Goal: Task Accomplishment & Management: Complete application form

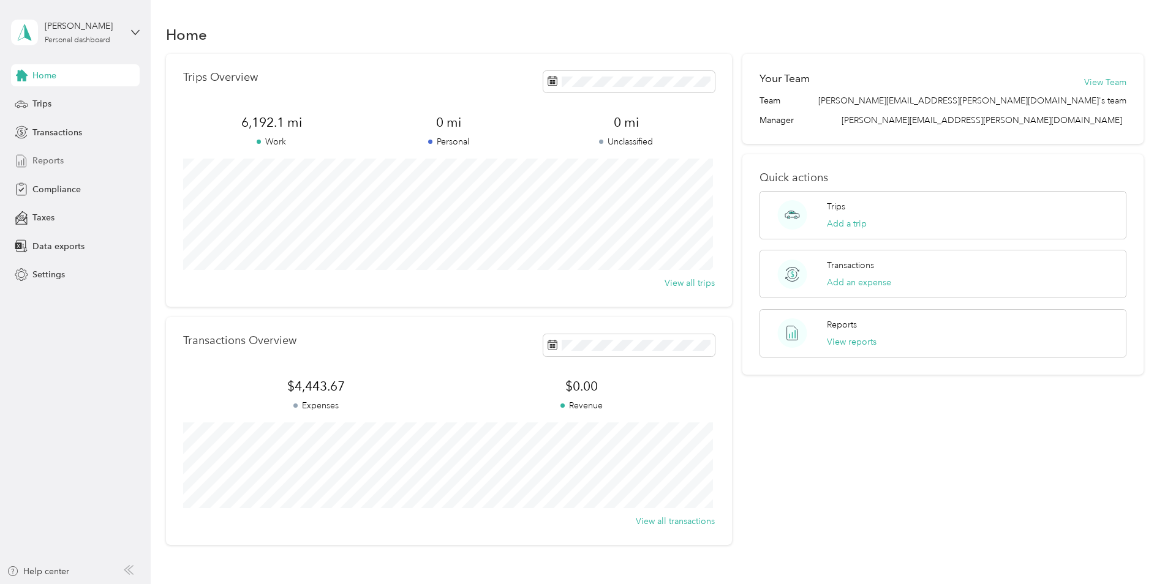
click at [56, 160] on span "Reports" at bounding box center [47, 160] width 31 height 13
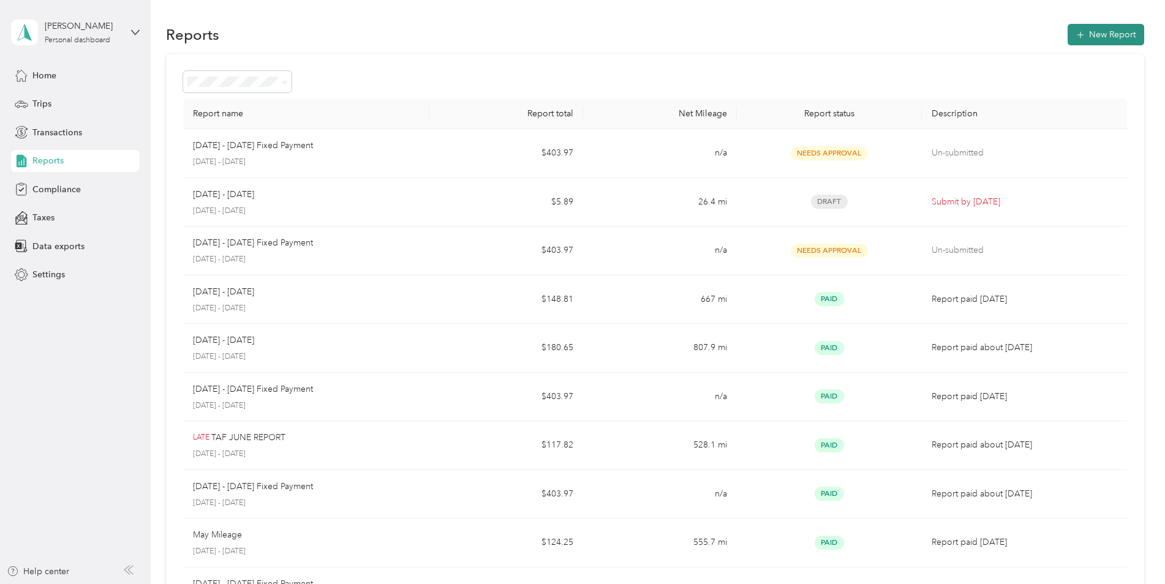
click at [1106, 31] on button "New Report" at bounding box center [1106, 34] width 77 height 21
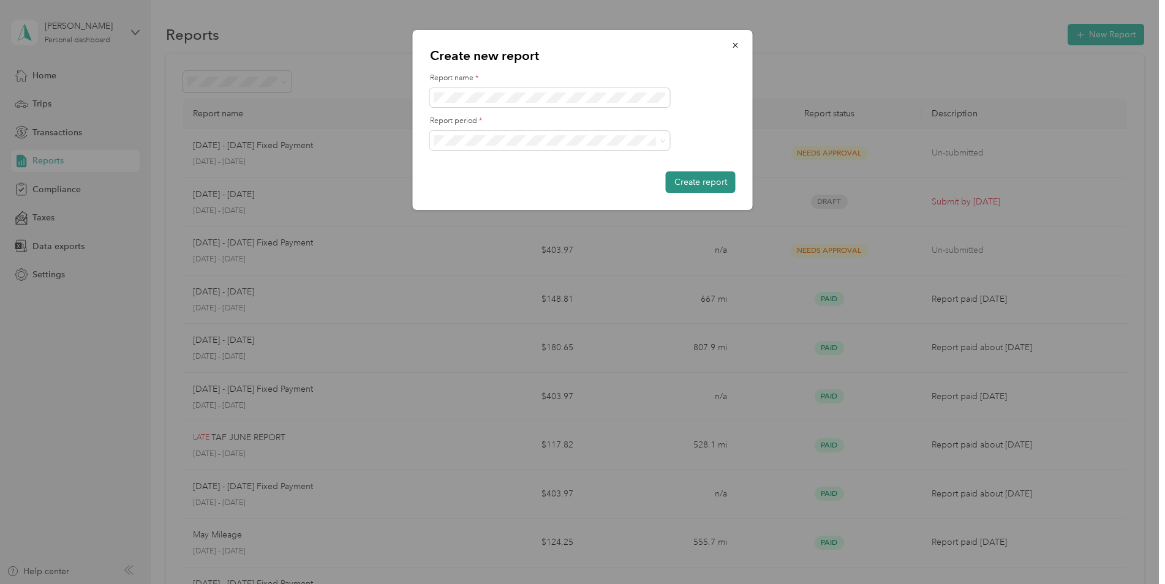
click at [720, 181] on button "Create report" at bounding box center [701, 182] width 70 height 21
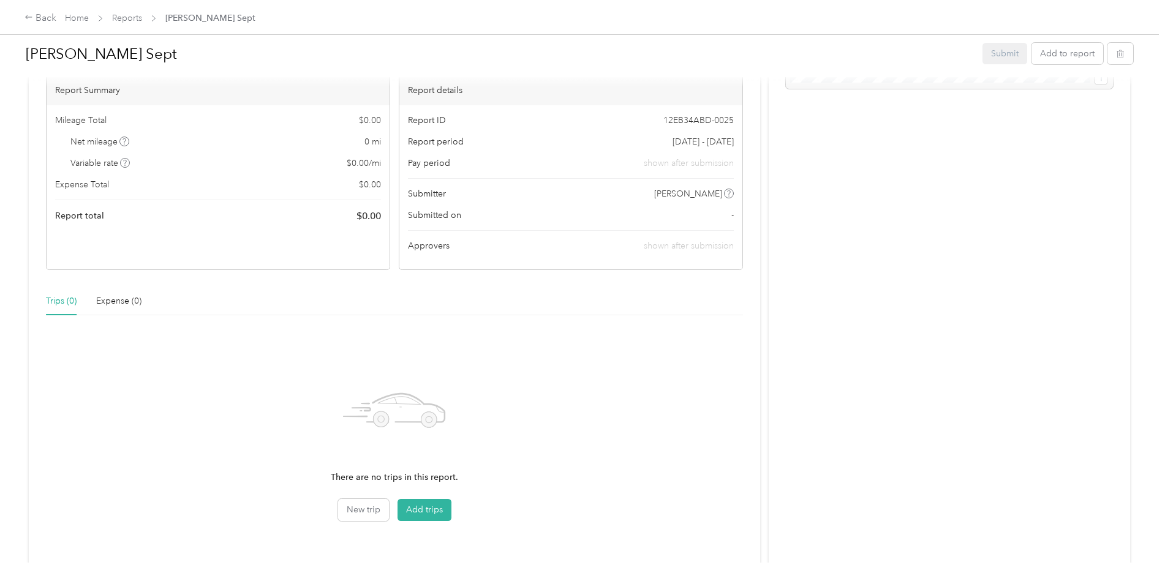
scroll to position [138, 0]
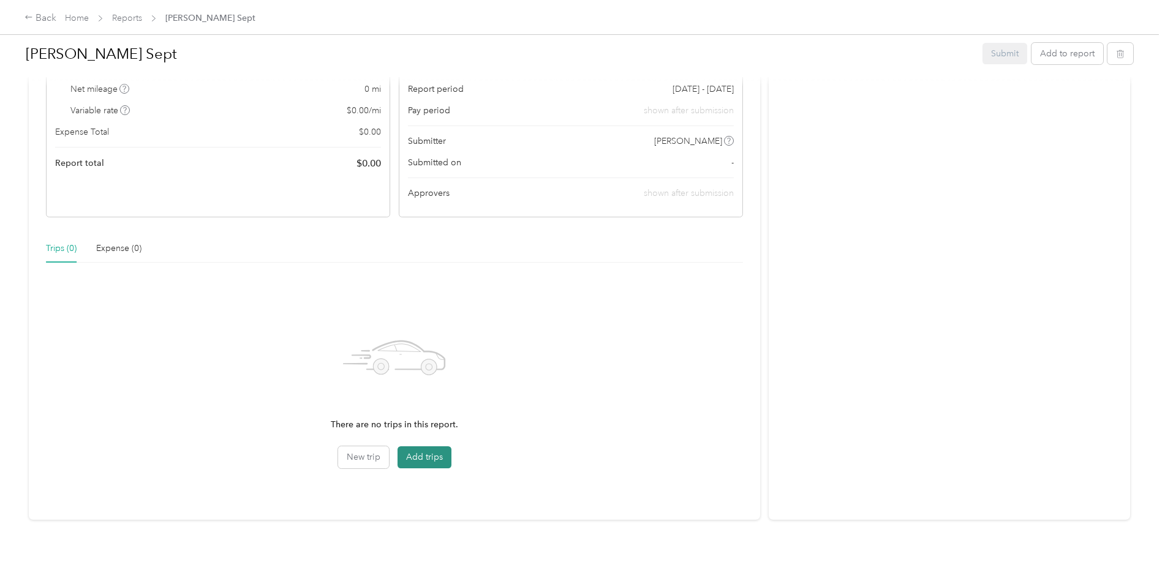
click at [438, 449] on button "Add trips" at bounding box center [425, 458] width 54 height 22
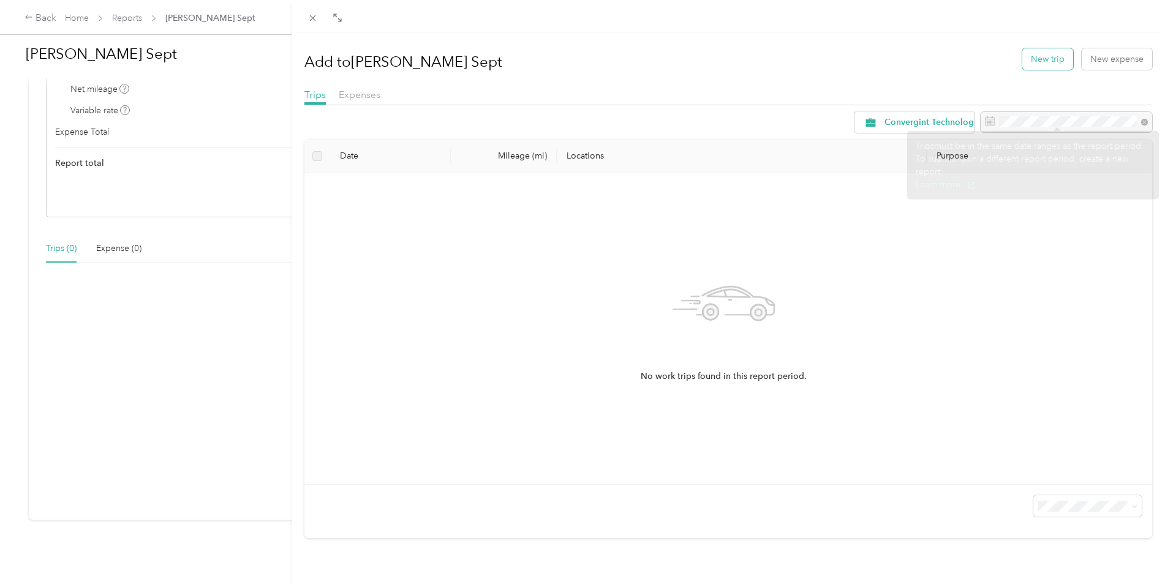
click at [1039, 66] on button "New trip" at bounding box center [1047, 58] width 51 height 21
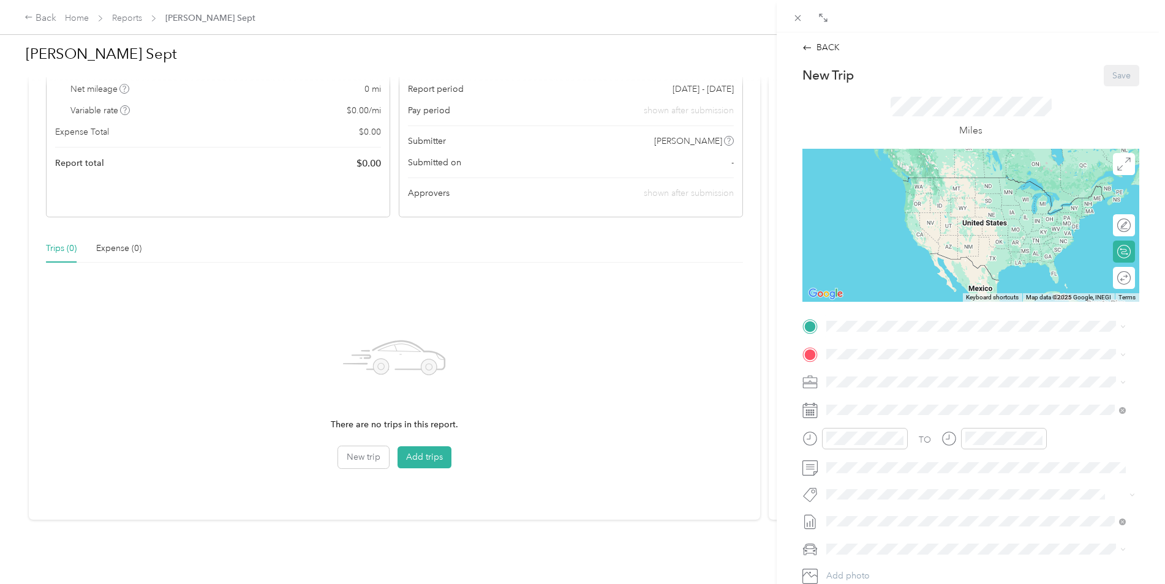
click at [901, 383] on div "Home [STREET_ADDRESS][US_STATE]" at bounding box center [911, 382] width 123 height 26
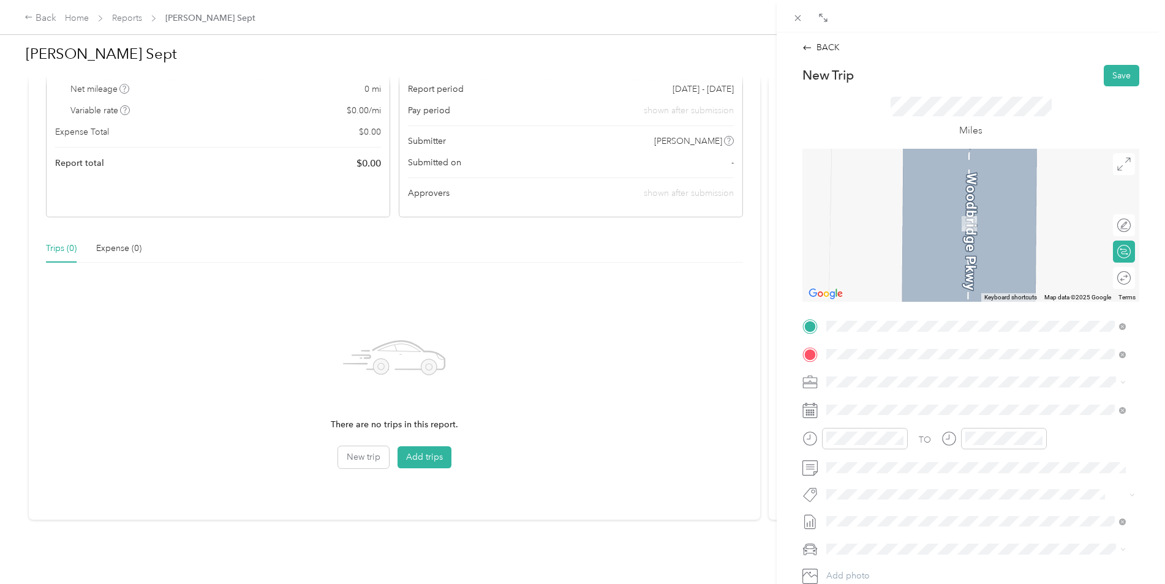
click at [896, 396] on span "[STREET_ADDRESS][PERSON_NAME][PERSON_NAME][US_STATE]" at bounding box center [979, 398] width 258 height 11
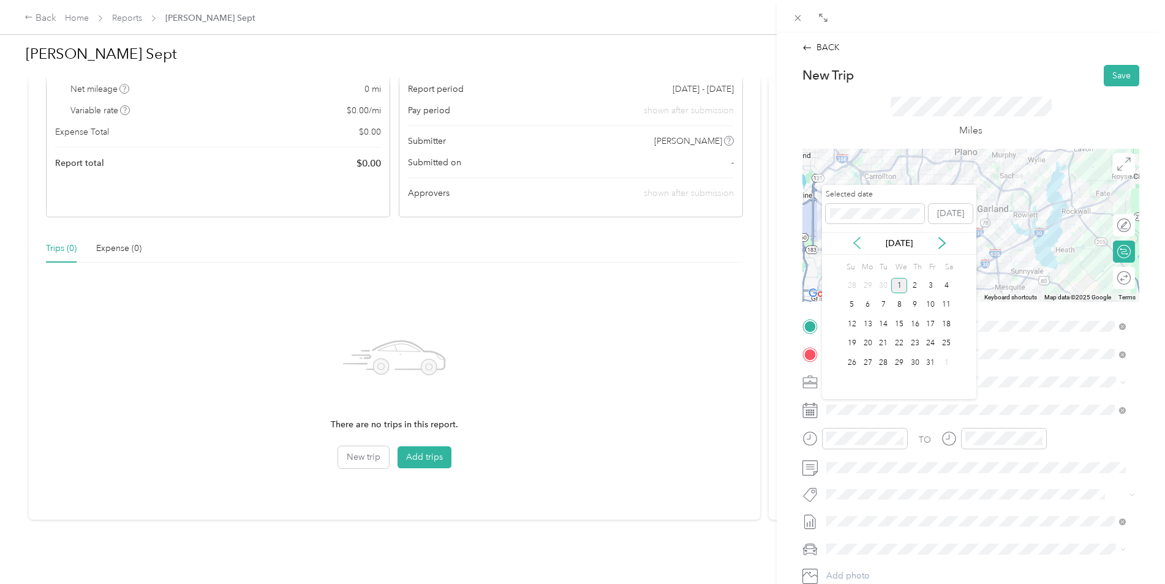
click at [861, 244] on icon at bounding box center [857, 243] width 12 height 12
click at [869, 306] on div "8" at bounding box center [868, 305] width 16 height 15
drag, startPoint x: 859, startPoint y: 303, endPoint x: 866, endPoint y: 301, distance: 7.6
click at [863, 302] on div "7 8 9 10 11 12 13" at bounding box center [899, 305] width 110 height 20
click at [866, 301] on div "8" at bounding box center [868, 305] width 16 height 15
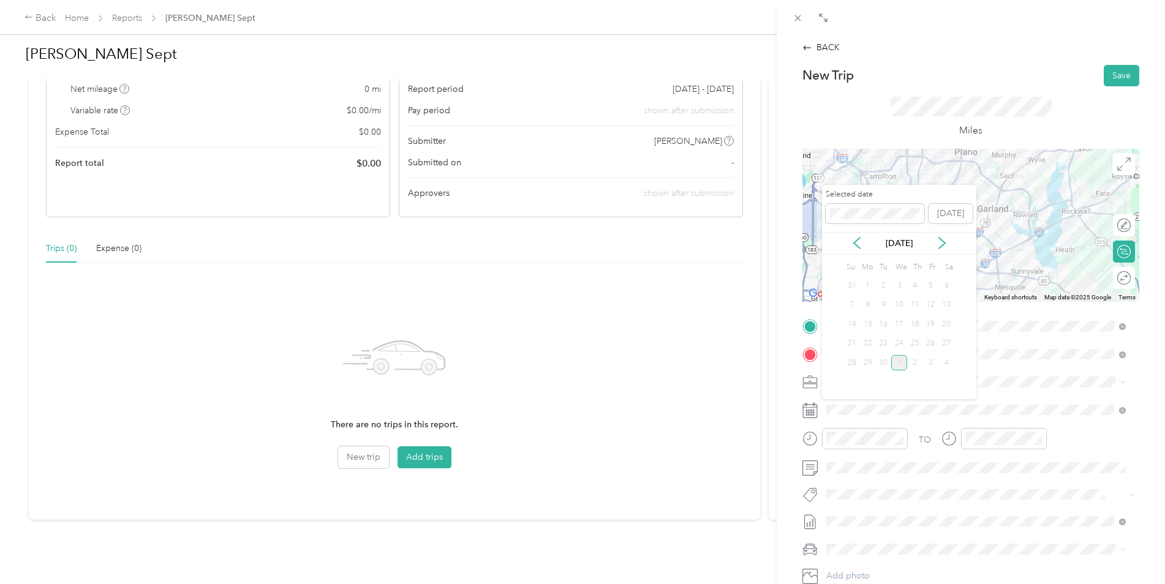
click at [866, 301] on div "8" at bounding box center [868, 305] width 16 height 15
click at [929, 241] on div "[DATE]" at bounding box center [899, 243] width 154 height 13
click at [934, 240] on div "[DATE]" at bounding box center [899, 243] width 154 height 13
click at [943, 239] on icon at bounding box center [942, 243] width 12 height 12
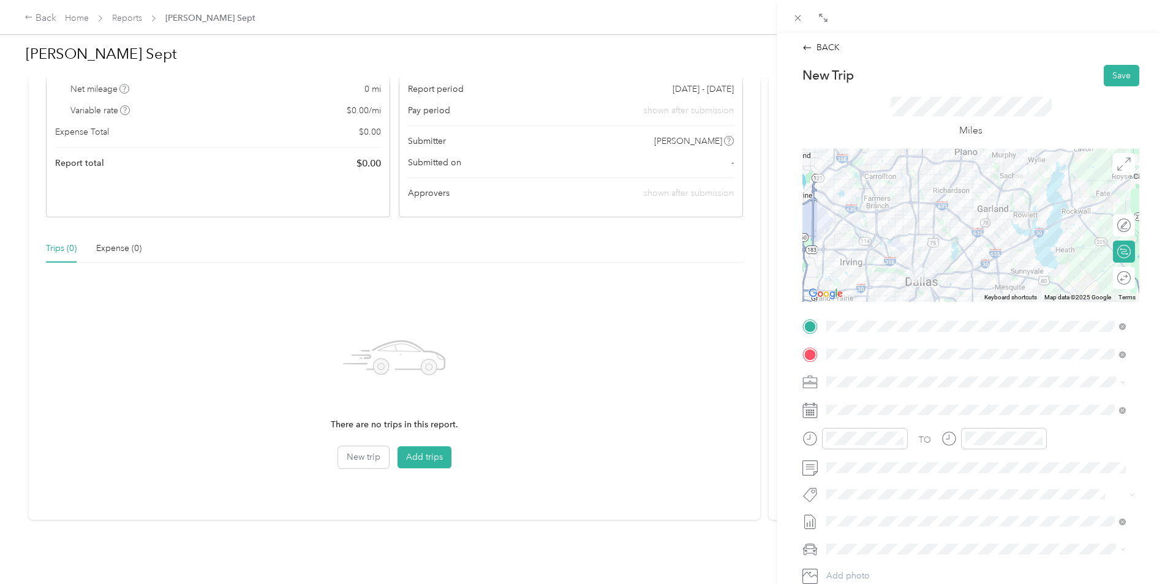
click at [856, 142] on div "Miles" at bounding box center [970, 117] width 337 height 62
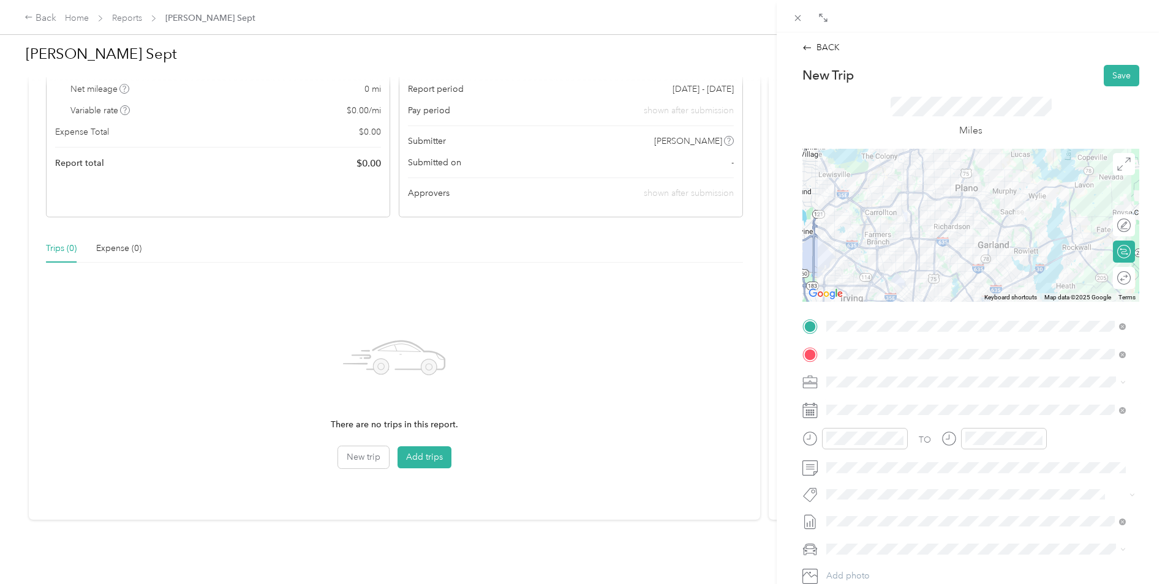
click at [813, 410] on rect at bounding box center [814, 411] width 2 height 2
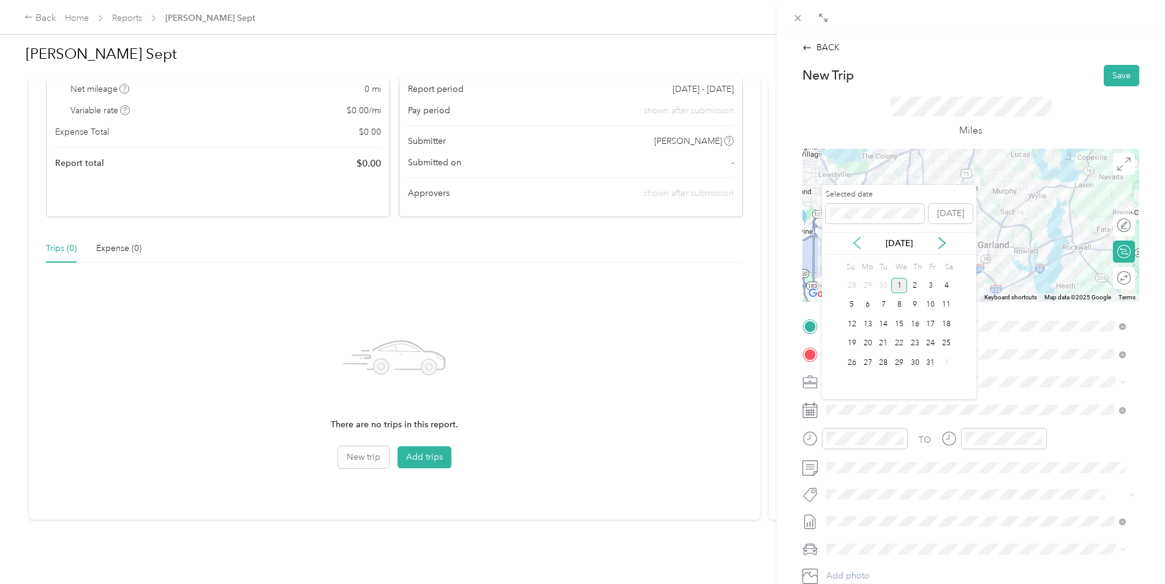
drag, startPoint x: 855, startPoint y: 236, endPoint x: 854, endPoint y: 245, distance: 8.6
click at [855, 238] on div "[DATE]" at bounding box center [899, 243] width 154 height 23
click at [854, 245] on icon at bounding box center [857, 243] width 12 height 12
click at [826, 218] on div "Selected date [DATE]" at bounding box center [899, 210] width 154 height 43
click at [919, 329] on div "18" at bounding box center [915, 324] width 16 height 15
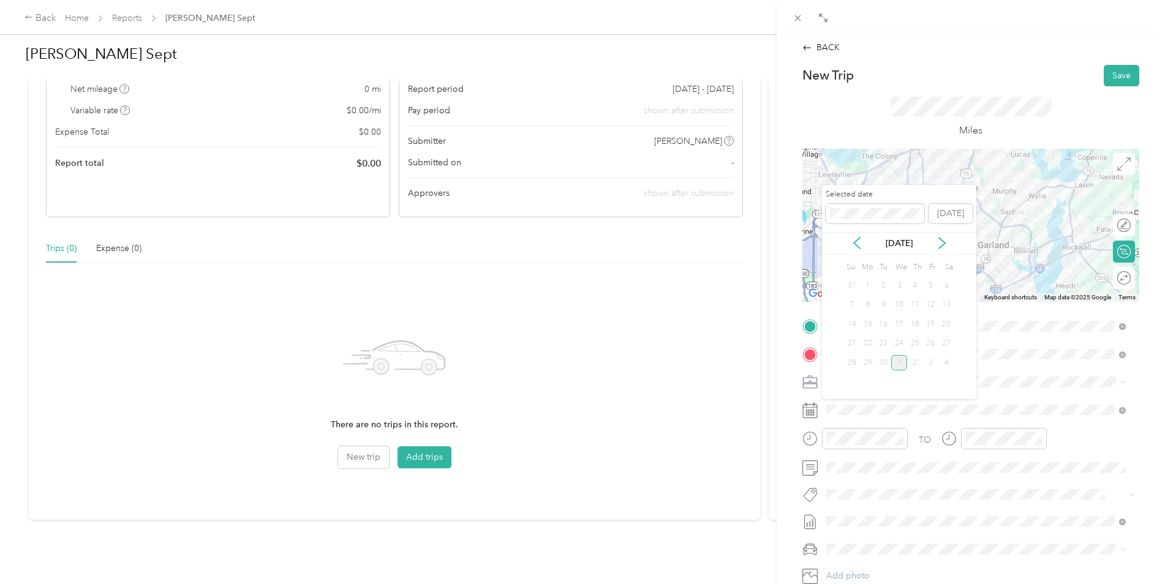
click at [915, 329] on div "18" at bounding box center [915, 324] width 16 height 15
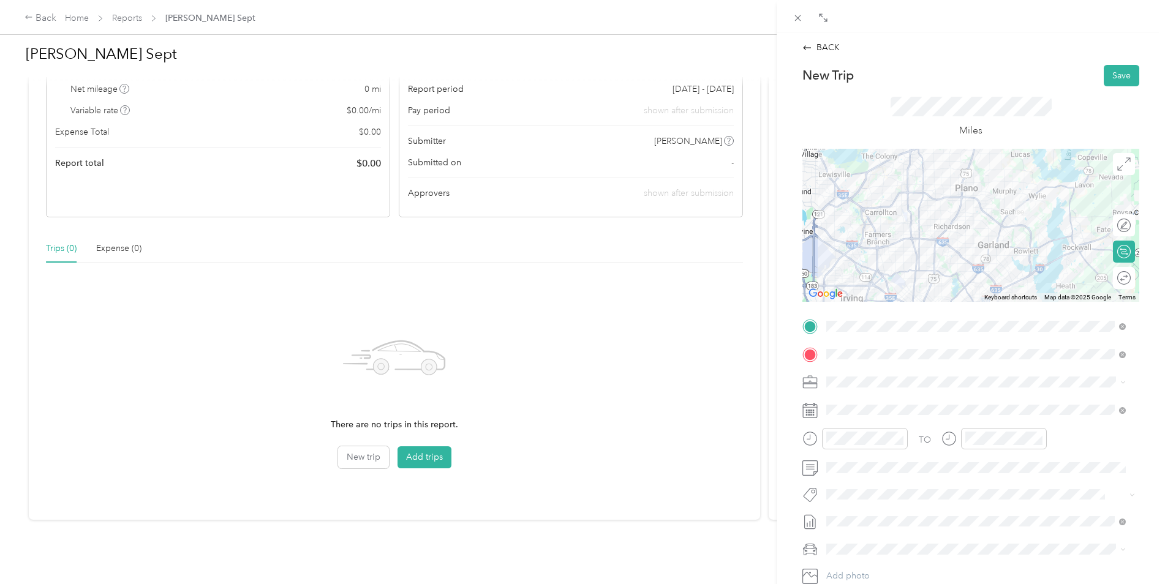
click at [696, 378] on div "BACK New Trip Save This trip cannot be edited because it is either under review…" at bounding box center [582, 292] width 1165 height 584
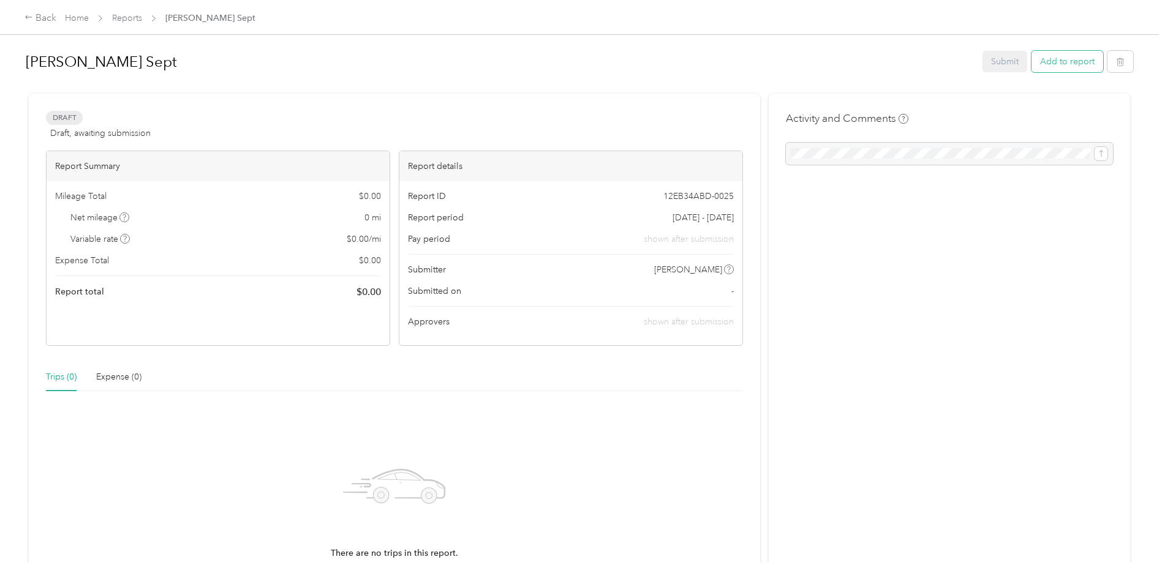
click at [1057, 67] on button "Add to report" at bounding box center [1068, 61] width 72 height 21
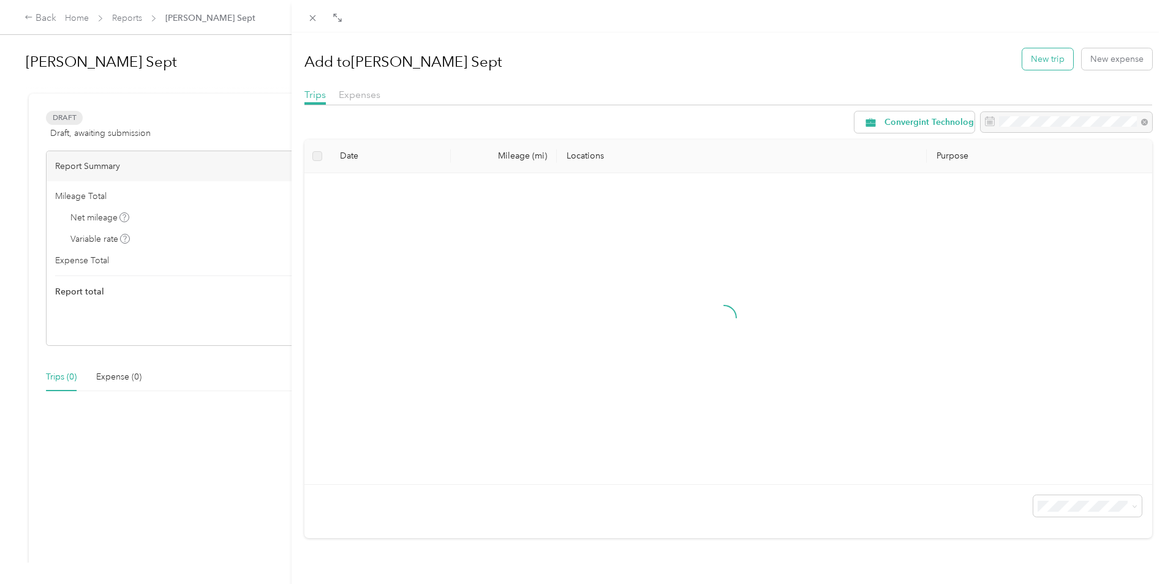
click at [1038, 62] on button "New trip" at bounding box center [1047, 58] width 51 height 21
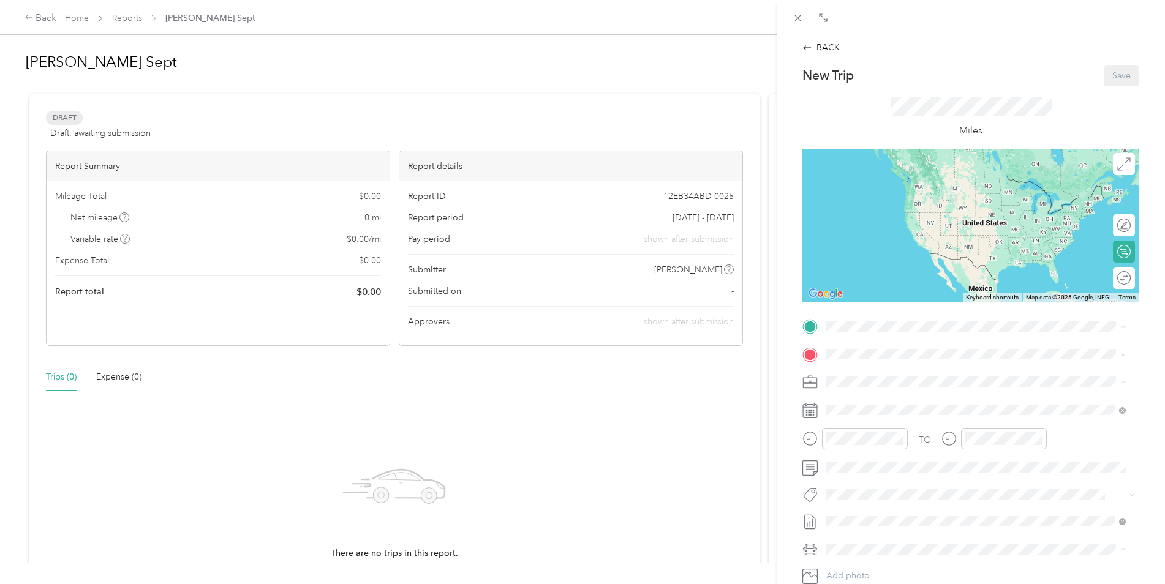
click at [874, 390] on span "[STREET_ADDRESS][US_STATE]" at bounding box center [911, 388] width 123 height 10
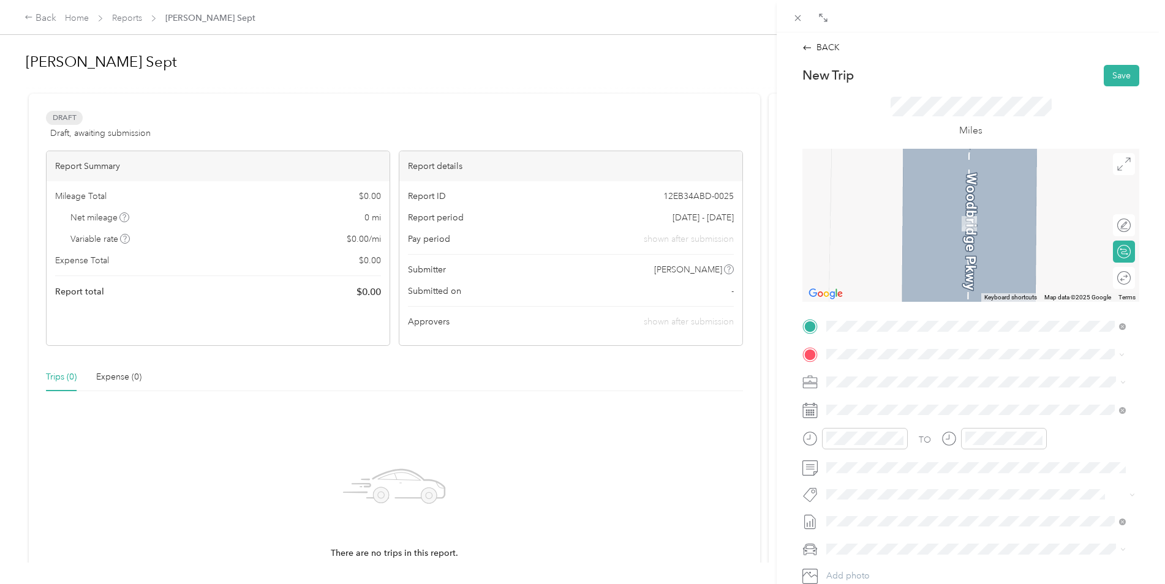
click at [874, 399] on span "[STREET_ADDRESS][PERSON_NAME][PERSON_NAME][US_STATE]" at bounding box center [979, 398] width 258 height 11
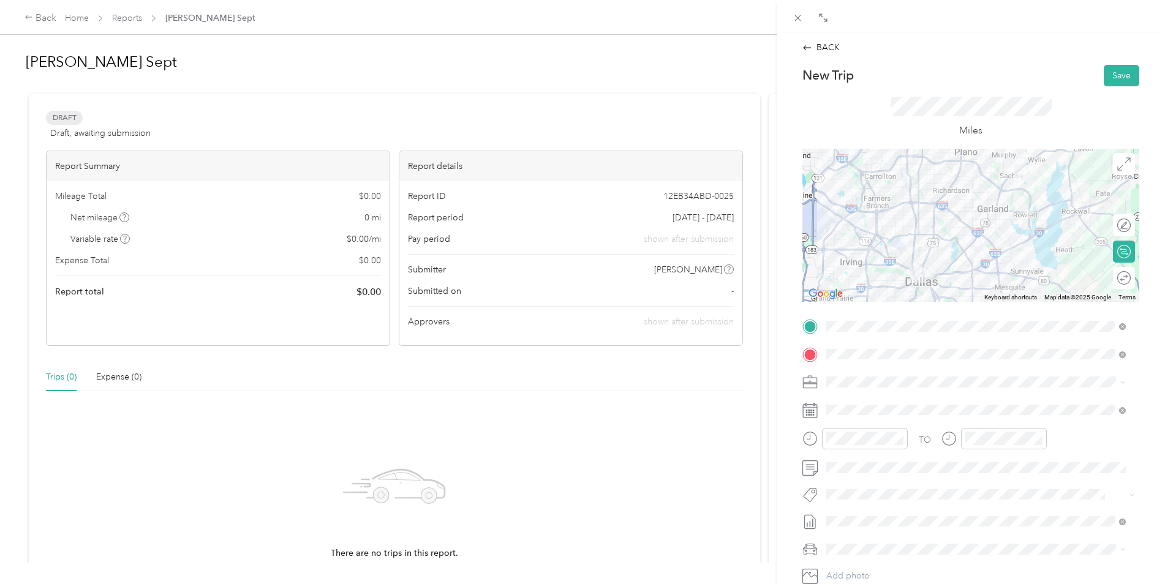
click at [845, 399] on div "TO Add photo" at bounding box center [970, 465] width 337 height 296
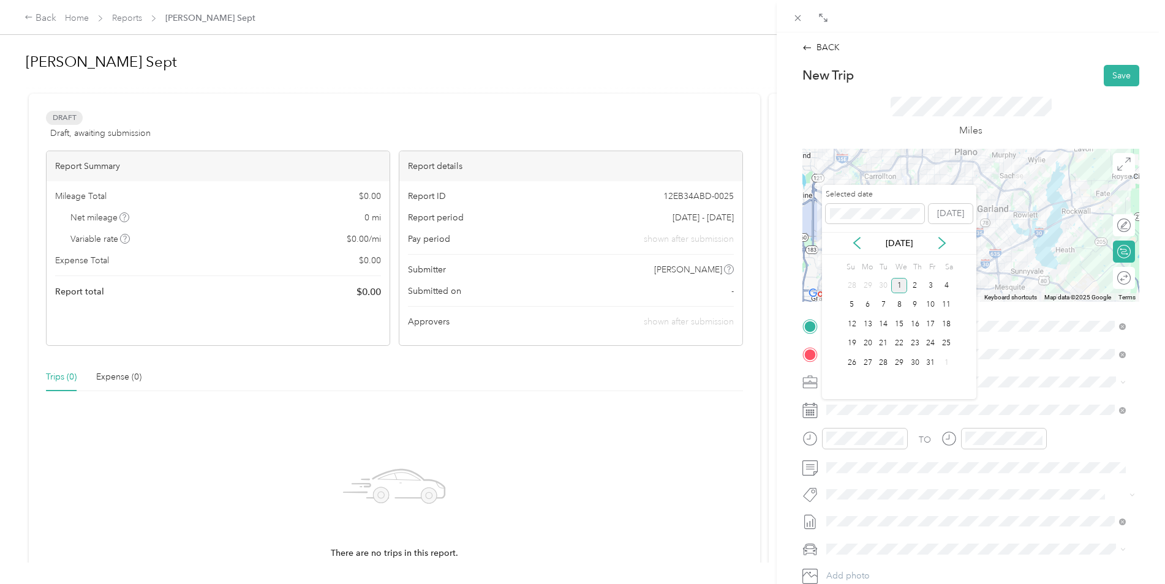
click at [863, 249] on div "[DATE]" at bounding box center [899, 243] width 154 height 13
click at [859, 247] on icon at bounding box center [857, 243] width 12 height 12
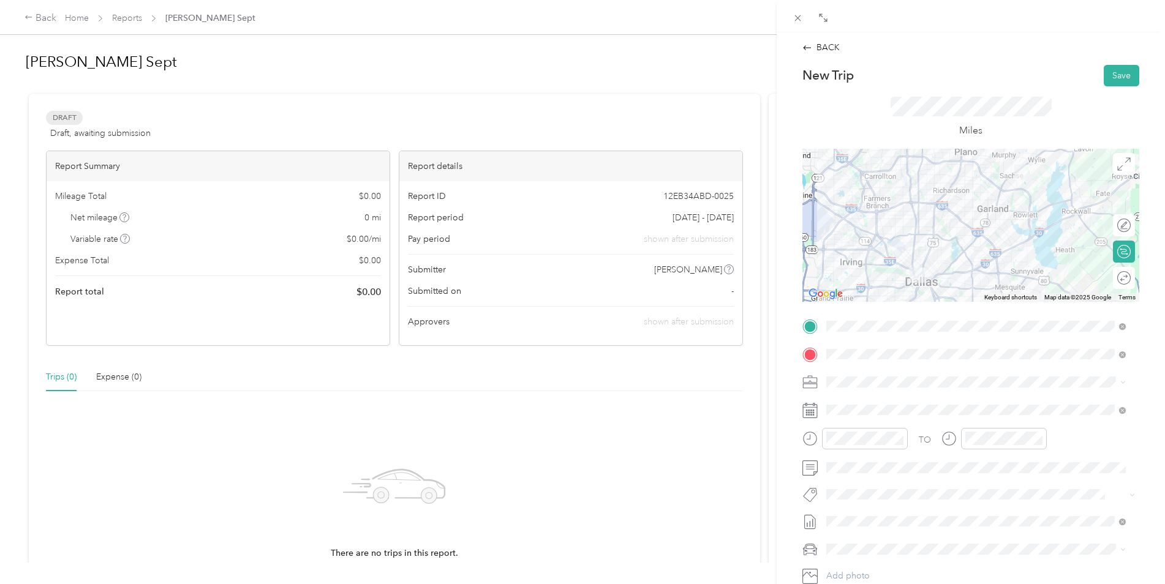
click at [689, 509] on div "BACK New Trip Save This trip cannot be edited because it is either under review…" at bounding box center [582, 292] width 1165 height 584
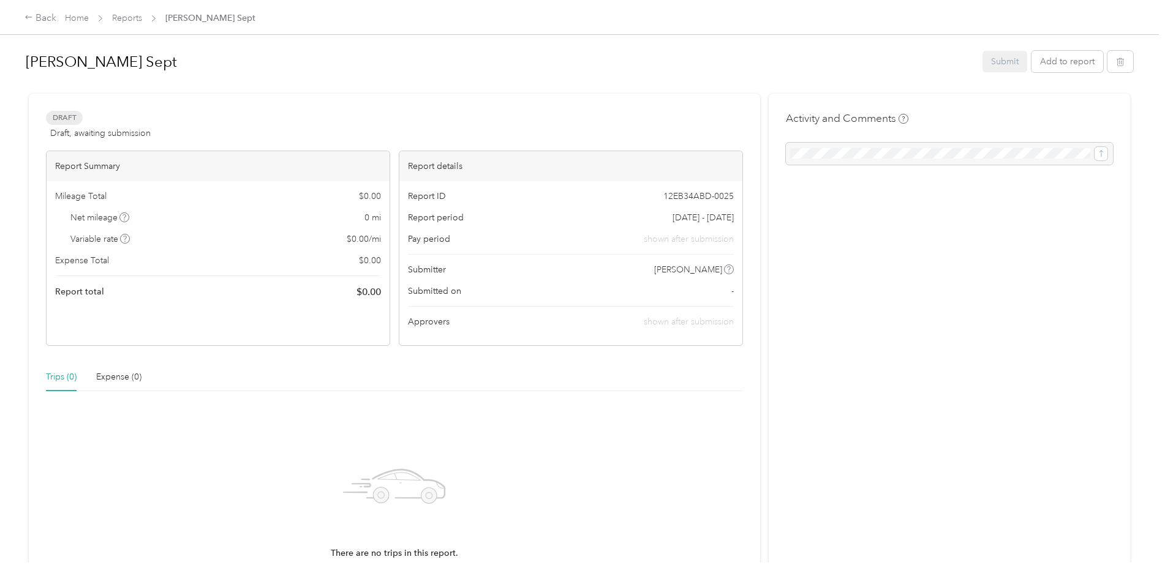
click at [101, 127] on div "Draft Draft, awaiting submission" at bounding box center [98, 125] width 105 height 29
click at [1065, 56] on button "Add to report" at bounding box center [1068, 61] width 72 height 21
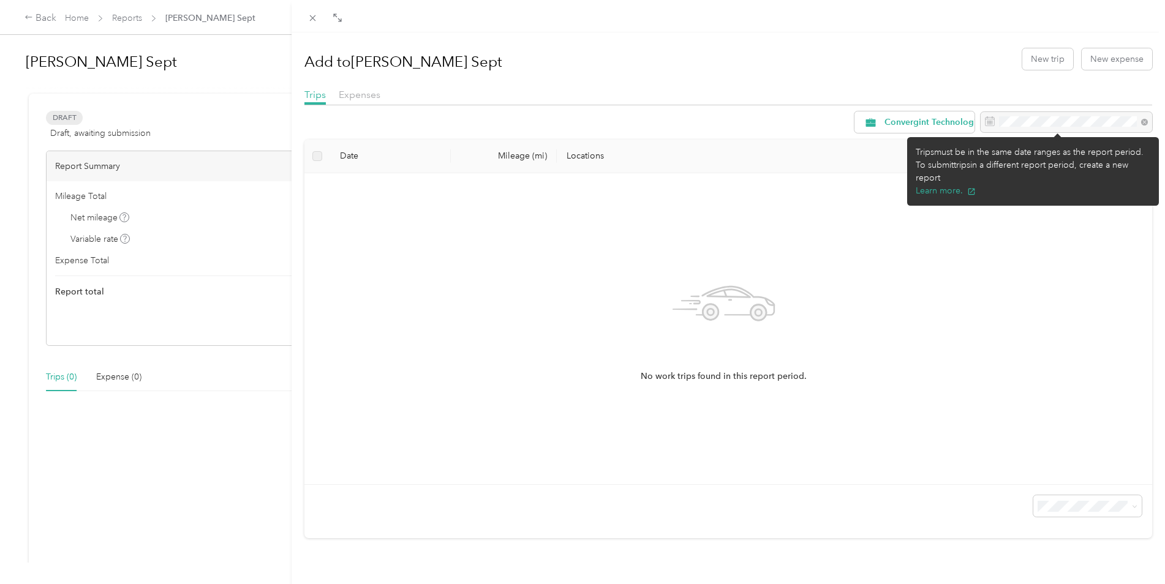
click at [1033, 124] on div at bounding box center [1067, 122] width 172 height 21
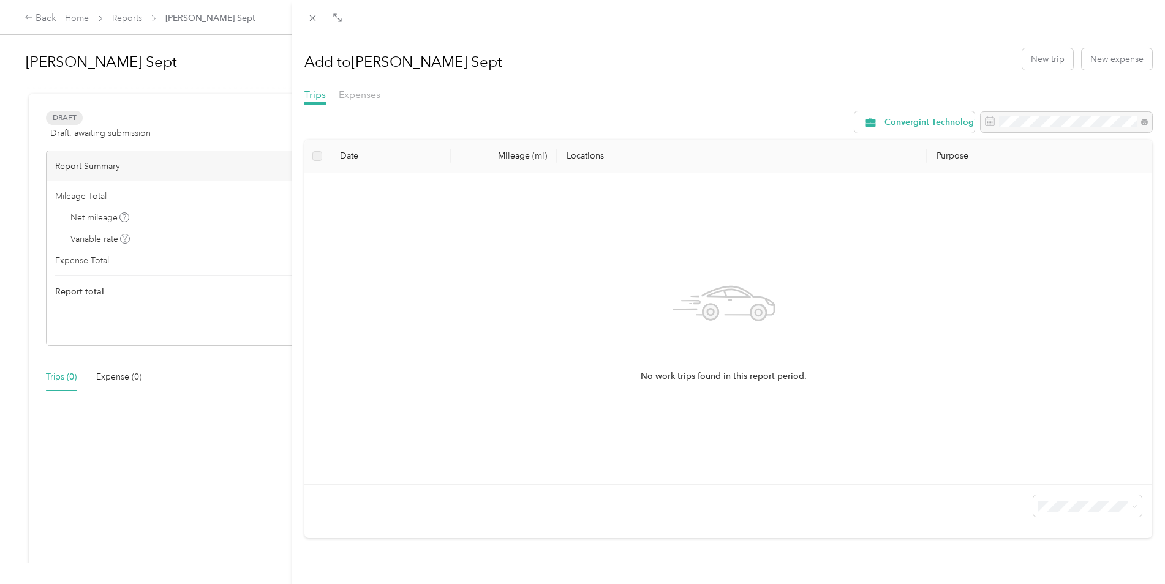
click at [1144, 123] on div "Add to [PERSON_NAME] Sept New trip New expense Trips Expenses Convergint Techno…" at bounding box center [729, 324] width 874 height 584
click at [1133, 123] on div at bounding box center [1067, 122] width 172 height 21
click at [372, 92] on span "Expenses" at bounding box center [360, 95] width 42 height 12
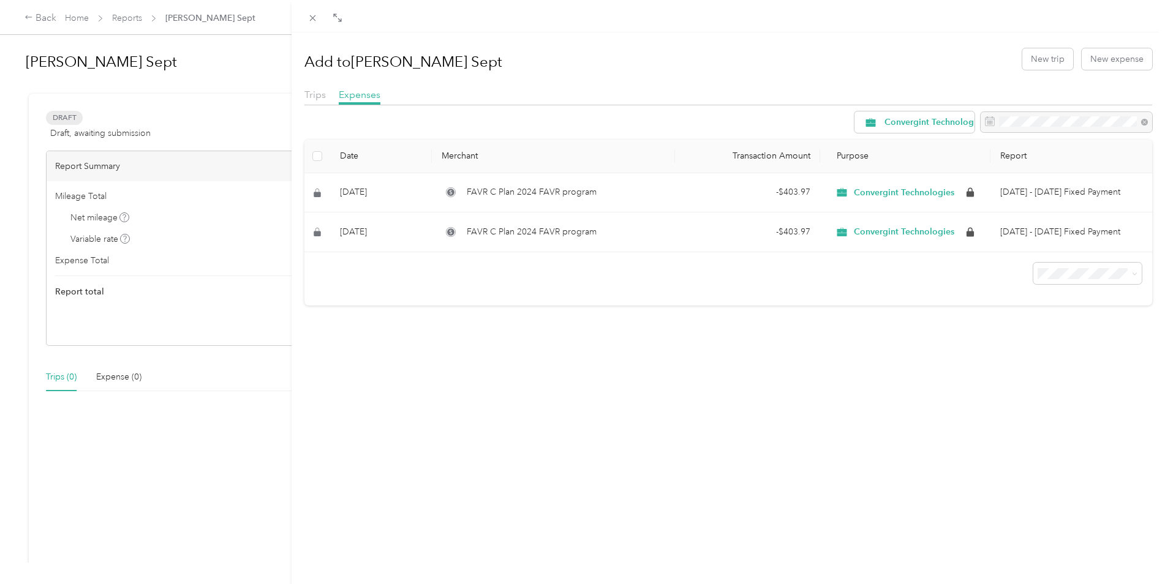
click at [313, 88] on div "Trips" at bounding box center [314, 95] width 21 height 15
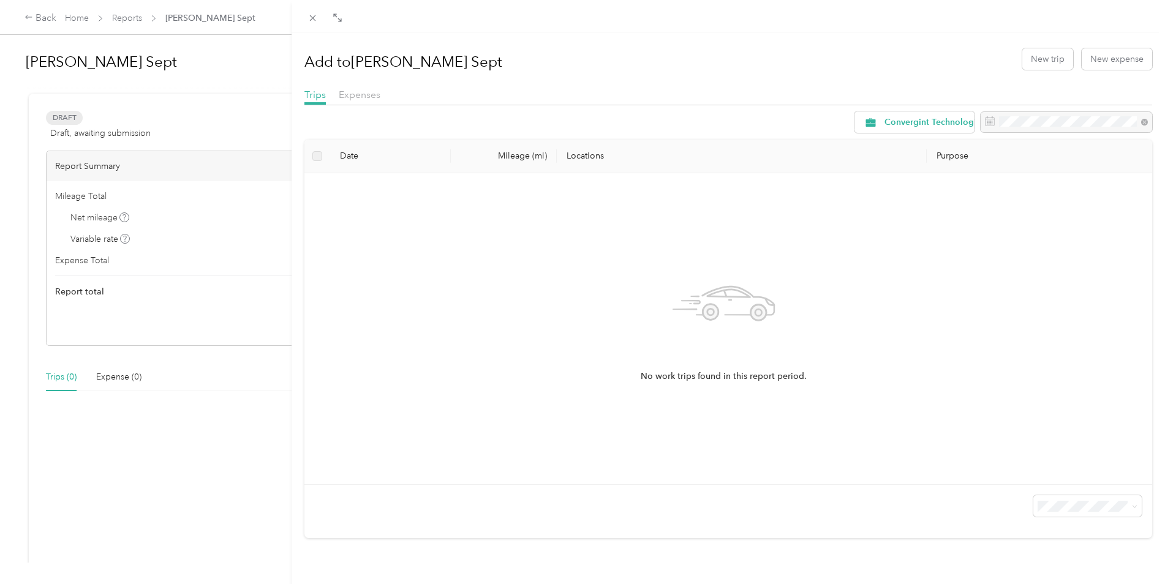
click at [1074, 127] on div at bounding box center [1067, 122] width 172 height 21
click at [918, 121] on span "Convergint Technologies" at bounding box center [935, 122] width 100 height 9
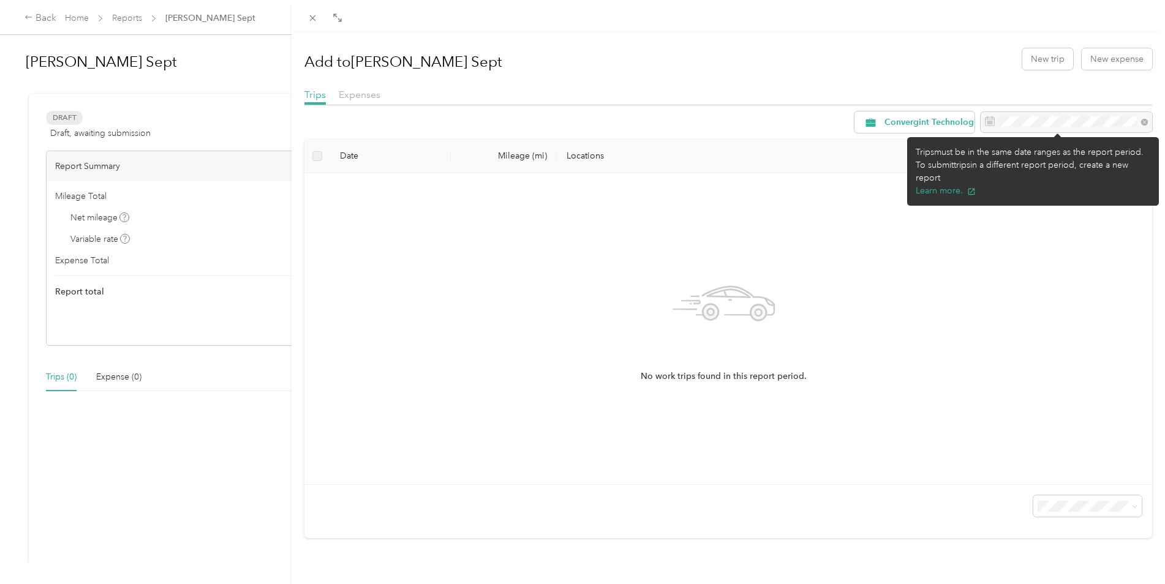
click at [1032, 120] on div at bounding box center [1067, 122] width 172 height 21
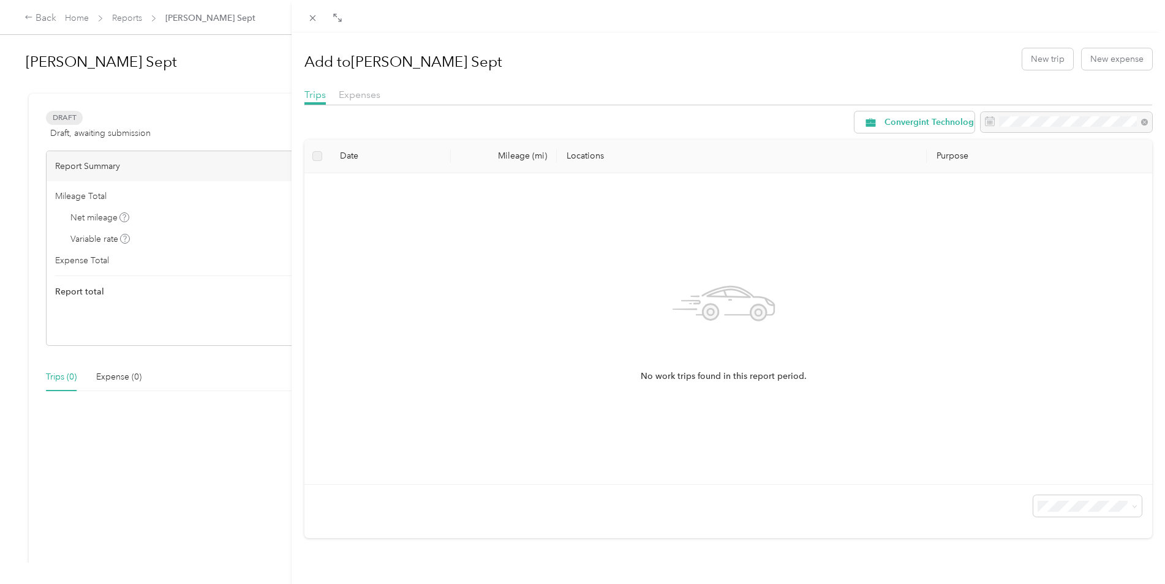
click at [128, 14] on div "Add to [PERSON_NAME] Sept New trip New expense Trips Expenses Convergint Techno…" at bounding box center [582, 292] width 1165 height 584
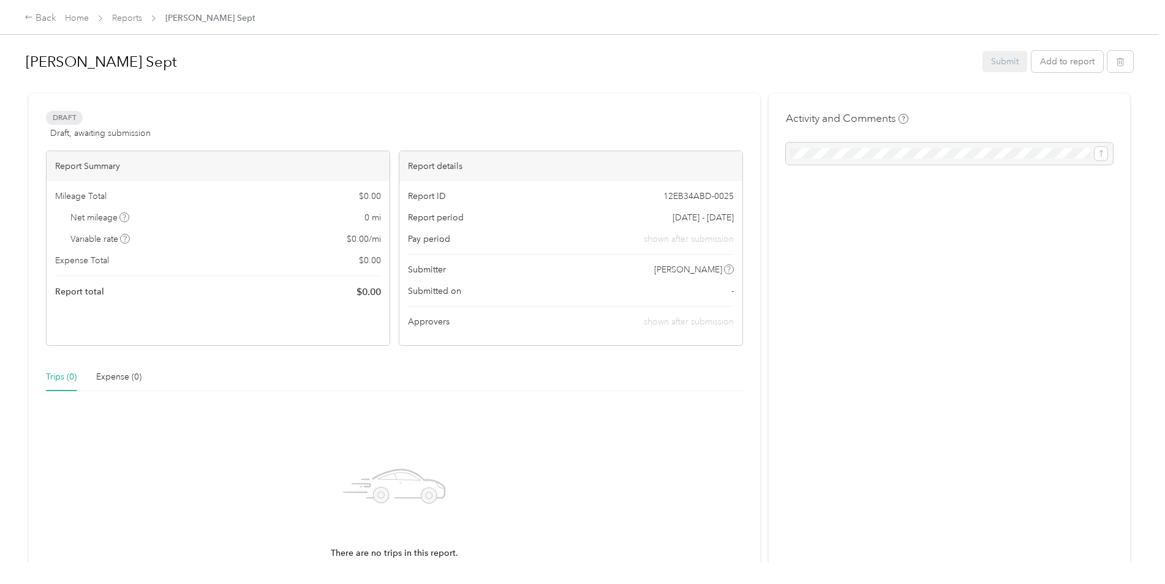
click at [129, 17] on div at bounding box center [582, 292] width 1165 height 584
click at [130, 21] on link "Reports" at bounding box center [127, 18] width 30 height 10
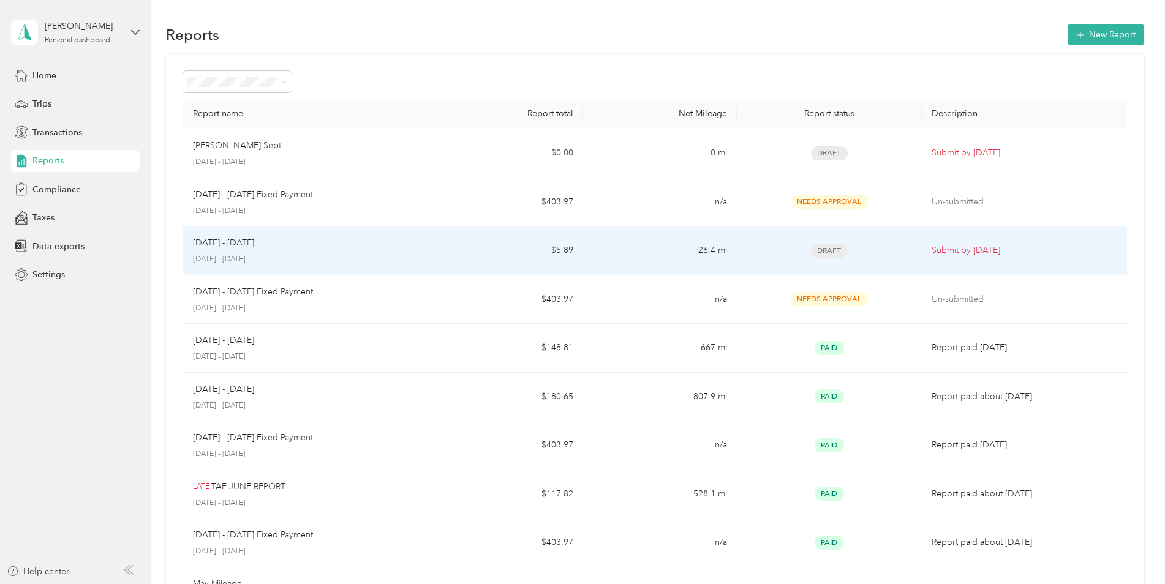
click at [265, 256] on p "[DATE] - [DATE]" at bounding box center [306, 259] width 227 height 11
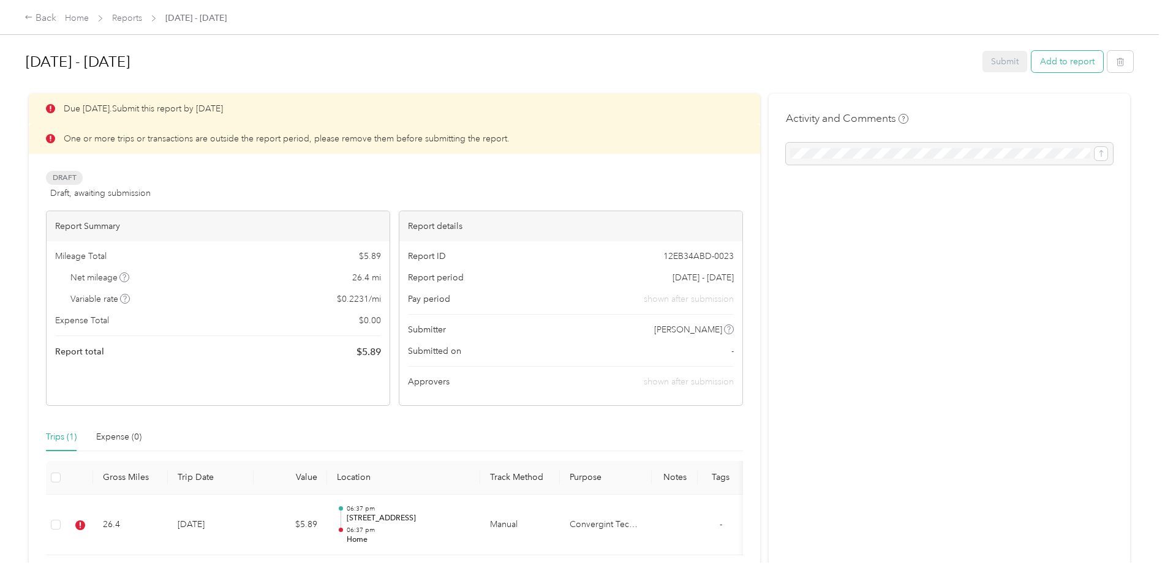
click at [1067, 60] on button "Add to report" at bounding box center [1068, 61] width 72 height 21
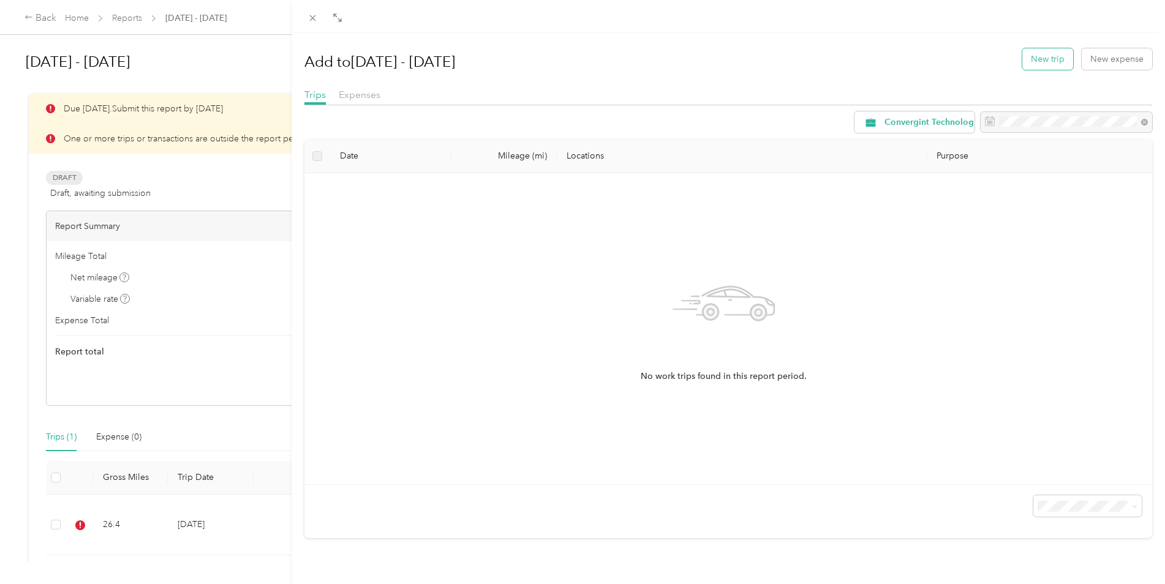
click at [1043, 59] on button "New trip" at bounding box center [1047, 58] width 51 height 21
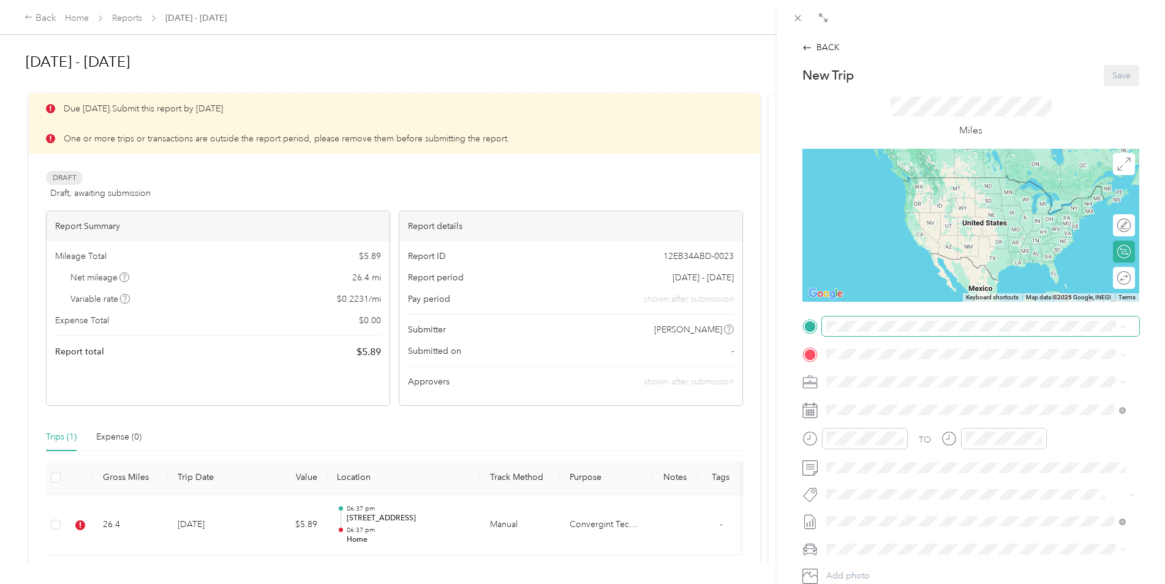
click at [862, 317] on span at bounding box center [980, 327] width 317 height 20
click at [894, 383] on div "Home [STREET_ADDRESS][US_STATE]" at bounding box center [911, 382] width 123 height 26
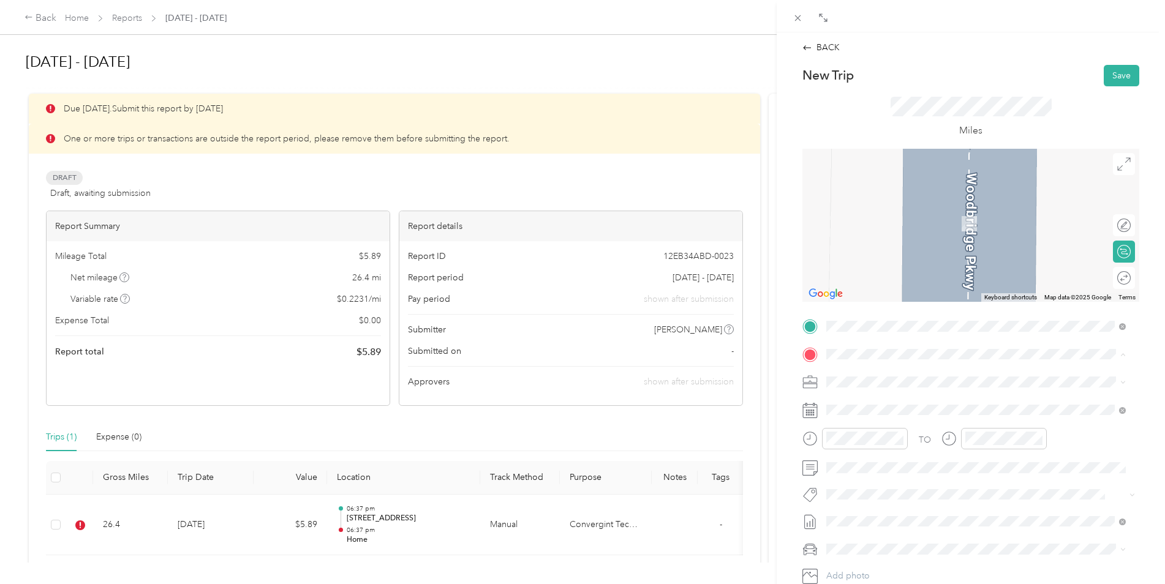
click at [883, 447] on div "Atmos" at bounding box center [933, 441] width 167 height 11
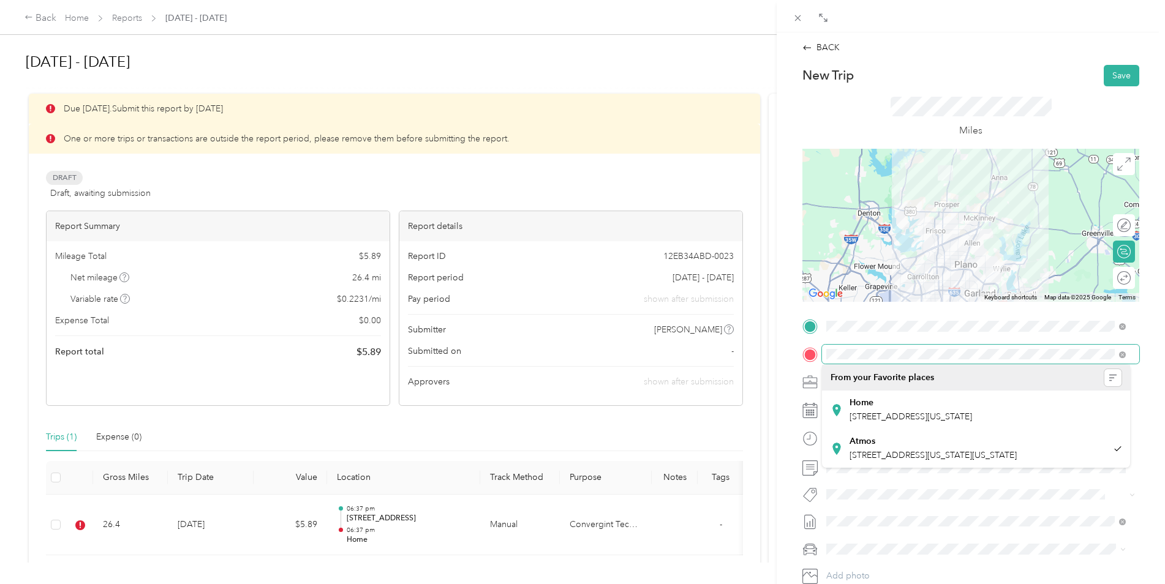
scroll to position [0, 16]
click at [1159, 355] on html "Back Home Reports [DATE] - [DATE] [DATE] - [DATE] Submit Add to report Due [DAT…" at bounding box center [579, 292] width 1159 height 584
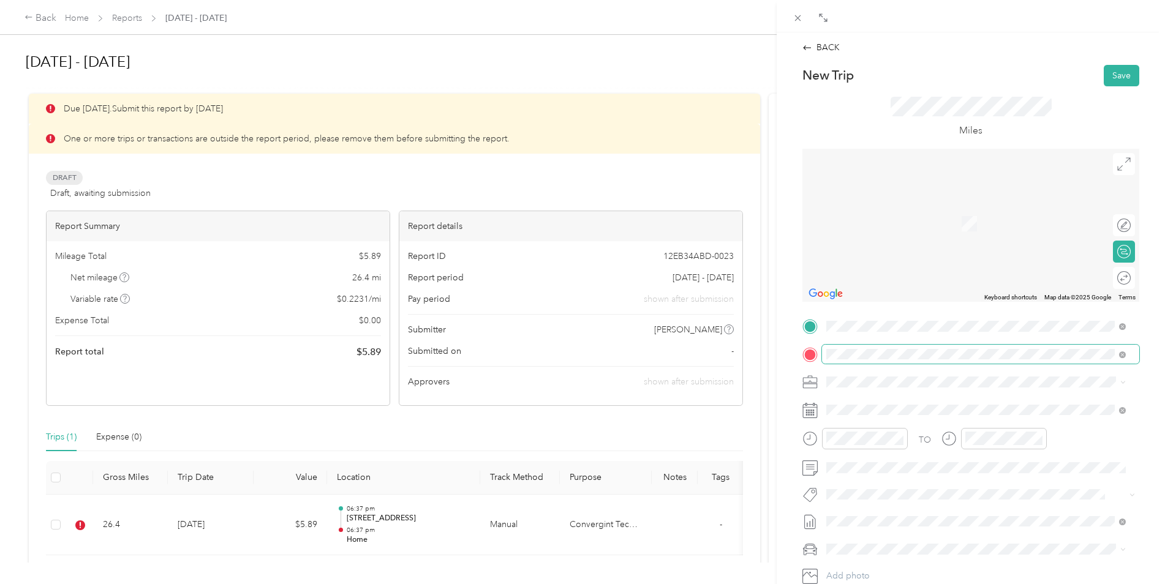
scroll to position [0, 0]
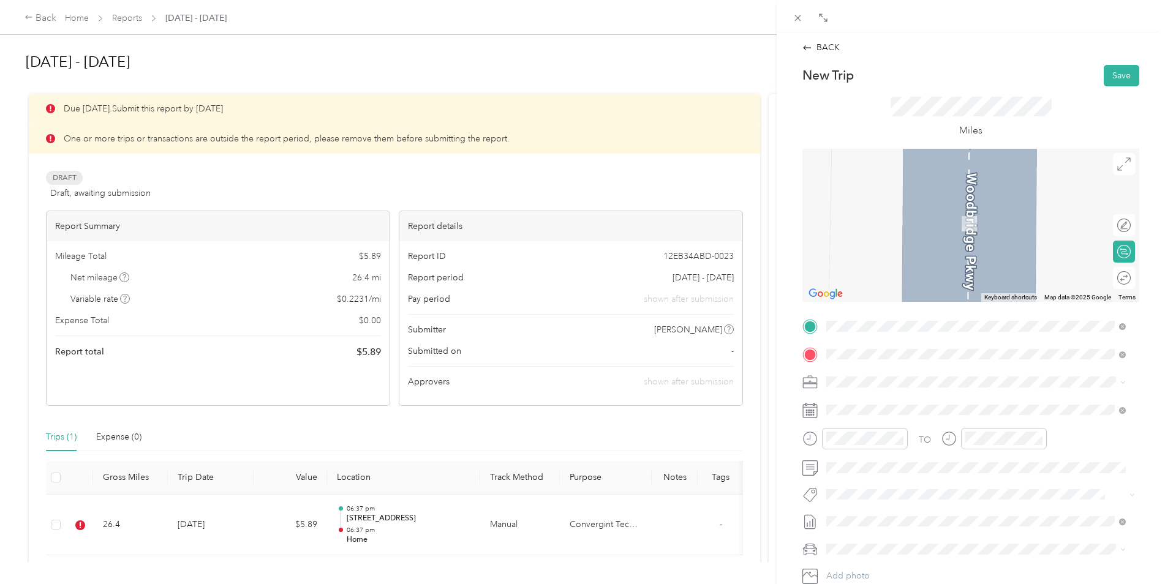
click at [982, 393] on div "[STREET_ADDRESS][PERSON_NAME][PERSON_NAME][US_STATE]" at bounding box center [976, 399] width 291 height 17
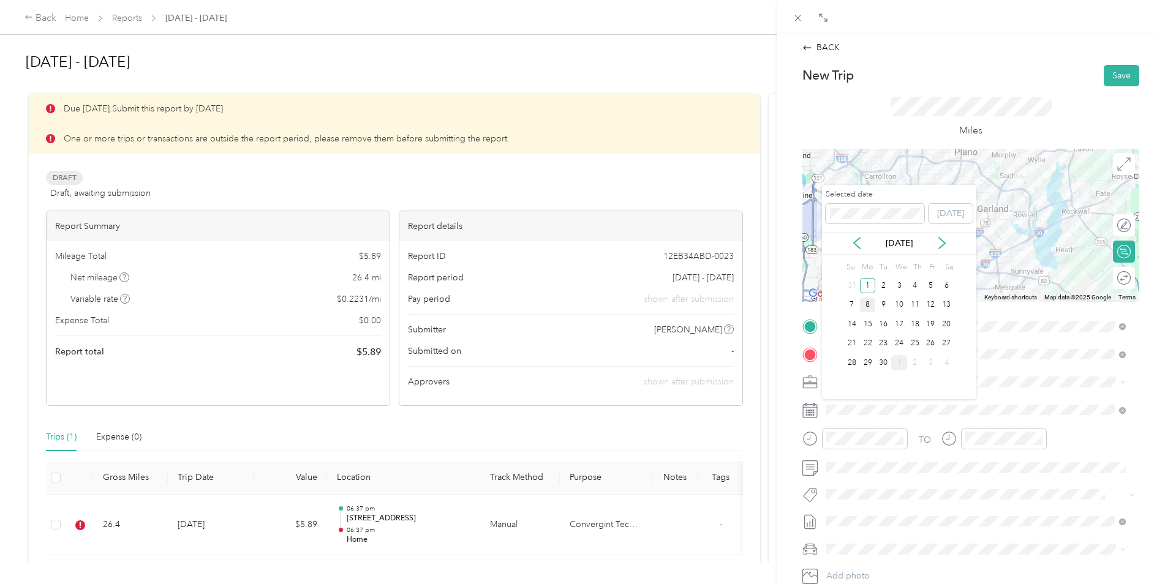
click at [874, 307] on div "8" at bounding box center [868, 305] width 16 height 15
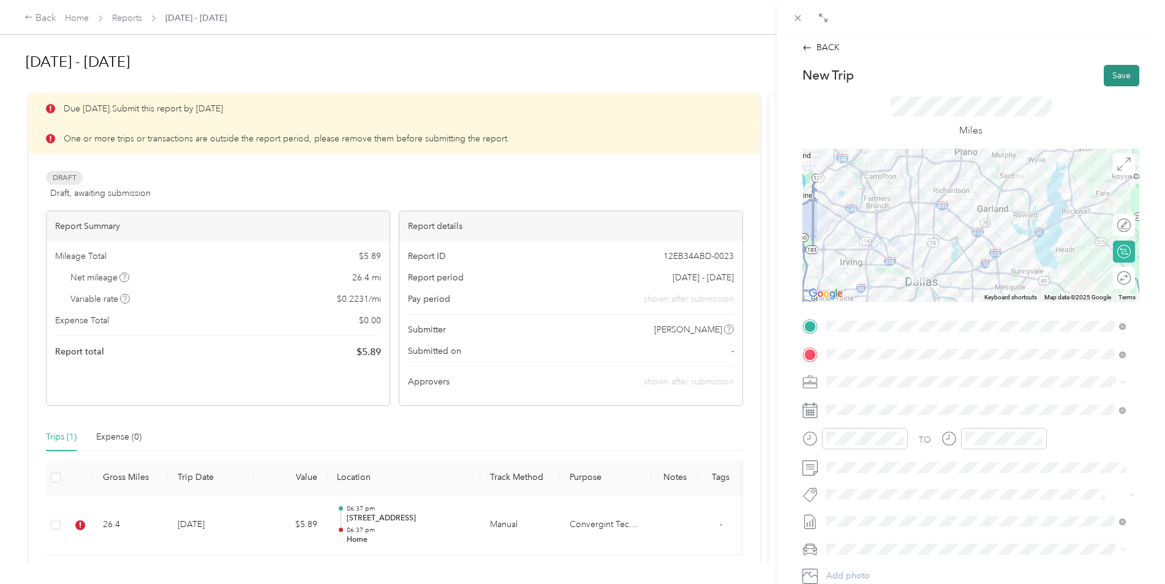
click at [1119, 78] on button "Save" at bounding box center [1122, 75] width 36 height 21
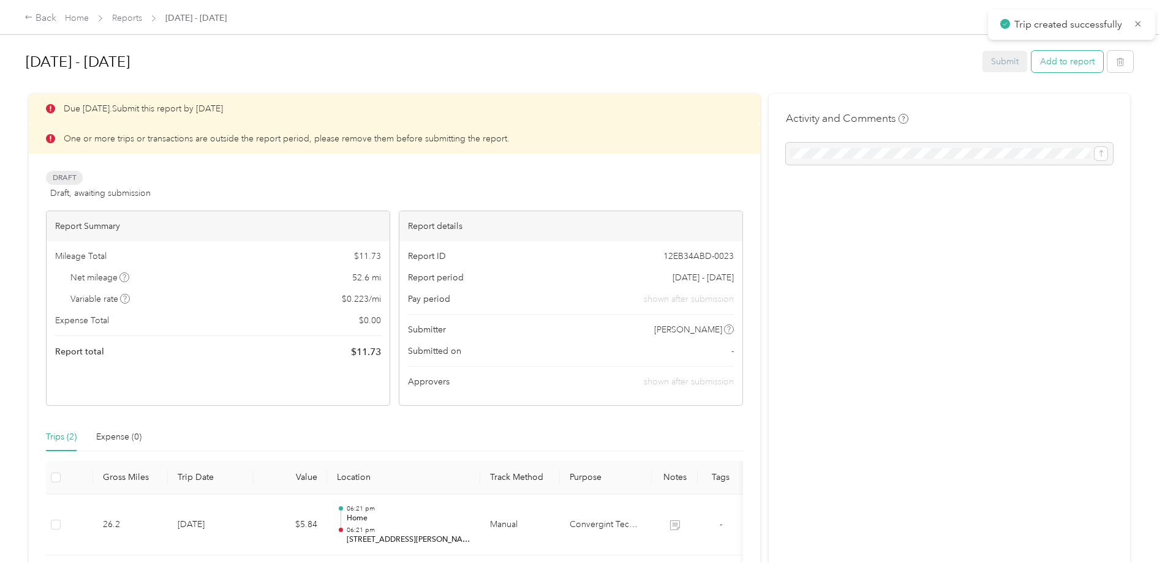
click at [1048, 61] on button "Add to report" at bounding box center [1068, 61] width 72 height 21
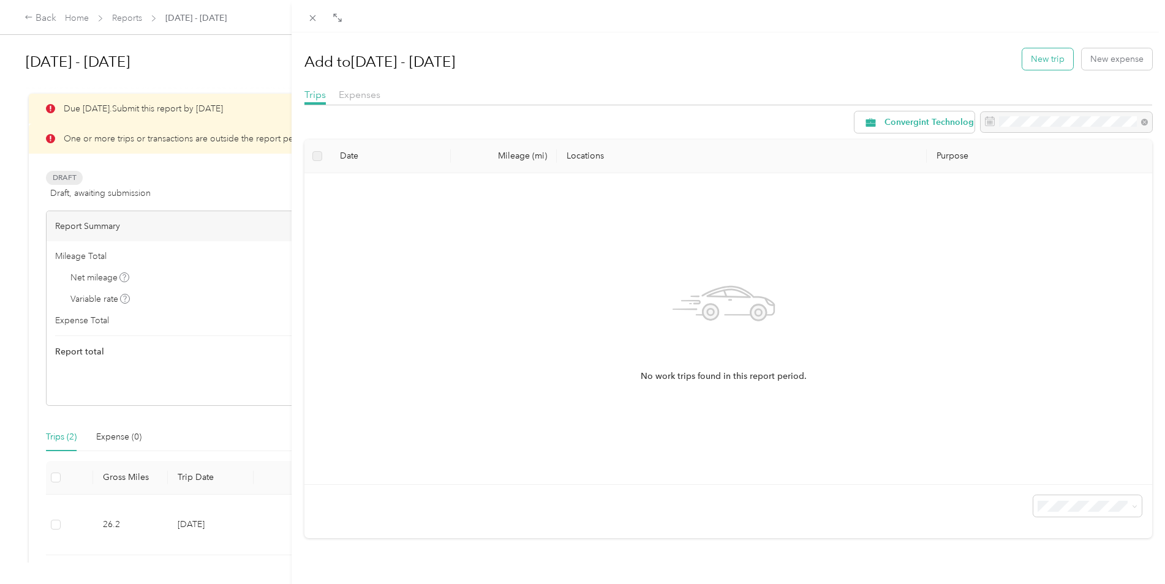
click at [1045, 55] on button "New trip" at bounding box center [1047, 58] width 51 height 21
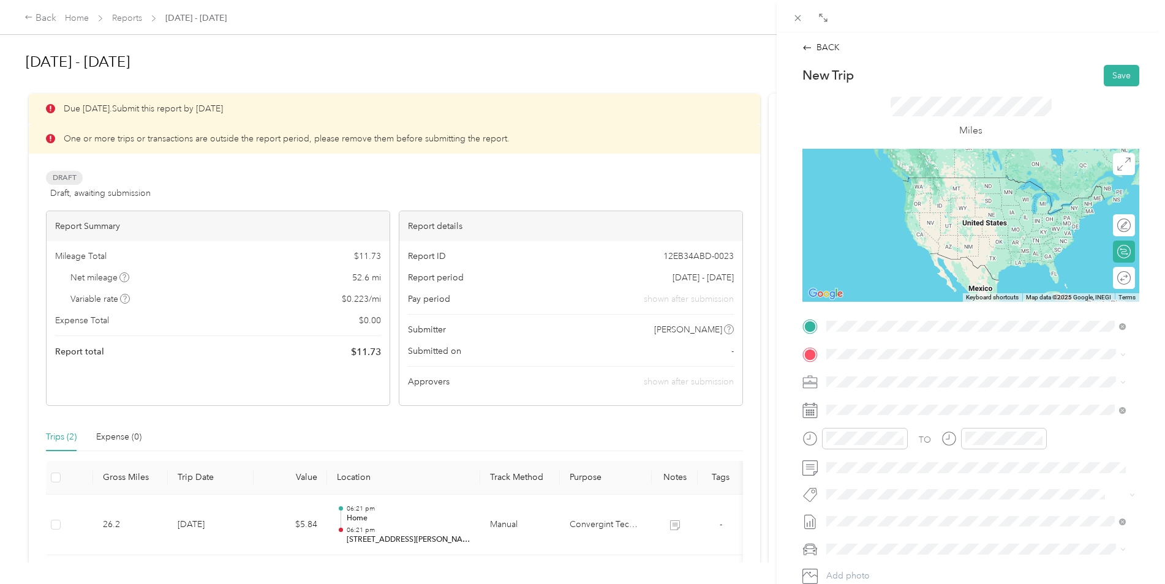
click at [918, 375] on span "[STREET_ADDRESS][PERSON_NAME][PERSON_NAME][US_STATE]" at bounding box center [979, 370] width 258 height 11
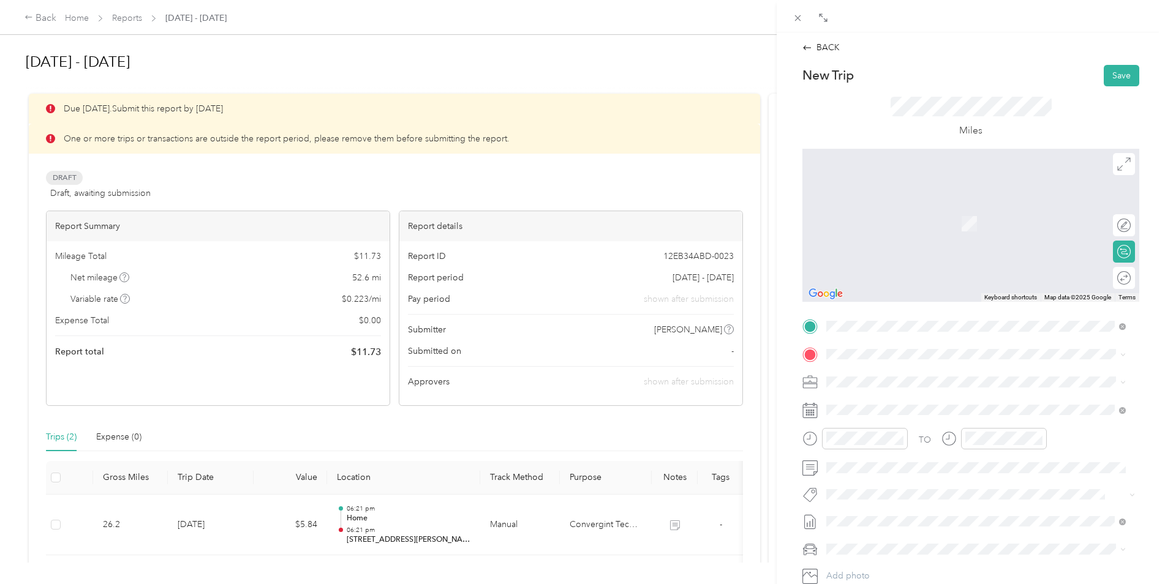
click at [888, 409] on div "Home [STREET_ADDRESS][US_STATE]" at bounding box center [911, 410] width 123 height 26
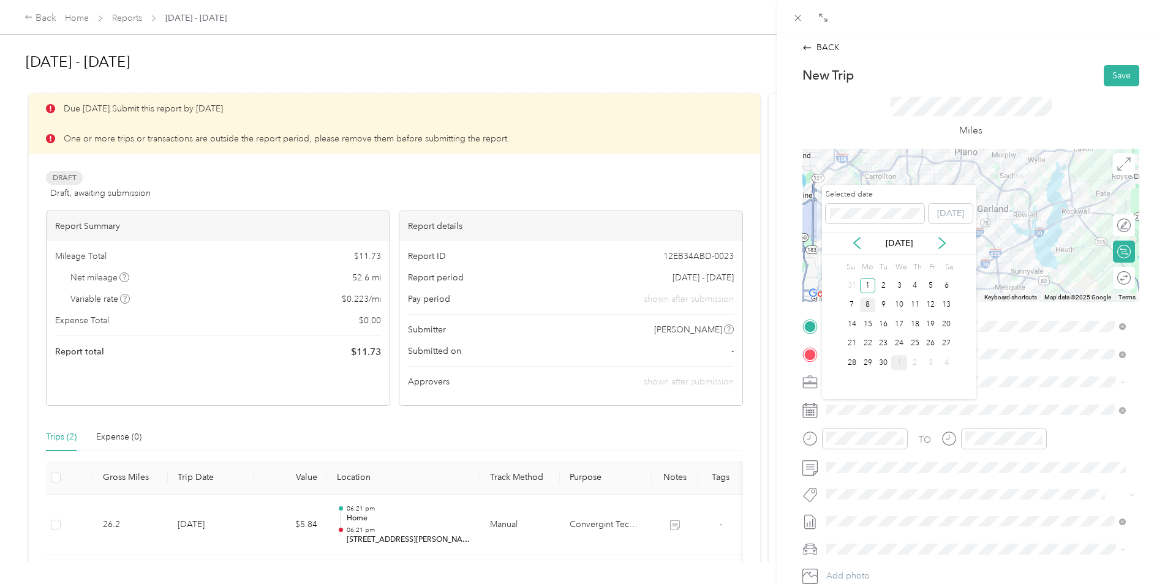
click at [867, 303] on div "8" at bounding box center [868, 305] width 16 height 15
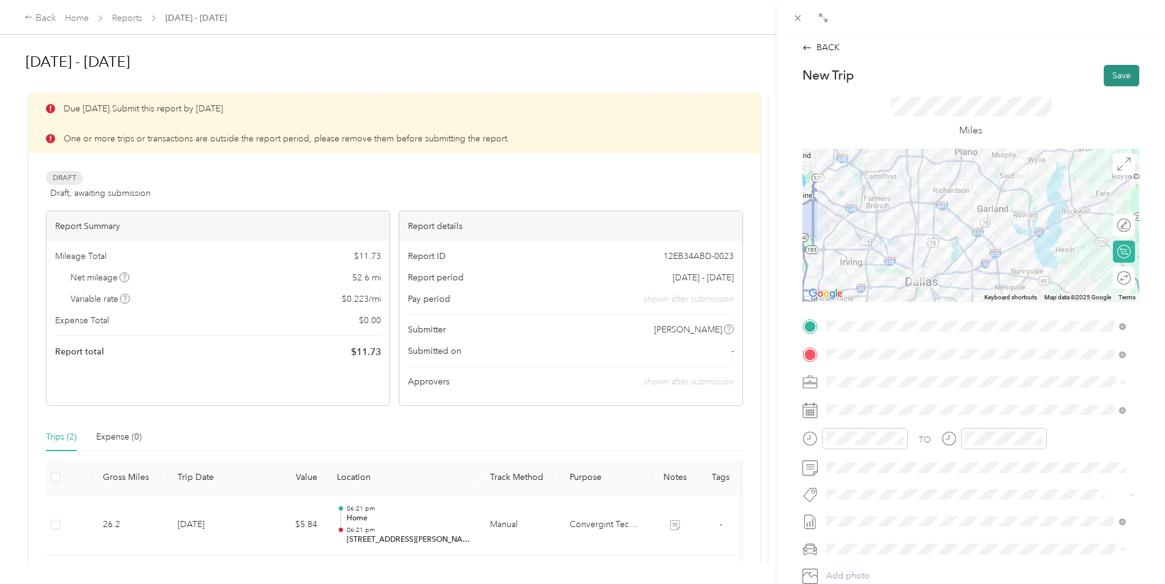
click at [1106, 80] on button "Save" at bounding box center [1122, 75] width 36 height 21
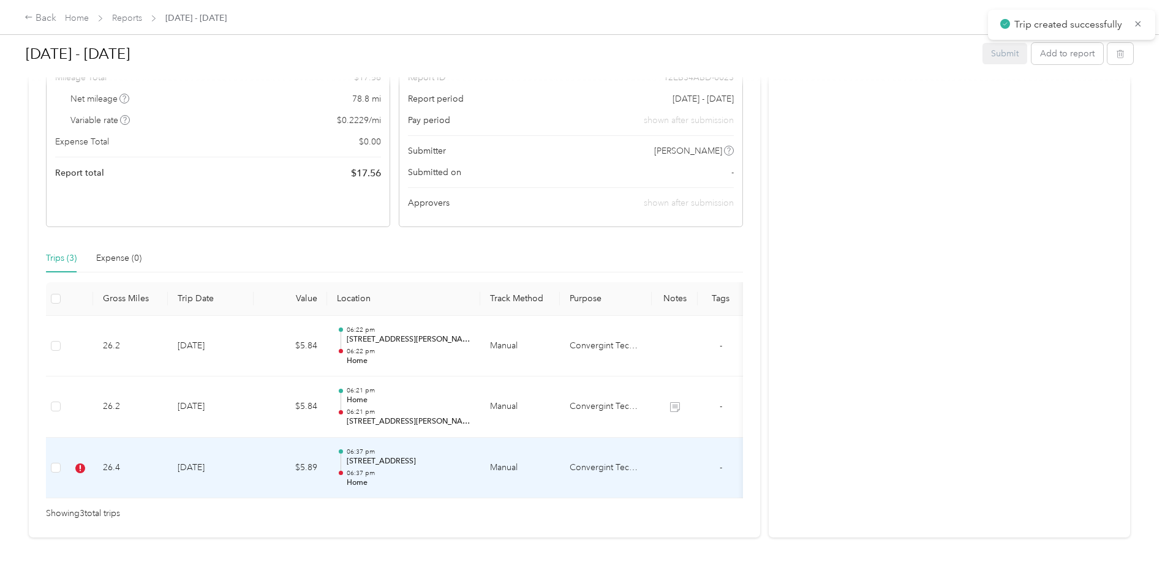
scroll to position [184, 0]
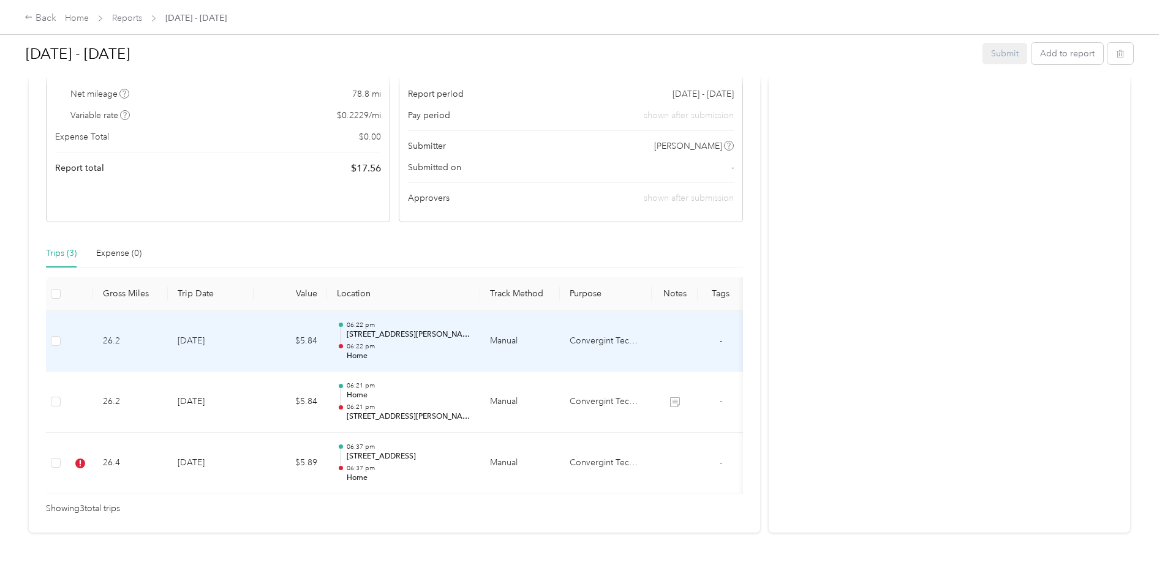
click at [61, 342] on td at bounding box center [56, 341] width 20 height 61
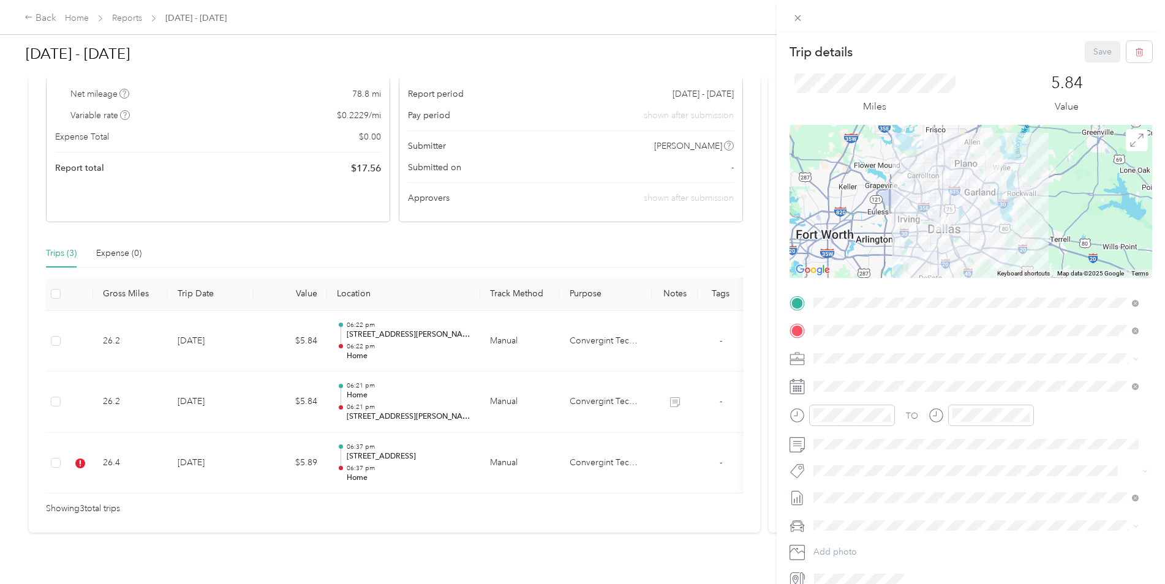
click at [137, 461] on div "Trip details Save This trip cannot be edited because it is either under review,…" at bounding box center [582, 292] width 1165 height 584
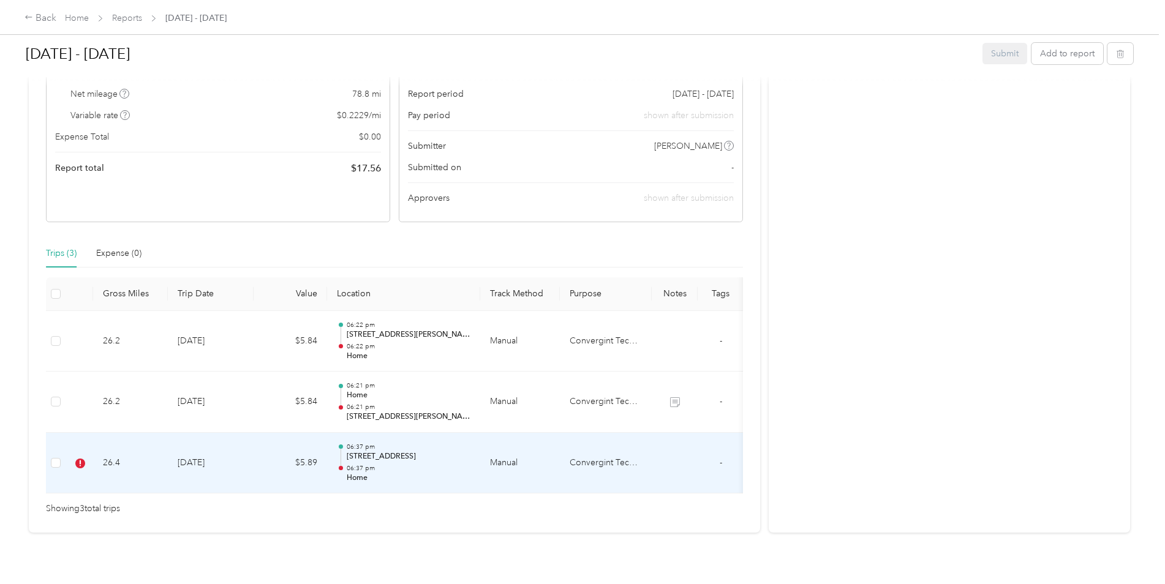
click at [75, 463] on td at bounding box center [80, 463] width 28 height 61
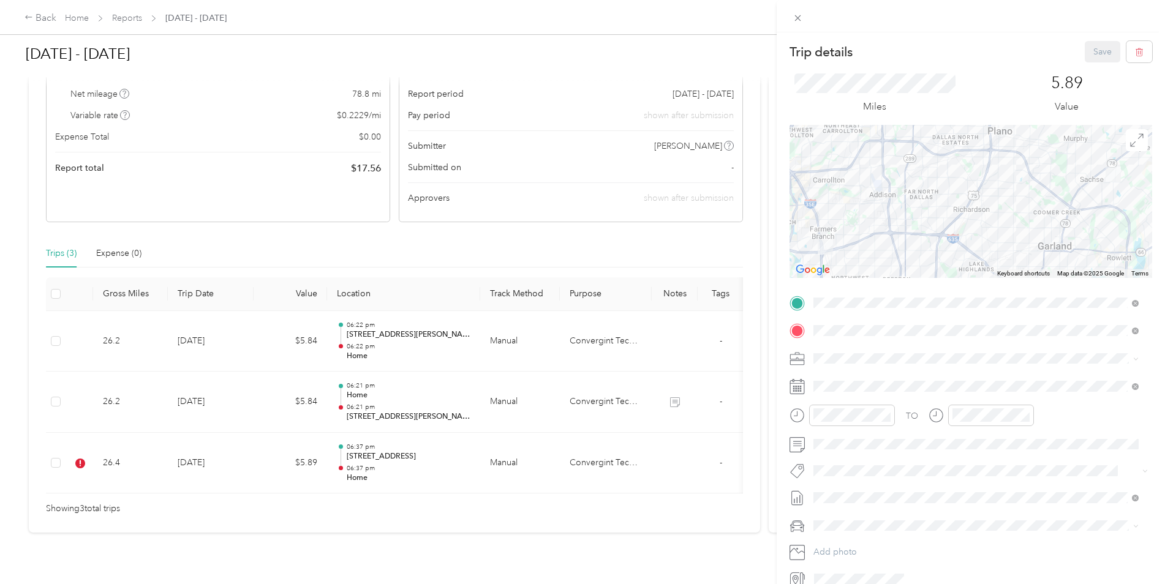
click at [60, 464] on div "Trip details Save This trip cannot be edited because it is either under review,…" at bounding box center [582, 292] width 1165 height 584
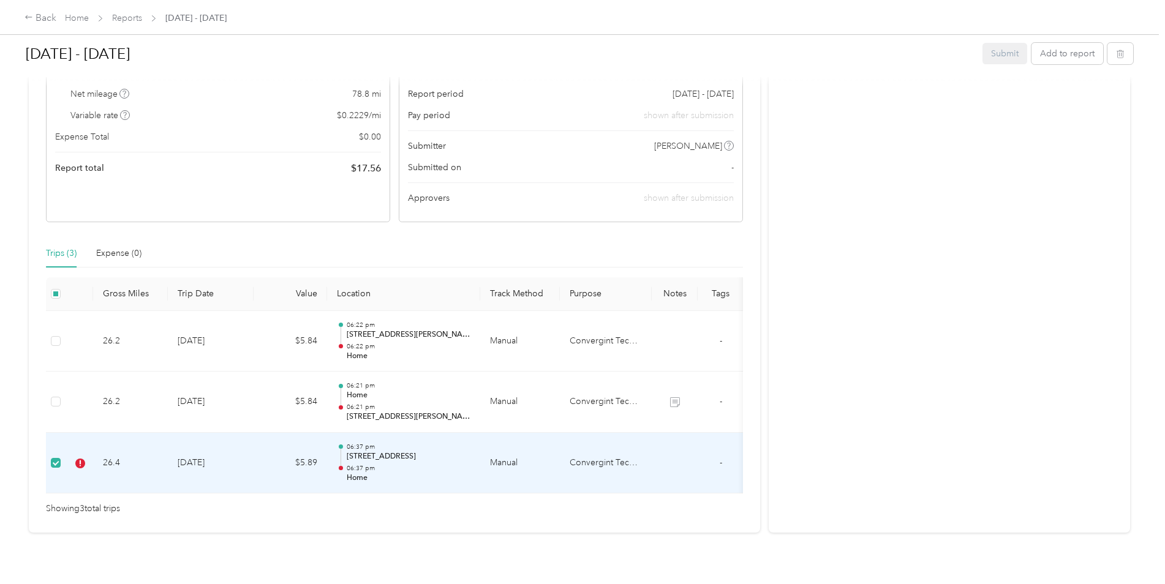
click at [50, 462] on td at bounding box center [56, 463] width 20 height 61
click at [157, 467] on td "26.4" at bounding box center [130, 463] width 75 height 61
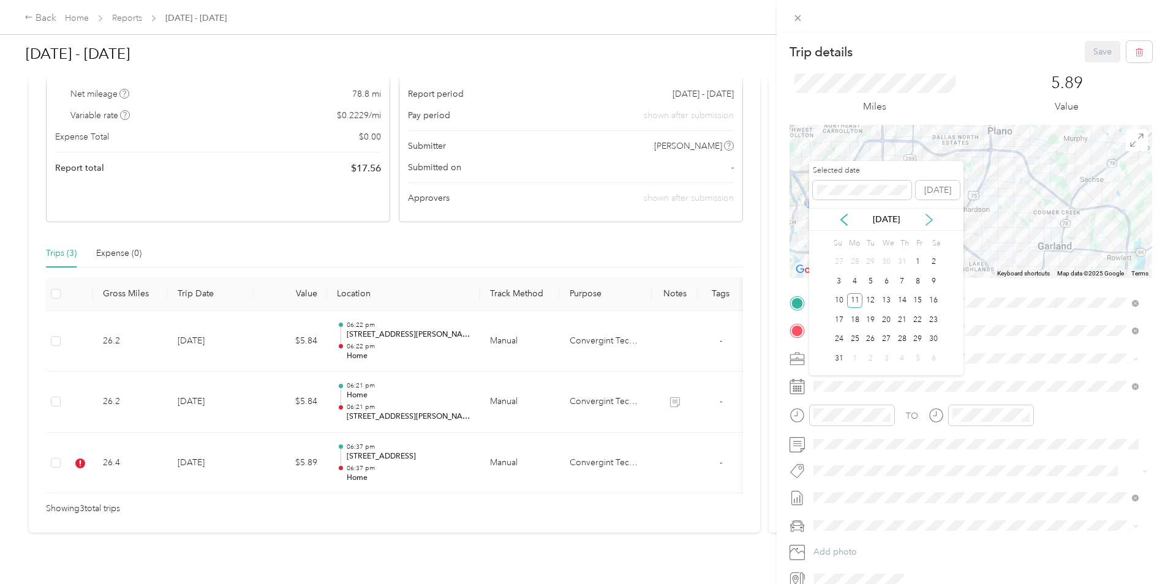
click at [927, 217] on icon at bounding box center [929, 220] width 12 height 12
click at [856, 265] on div "1" at bounding box center [855, 262] width 16 height 15
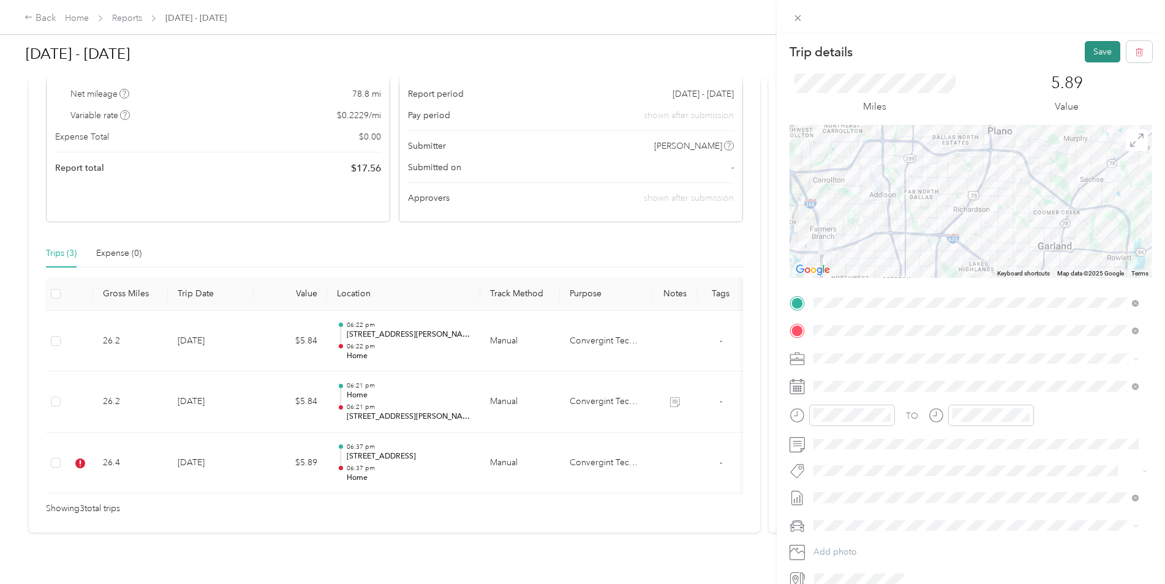
click at [1094, 47] on button "Save" at bounding box center [1103, 51] width 36 height 21
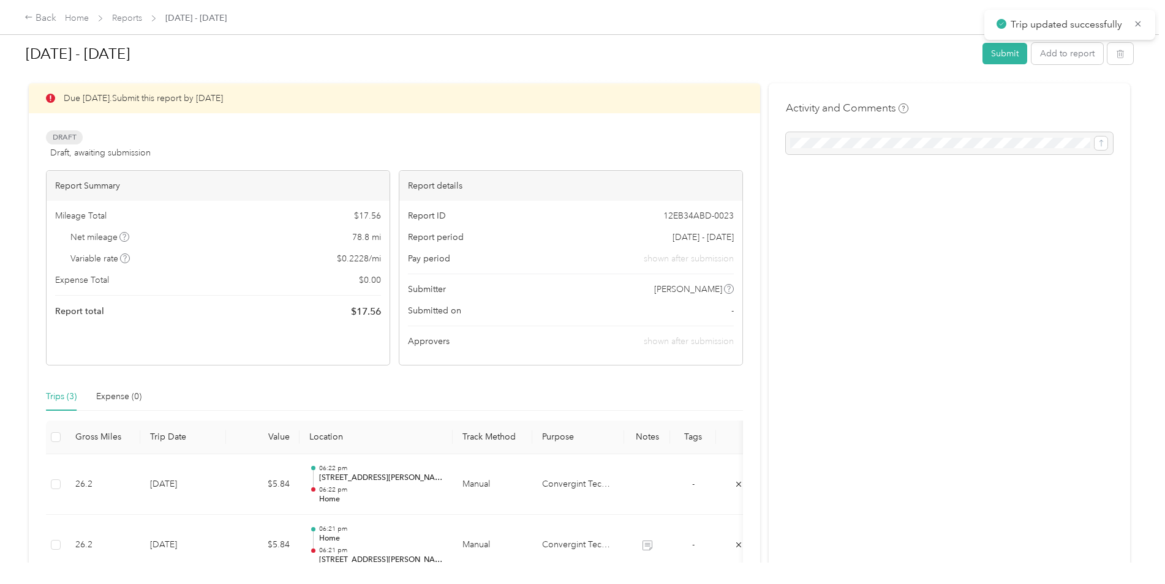
scroll to position [0, 0]
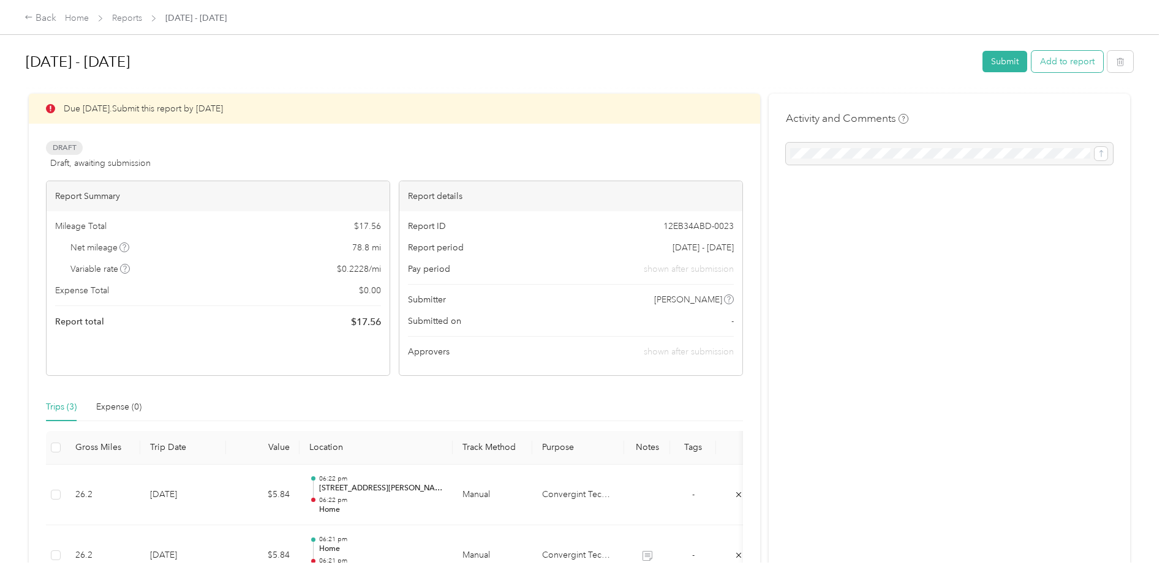
click at [1068, 59] on button "Add to report" at bounding box center [1068, 61] width 72 height 21
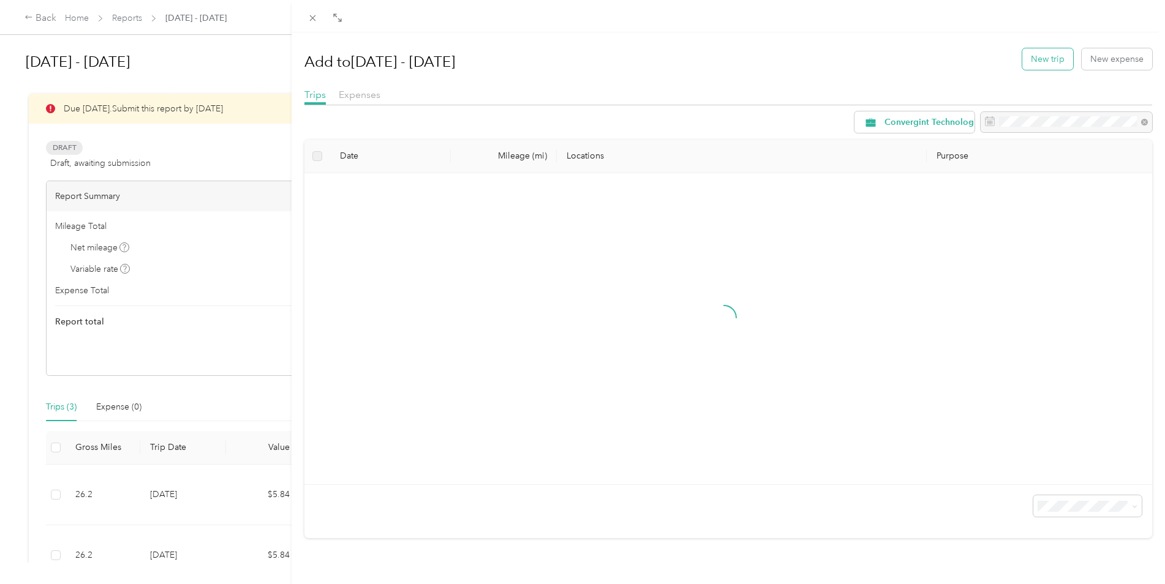
click at [1037, 56] on button "New trip" at bounding box center [1047, 58] width 51 height 21
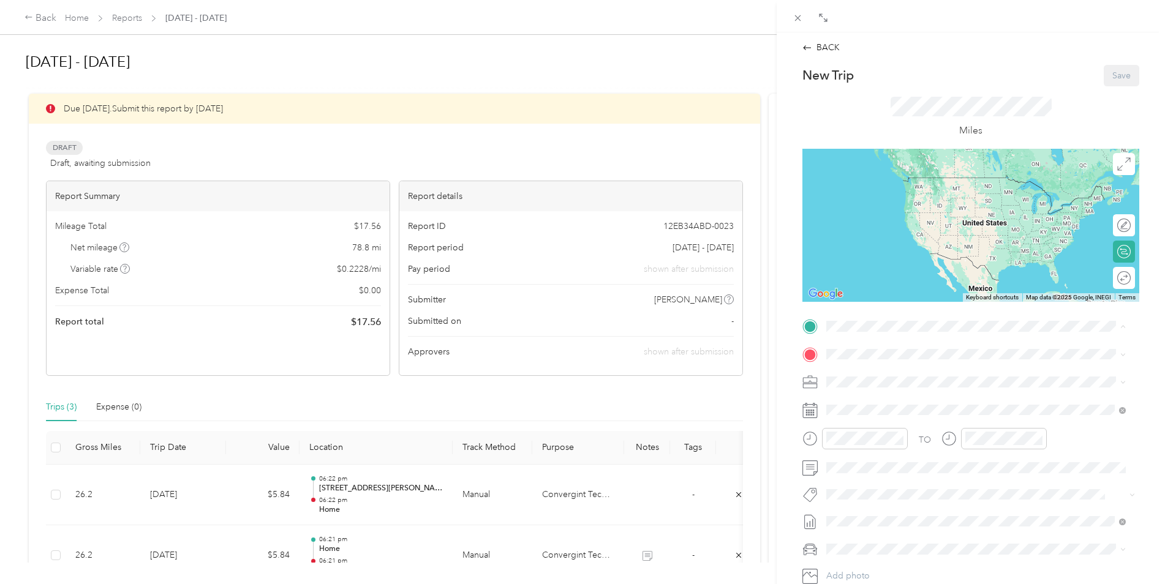
click at [883, 383] on div "Home [STREET_ADDRESS][US_STATE]" at bounding box center [911, 382] width 123 height 26
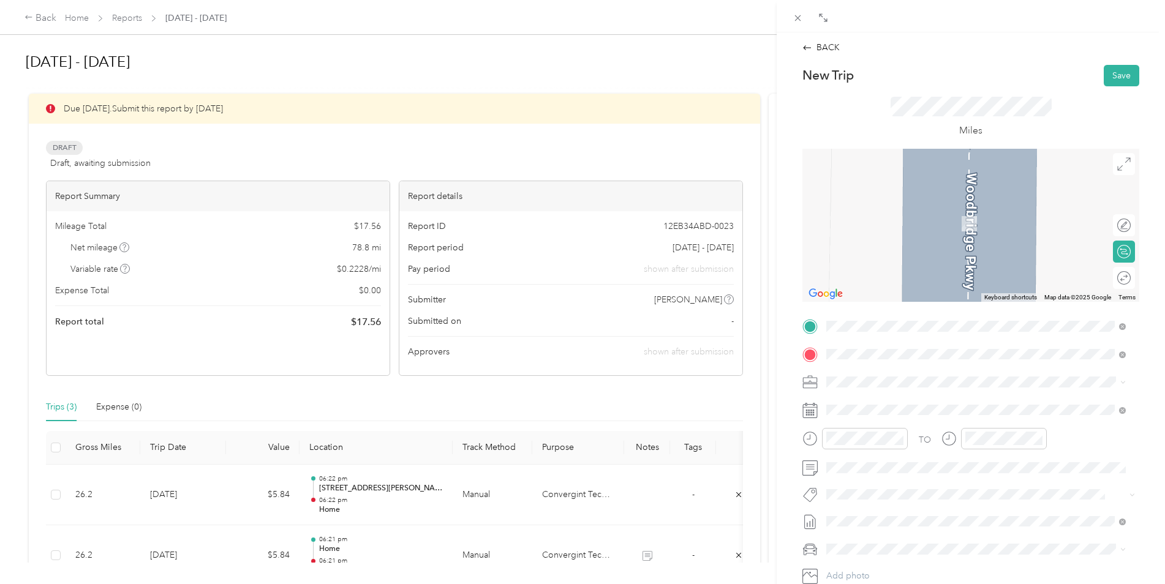
click at [891, 388] on li "1861 [GEOGRAPHIC_DATA][US_STATE]" at bounding box center [976, 399] width 308 height 25
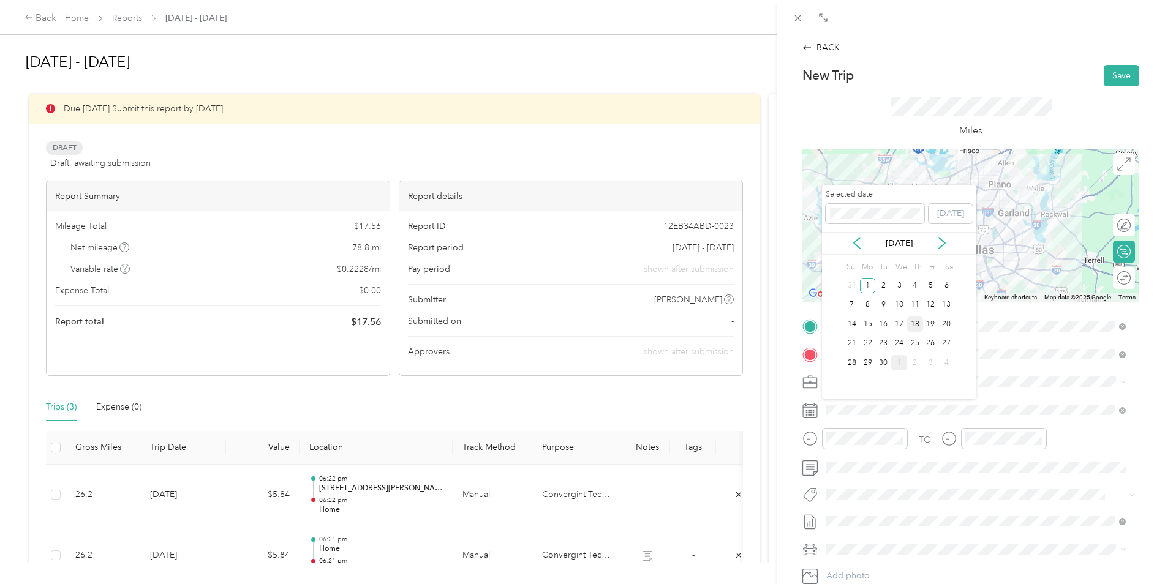
click at [919, 323] on div "18" at bounding box center [915, 324] width 16 height 15
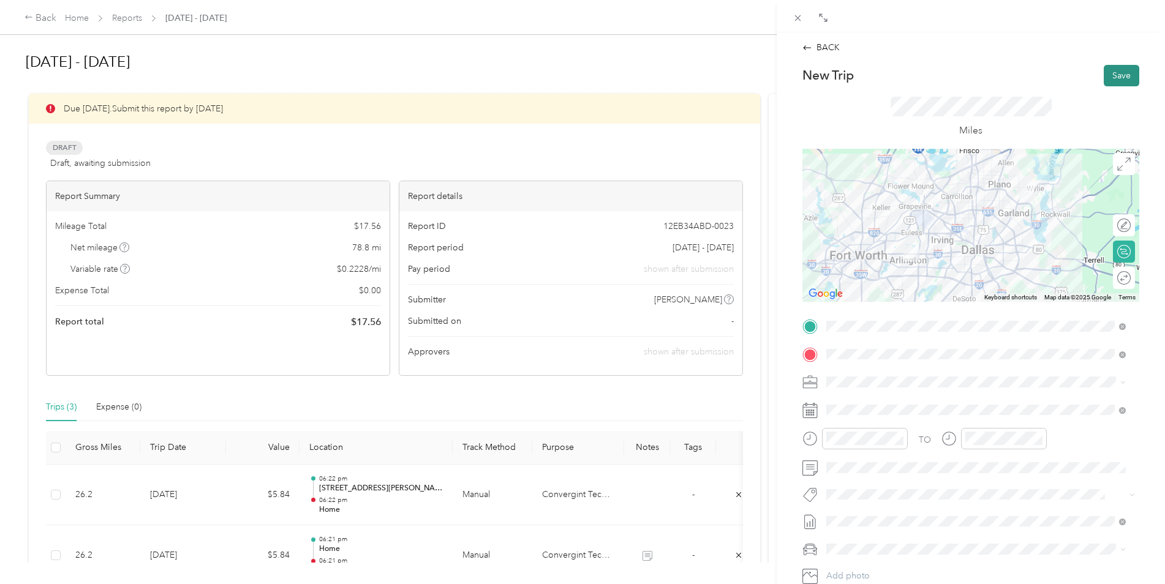
click at [1113, 77] on button "Save" at bounding box center [1122, 75] width 36 height 21
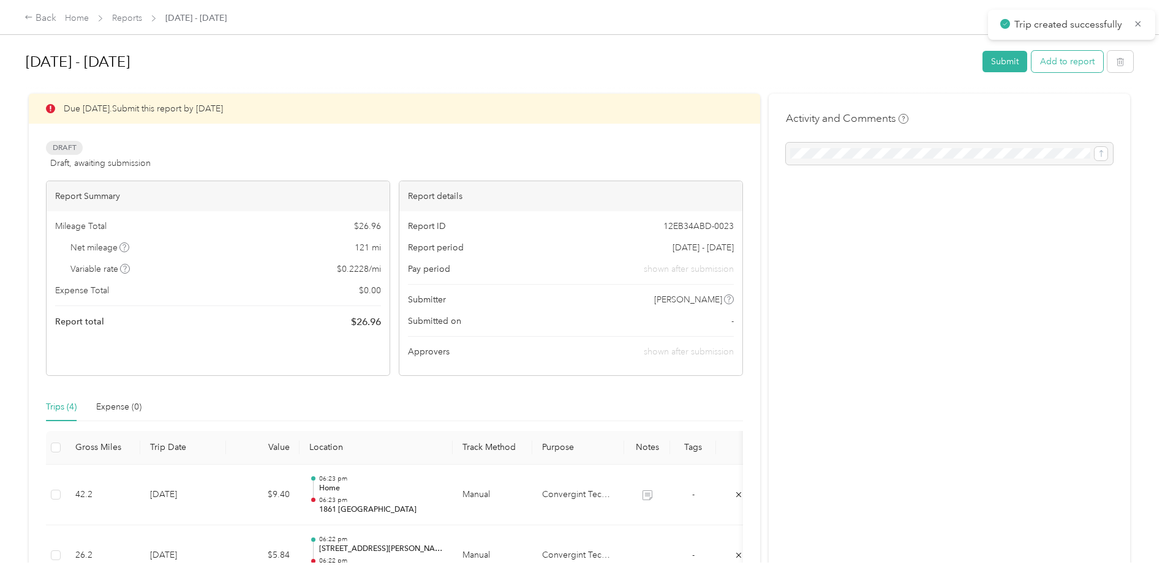
click at [1065, 66] on button "Add to report" at bounding box center [1068, 61] width 72 height 21
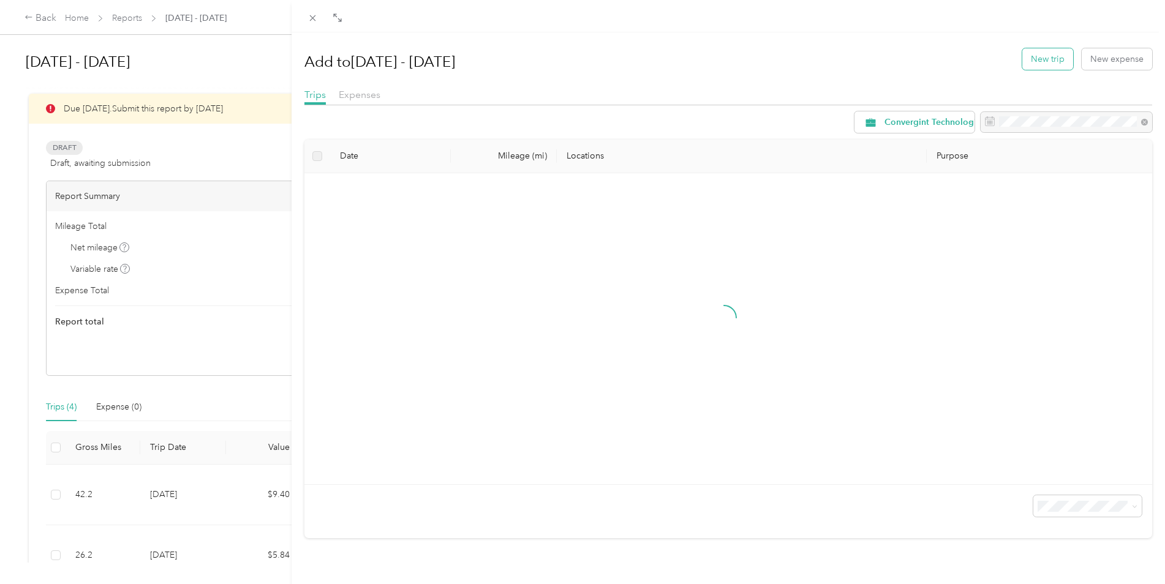
click at [1028, 64] on button "New trip" at bounding box center [1047, 58] width 51 height 21
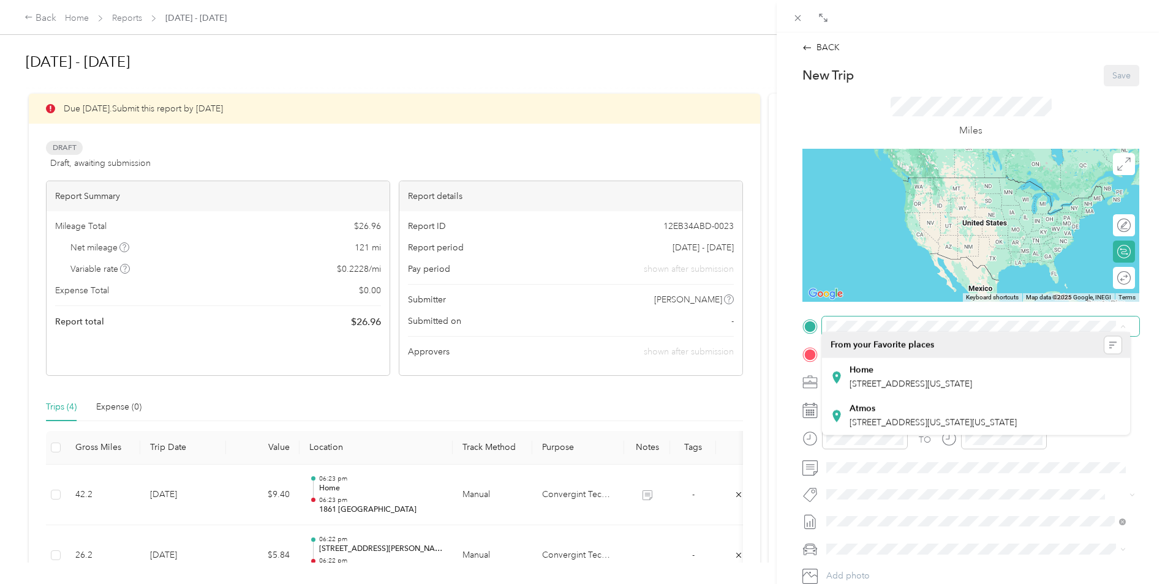
click at [890, 332] on span at bounding box center [980, 327] width 317 height 20
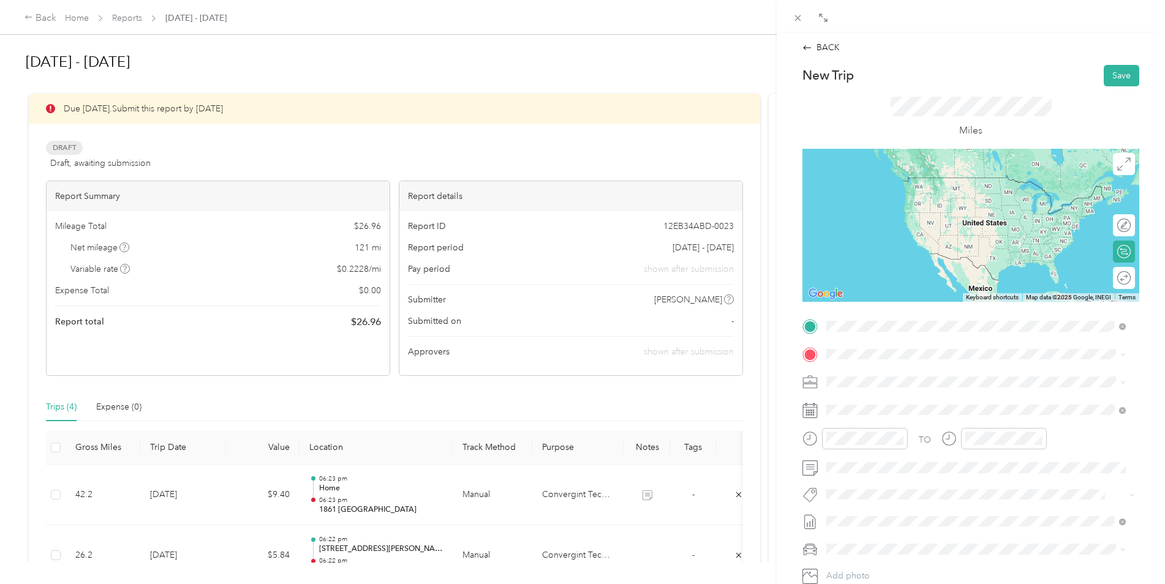
click at [873, 376] on span "1861 [GEOGRAPHIC_DATA][US_STATE]" at bounding box center [927, 370] width 155 height 11
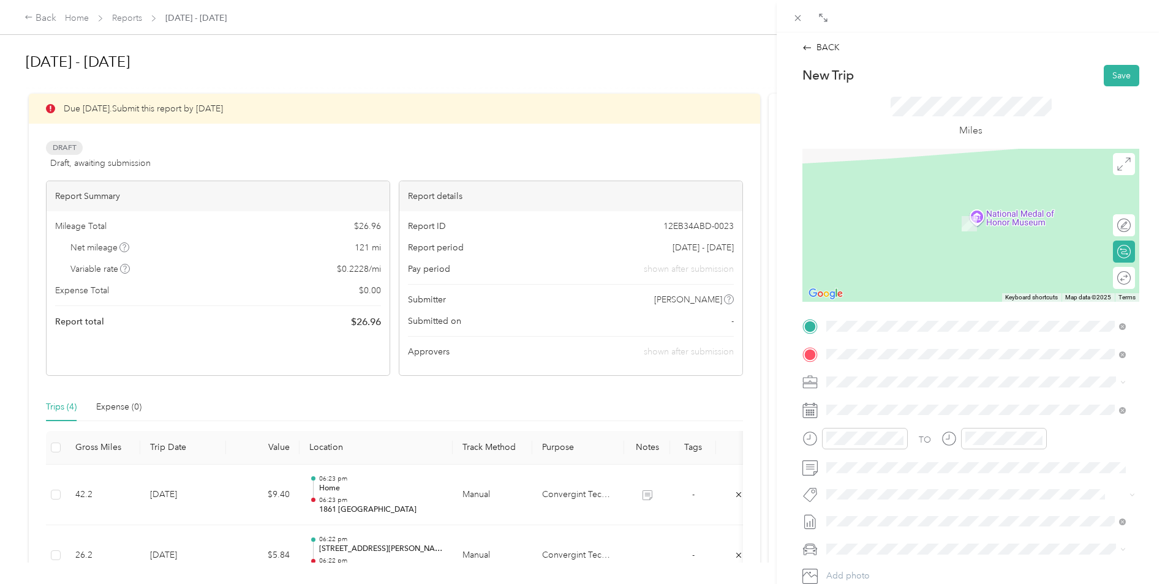
click at [883, 418] on span "[STREET_ADDRESS][US_STATE]" at bounding box center [911, 417] width 123 height 10
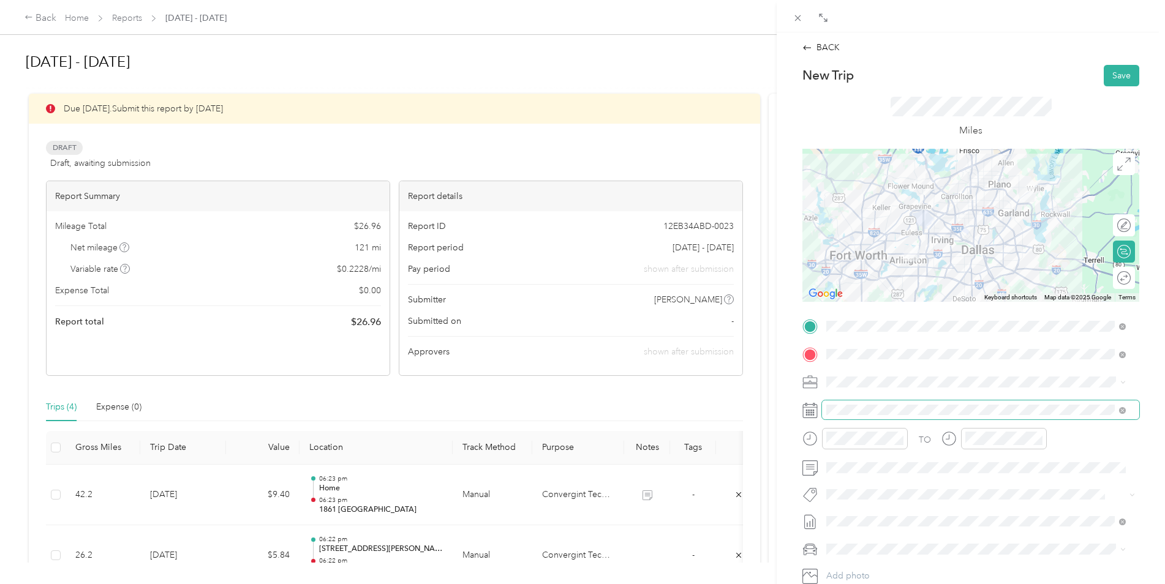
click at [900, 416] on span at bounding box center [980, 411] width 317 height 20
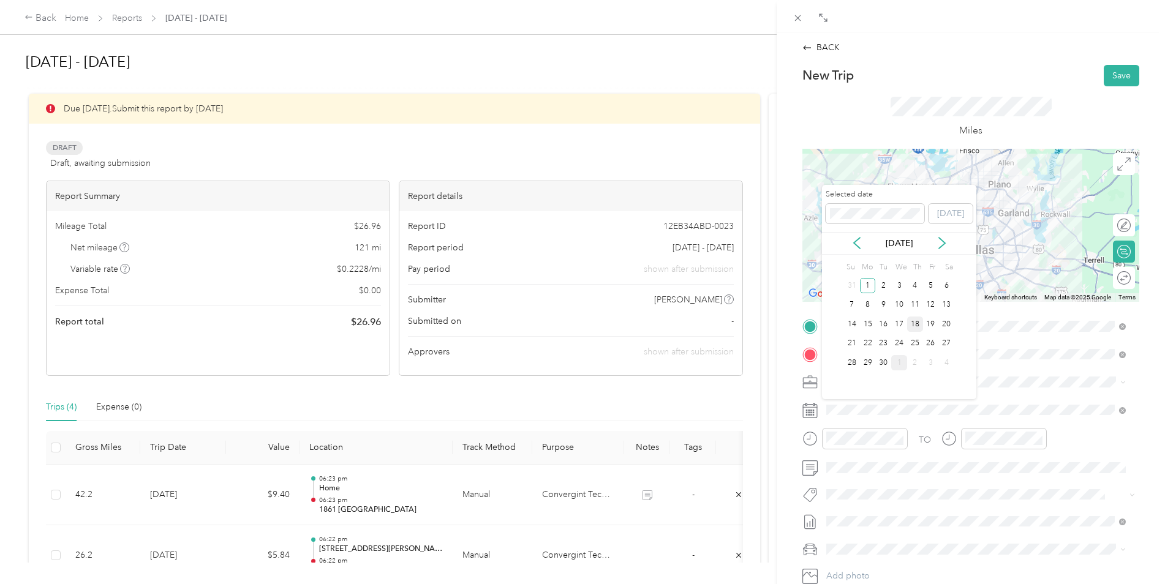
click at [913, 325] on div "18" at bounding box center [915, 324] width 16 height 15
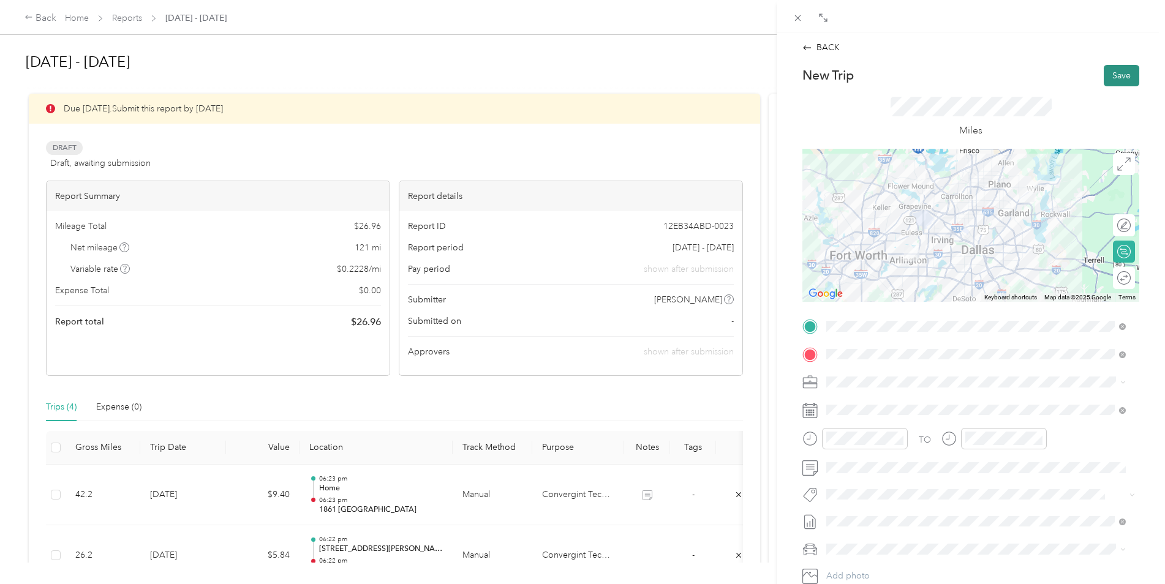
click at [1111, 77] on button "Save" at bounding box center [1122, 75] width 36 height 21
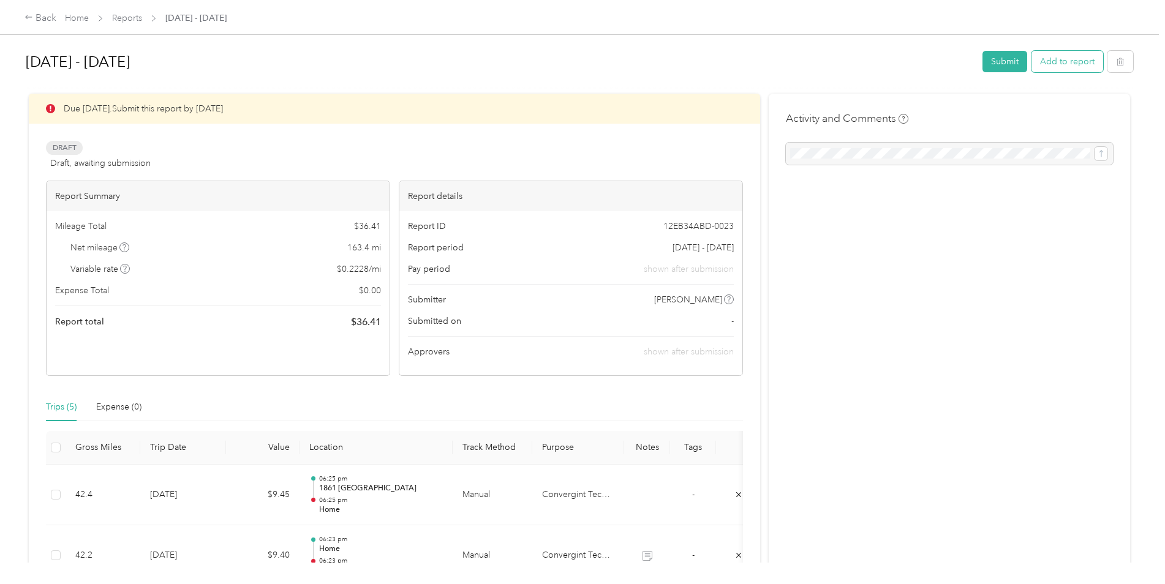
click at [1071, 58] on button "Add to report" at bounding box center [1068, 61] width 72 height 21
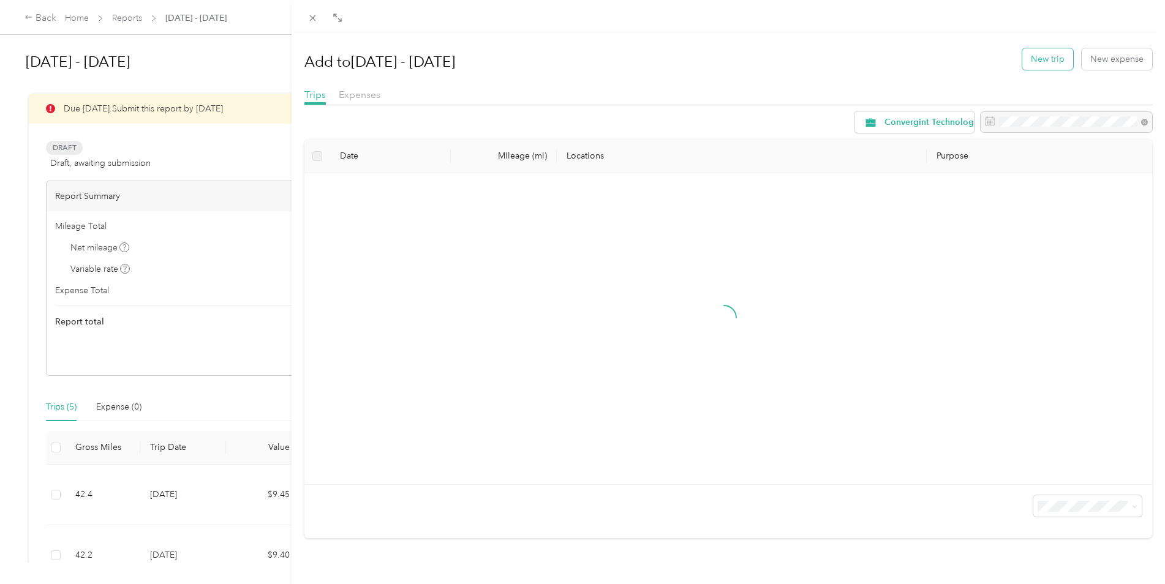
click at [1031, 62] on button "New trip" at bounding box center [1047, 58] width 51 height 21
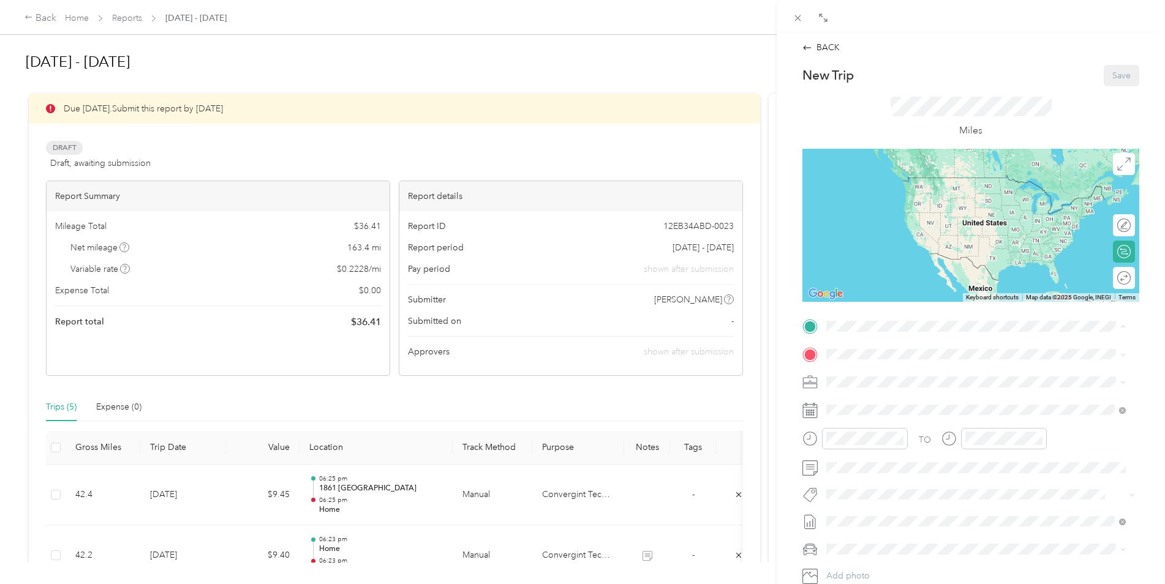
click at [897, 380] on div "Home [STREET_ADDRESS][US_STATE]" at bounding box center [911, 382] width 123 height 26
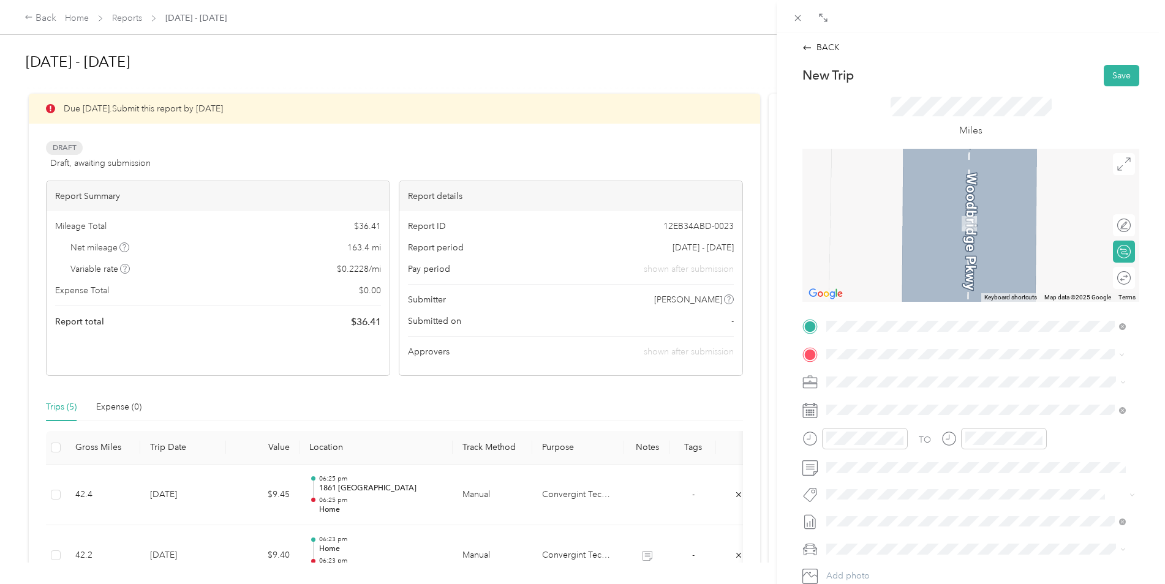
click at [884, 404] on span "[STREET_ADDRESS][PERSON_NAME][US_STATE]" at bounding box center [945, 398] width 191 height 11
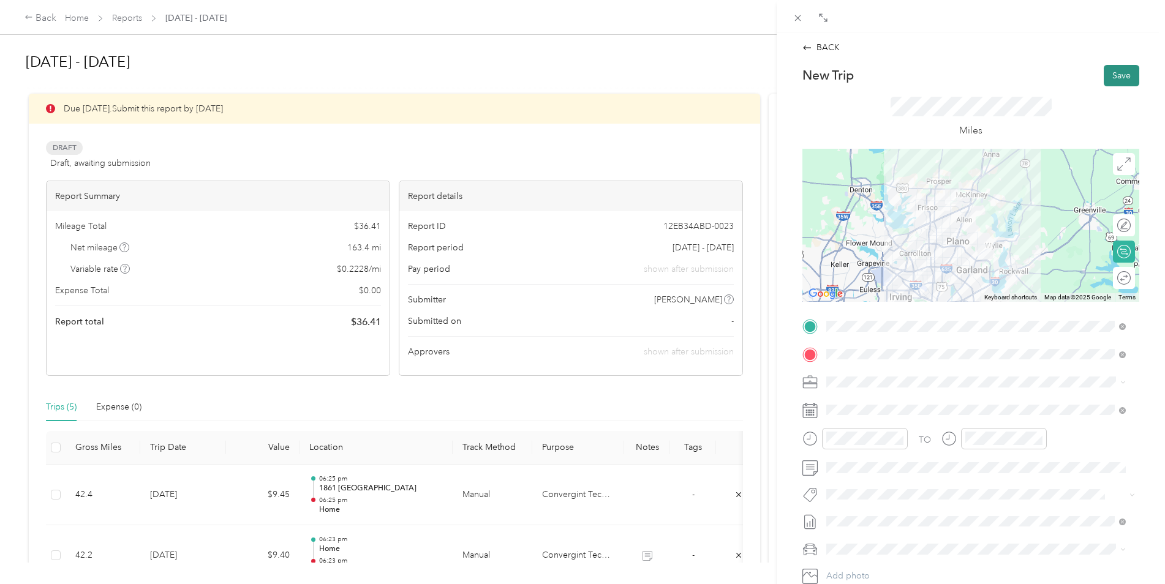
click at [1112, 74] on button "Save" at bounding box center [1122, 75] width 36 height 21
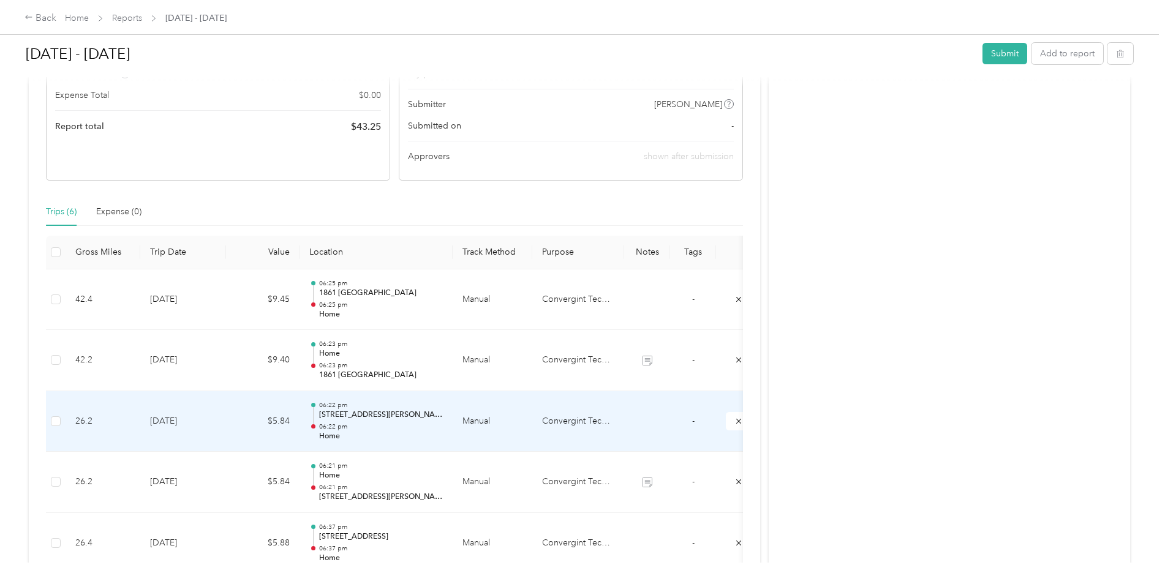
scroll to position [306, 0]
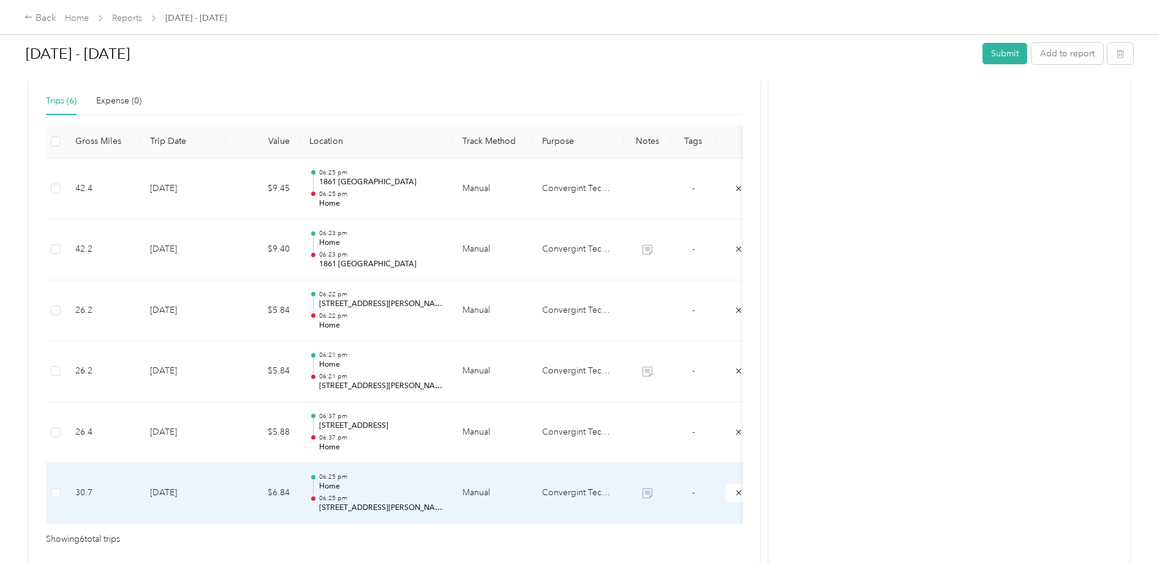
click at [355, 495] on p "06:25 pm" at bounding box center [381, 498] width 124 height 9
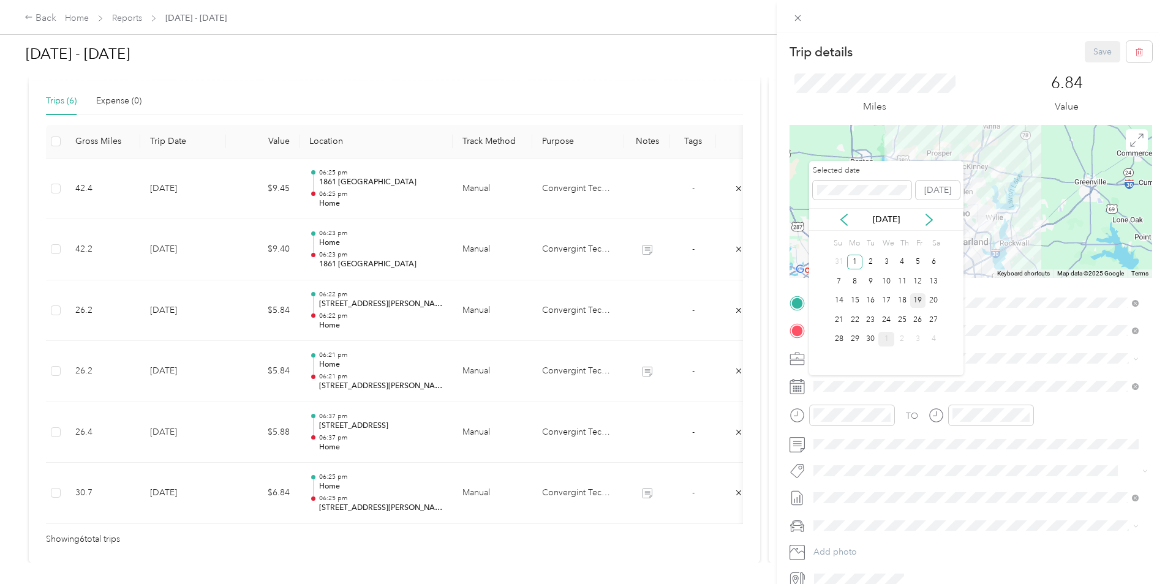
click at [924, 301] on div "19" at bounding box center [918, 300] width 16 height 15
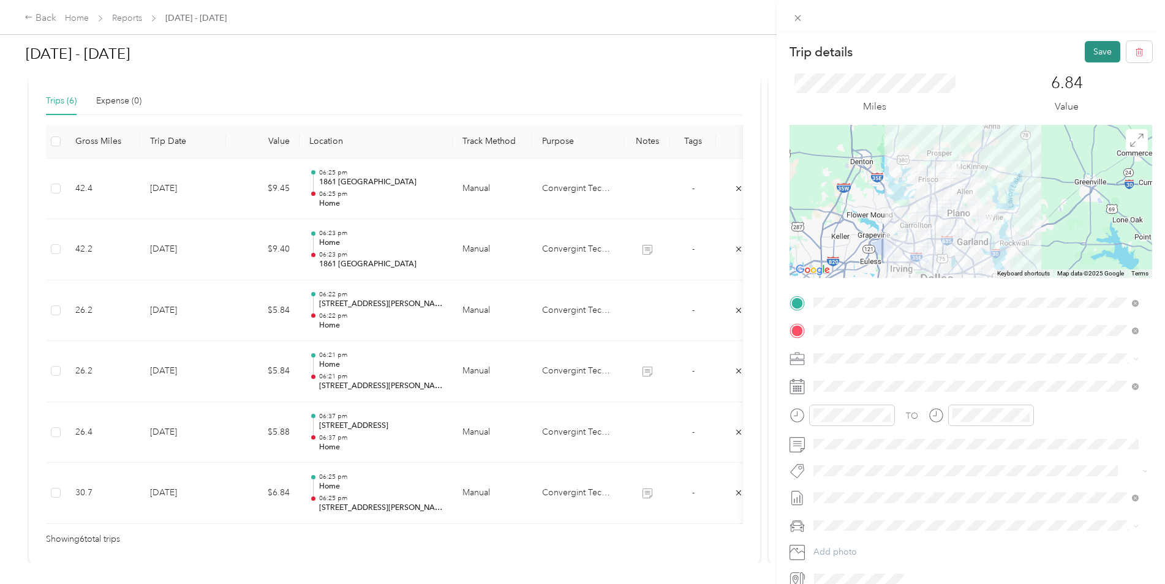
click at [1089, 56] on button "Save" at bounding box center [1103, 51] width 36 height 21
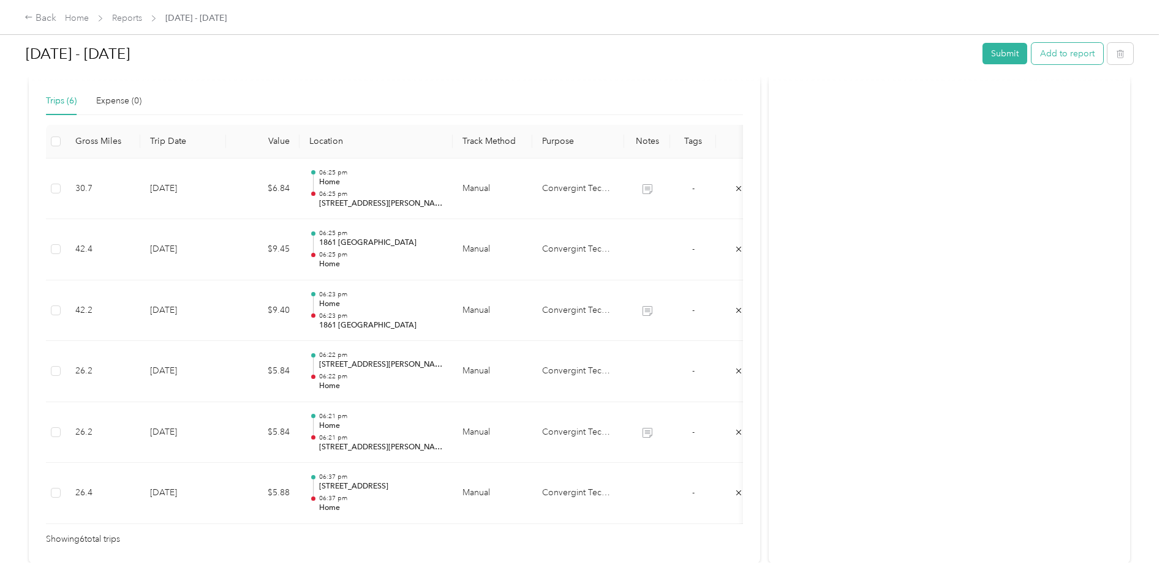
click at [1061, 51] on button "Add to report" at bounding box center [1068, 53] width 72 height 21
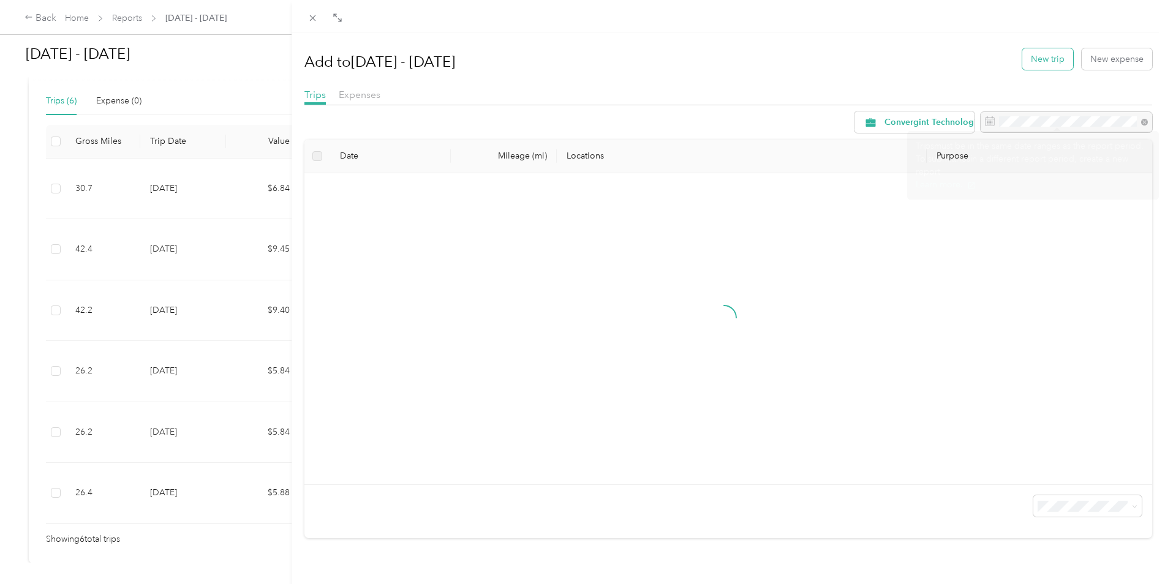
click at [1035, 57] on button "New trip" at bounding box center [1047, 58] width 51 height 21
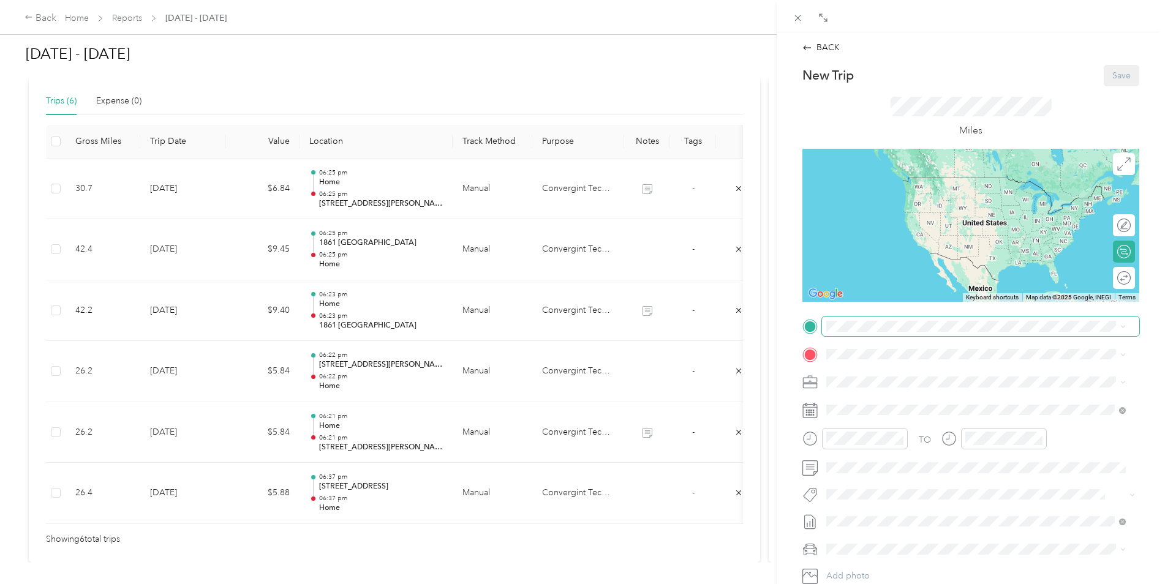
click at [855, 319] on span at bounding box center [980, 327] width 317 height 20
click at [892, 388] on span "[STREET_ADDRESS][US_STATE]" at bounding box center [911, 388] width 123 height 10
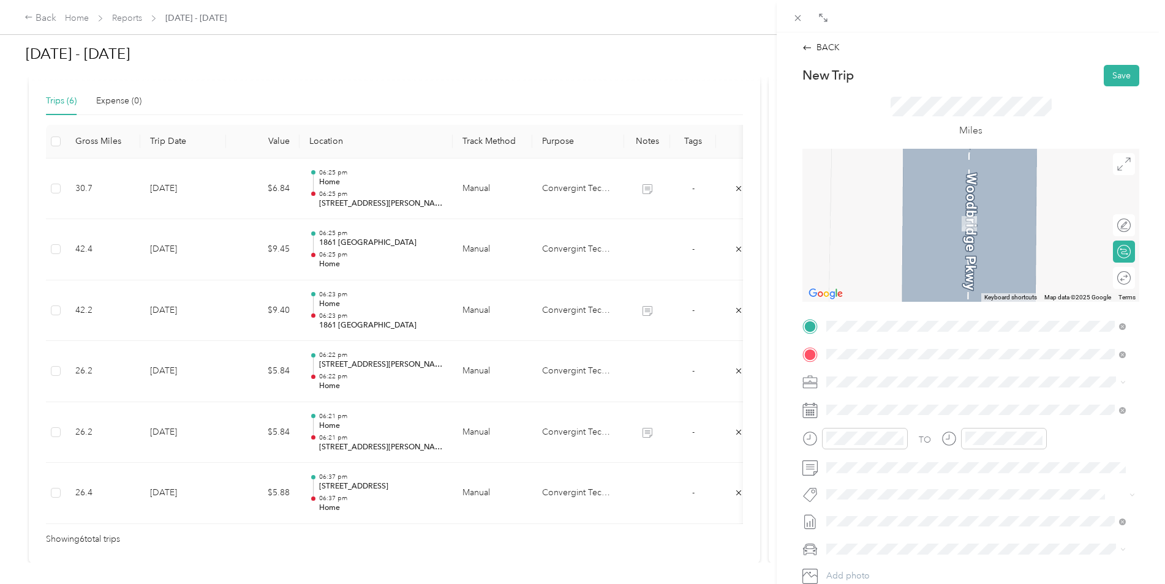
click at [921, 399] on span "[STREET_ADDRESS][PERSON_NAME][US_STATE]" at bounding box center [945, 398] width 191 height 11
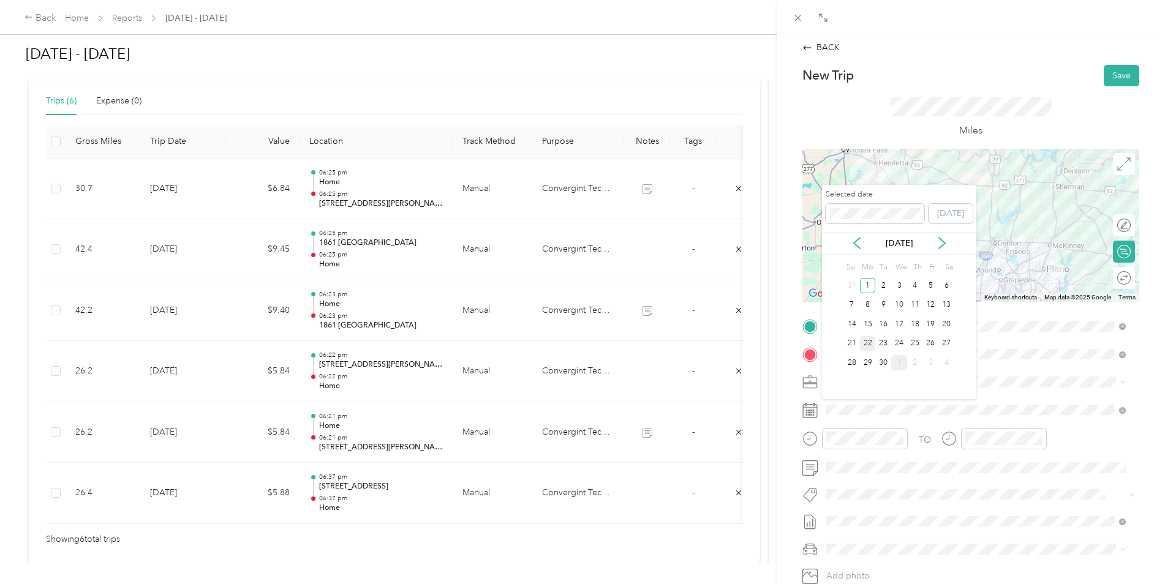
click at [867, 344] on div "22" at bounding box center [868, 343] width 16 height 15
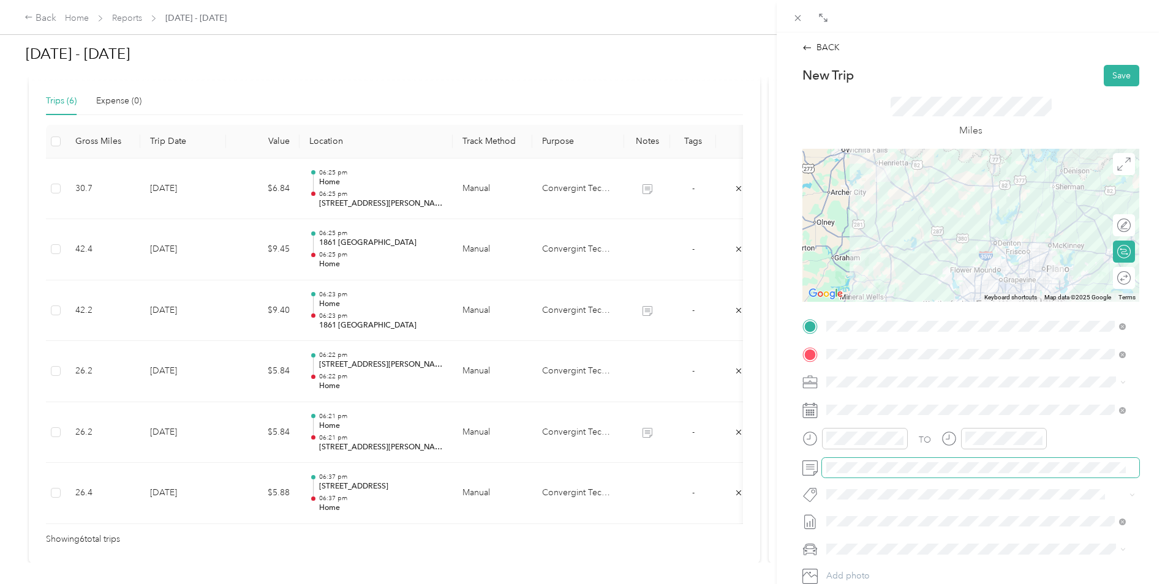
click at [851, 474] on span at bounding box center [980, 468] width 317 height 20
click at [1106, 75] on button "Save" at bounding box center [1122, 75] width 36 height 21
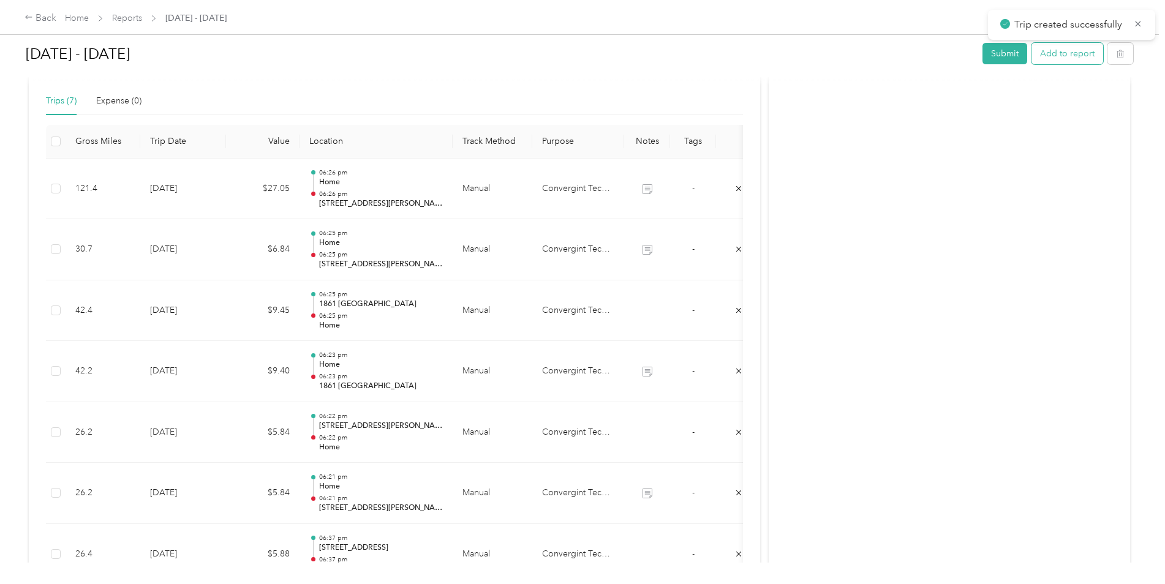
click at [1062, 54] on button "Add to report" at bounding box center [1068, 53] width 72 height 21
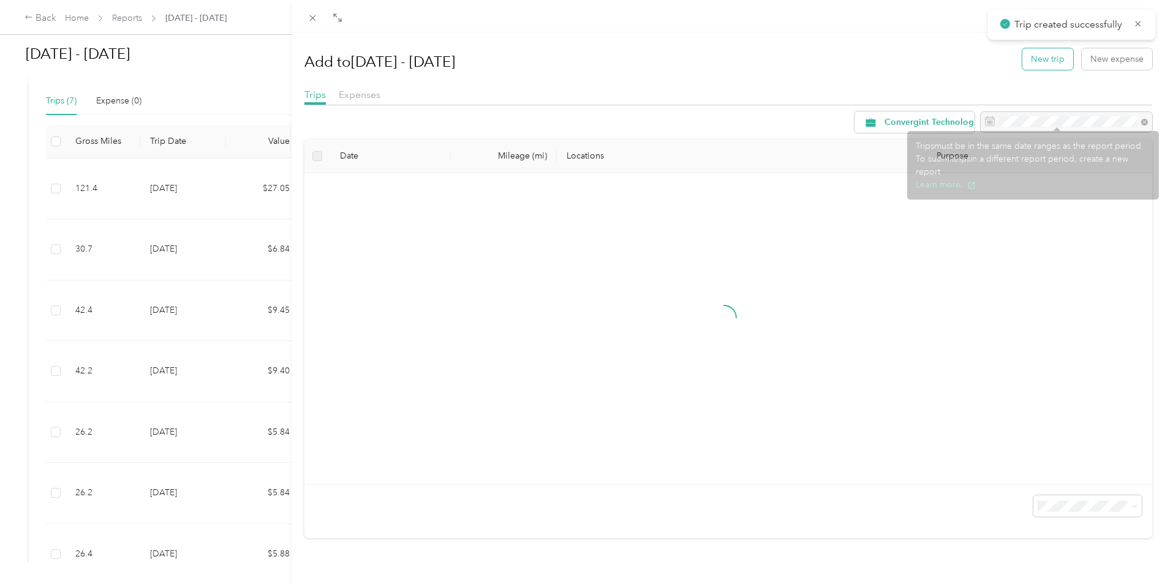
click at [1049, 52] on button "New trip" at bounding box center [1047, 58] width 51 height 21
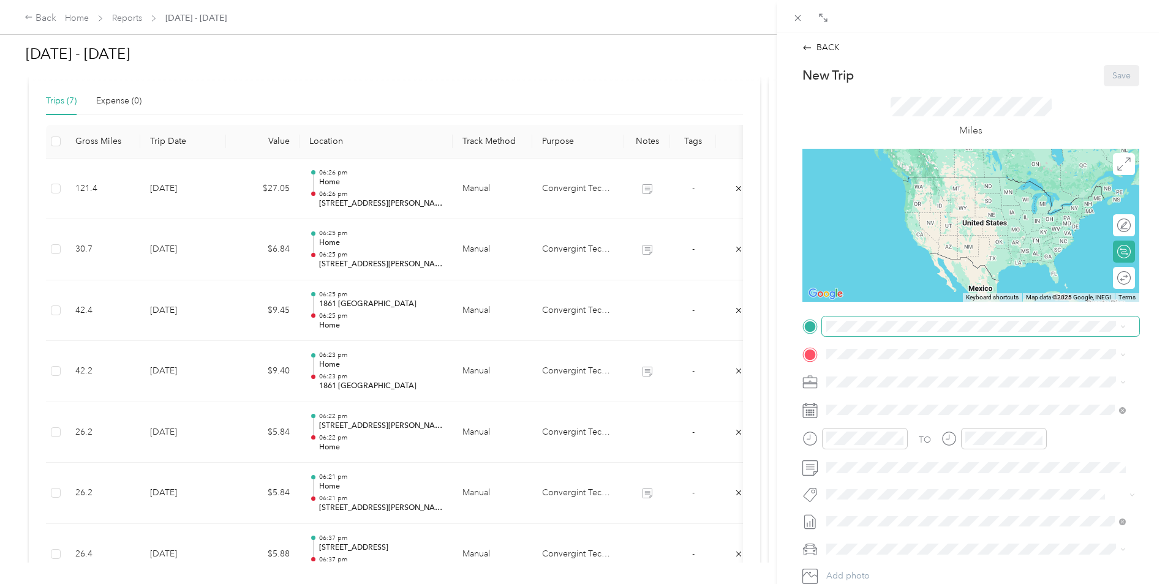
click at [863, 334] on span at bounding box center [980, 327] width 317 height 20
click at [907, 380] on div "[STREET_ADDRESS][PERSON_NAME][US_STATE]" at bounding box center [976, 371] width 291 height 17
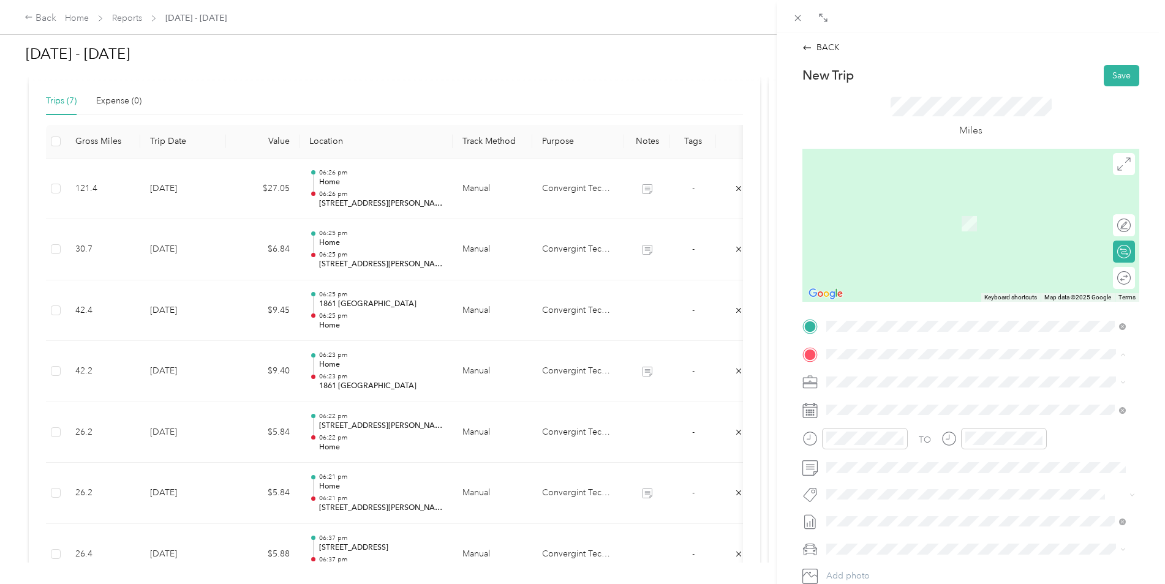
click at [884, 408] on div "Home [STREET_ADDRESS][US_STATE]" at bounding box center [911, 411] width 123 height 26
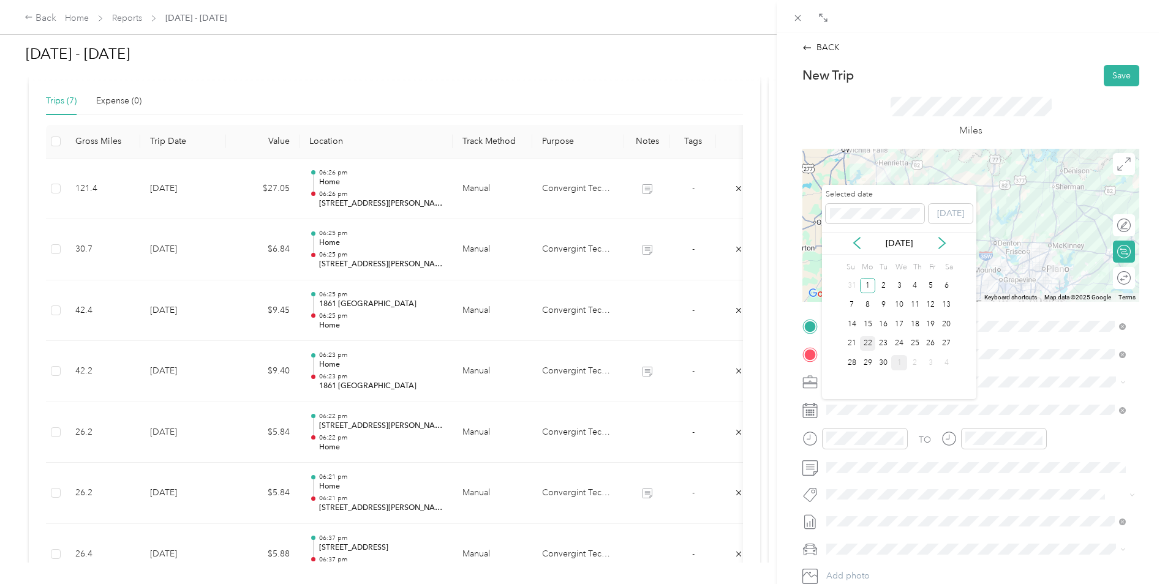
click at [862, 344] on div "22" at bounding box center [868, 343] width 16 height 15
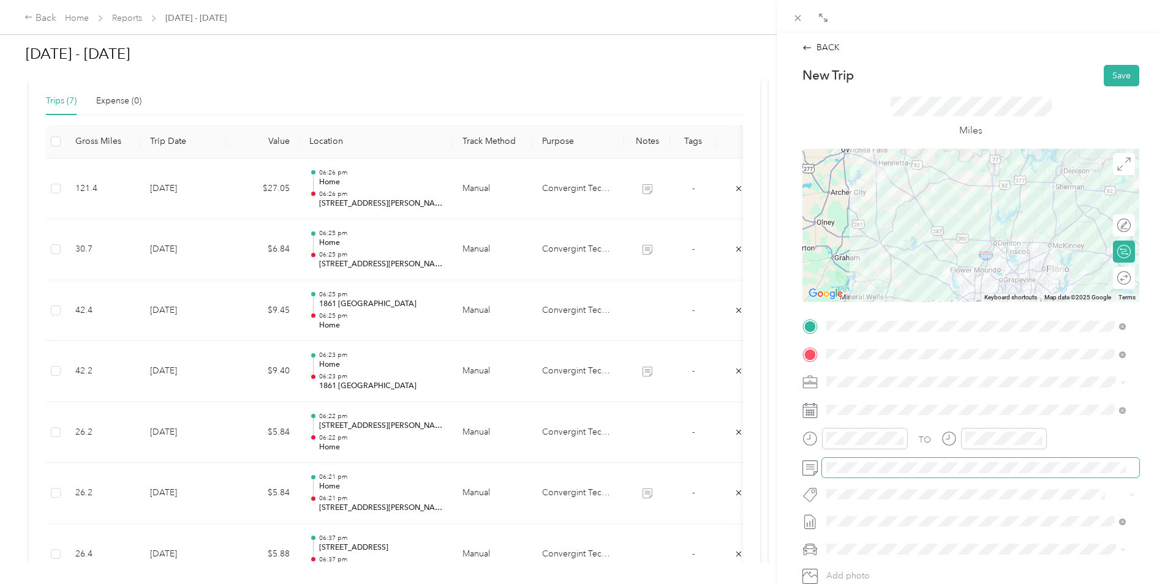
click at [892, 474] on span at bounding box center [980, 468] width 317 height 20
click at [1111, 71] on button "Save" at bounding box center [1122, 75] width 36 height 21
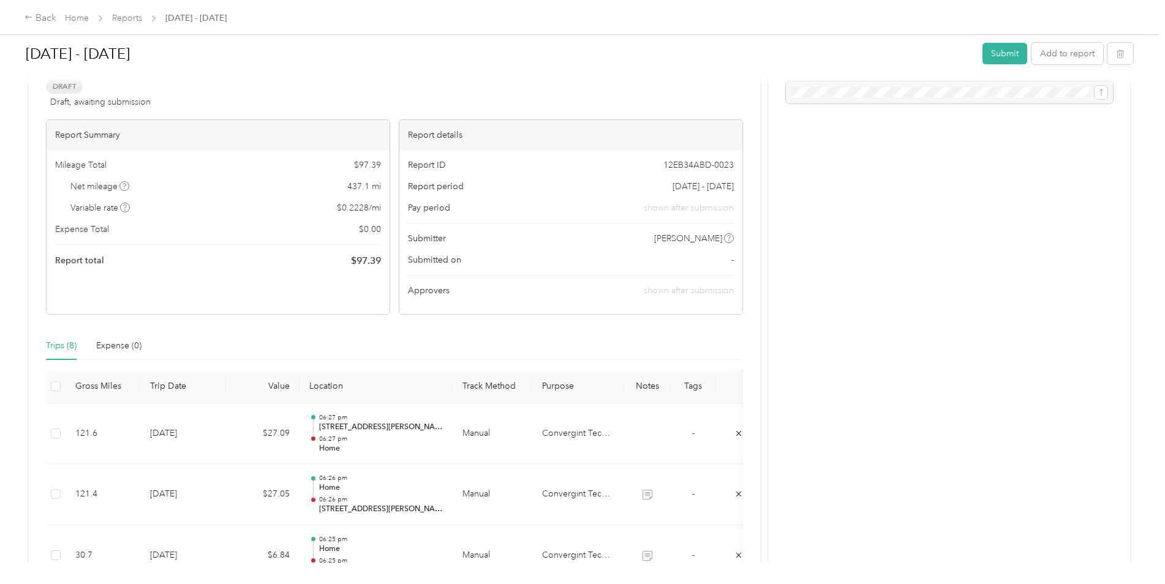
scroll to position [123, 0]
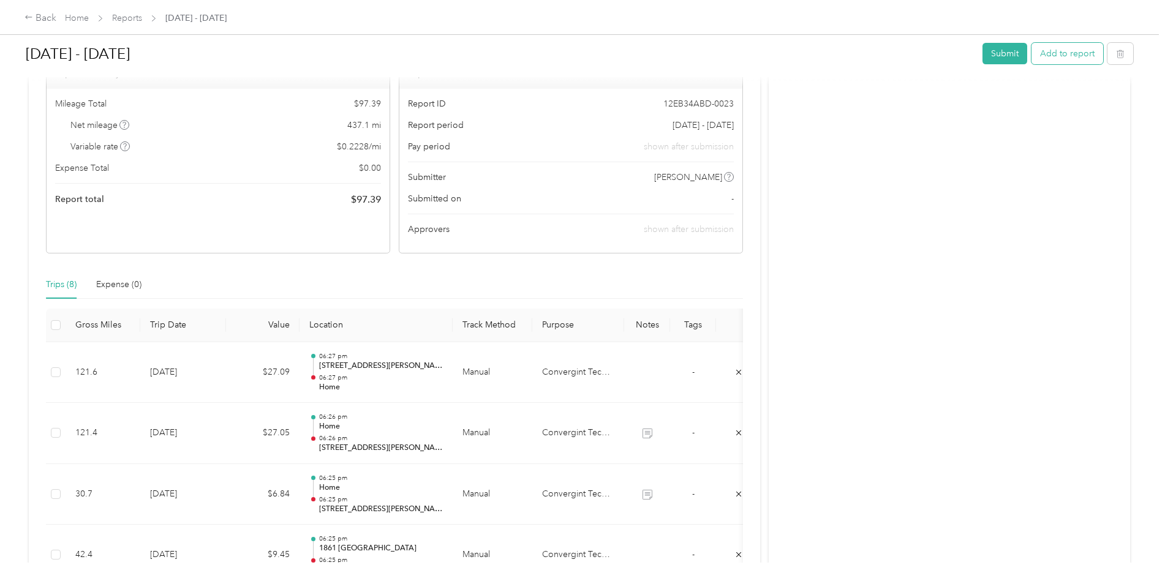
click at [1054, 57] on button "Add to report" at bounding box center [1068, 53] width 72 height 21
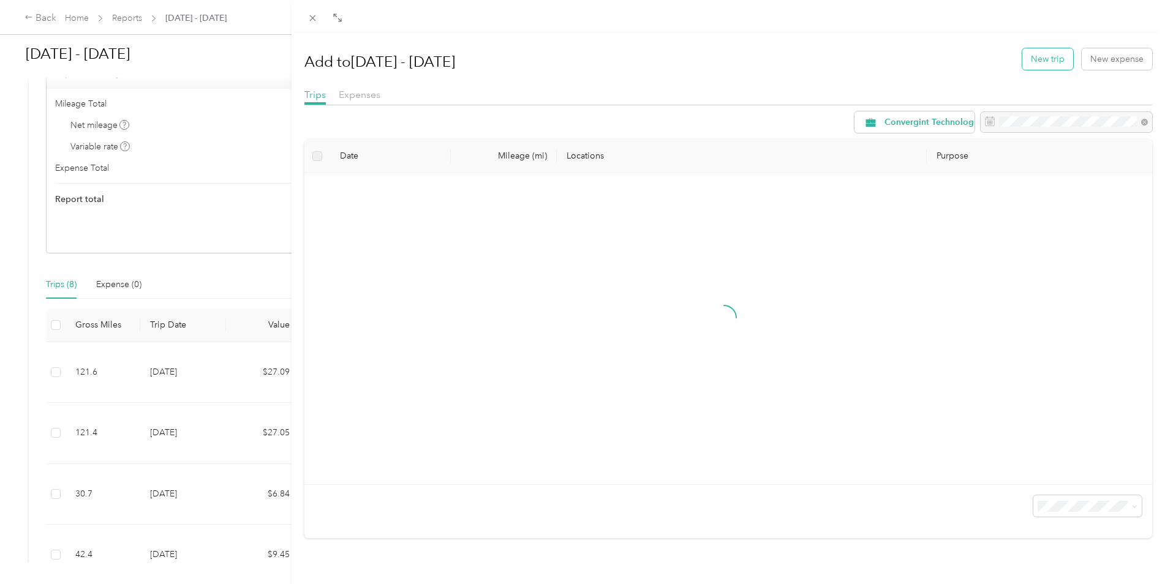
click at [1038, 61] on button "New trip" at bounding box center [1047, 58] width 51 height 21
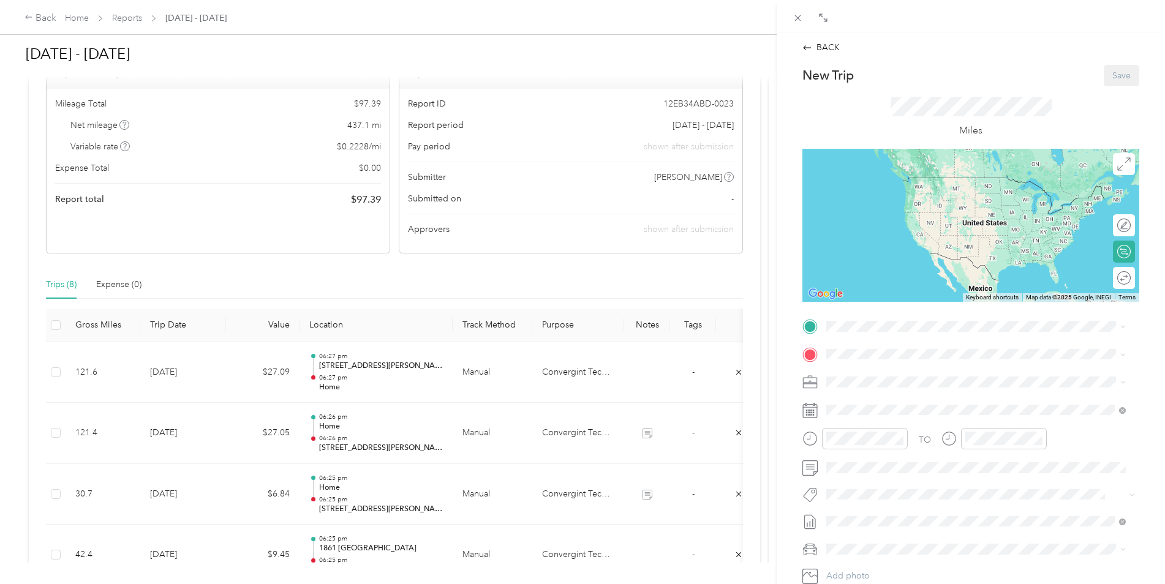
click at [882, 381] on div "Home [STREET_ADDRESS][US_STATE]" at bounding box center [911, 382] width 123 height 26
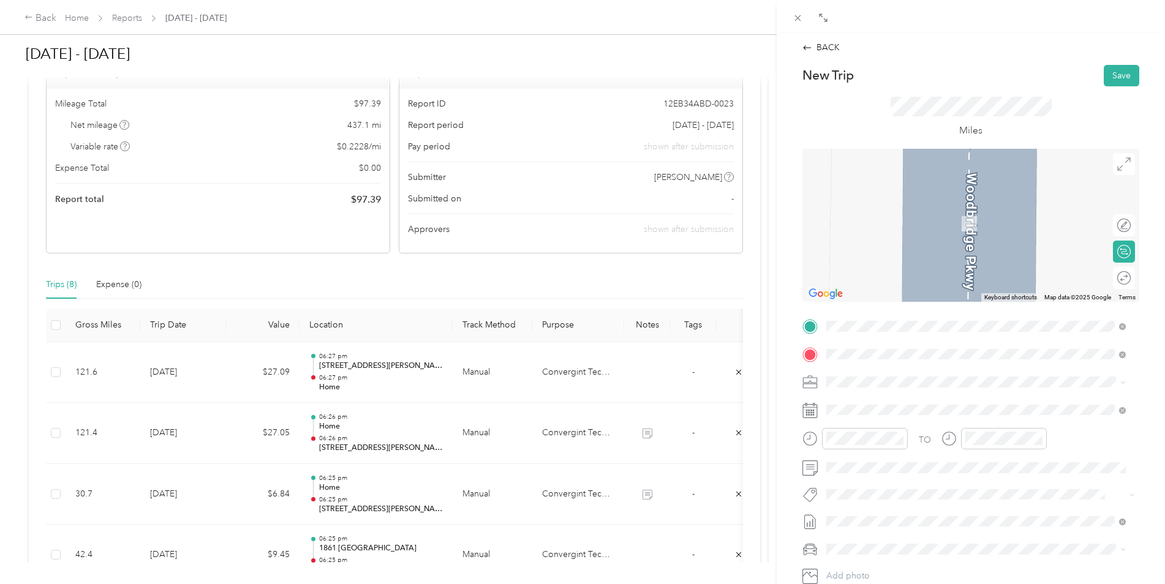
click at [888, 404] on span "[STREET_ADDRESS][US_STATE]" at bounding box center [911, 398] width 123 height 11
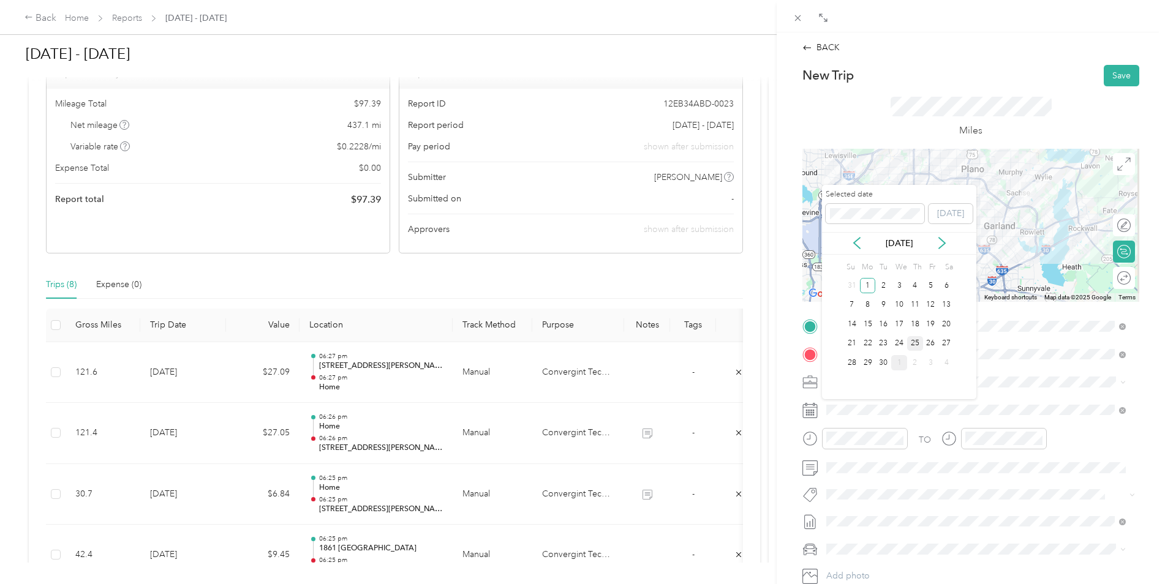
click at [918, 346] on div "25" at bounding box center [915, 343] width 16 height 15
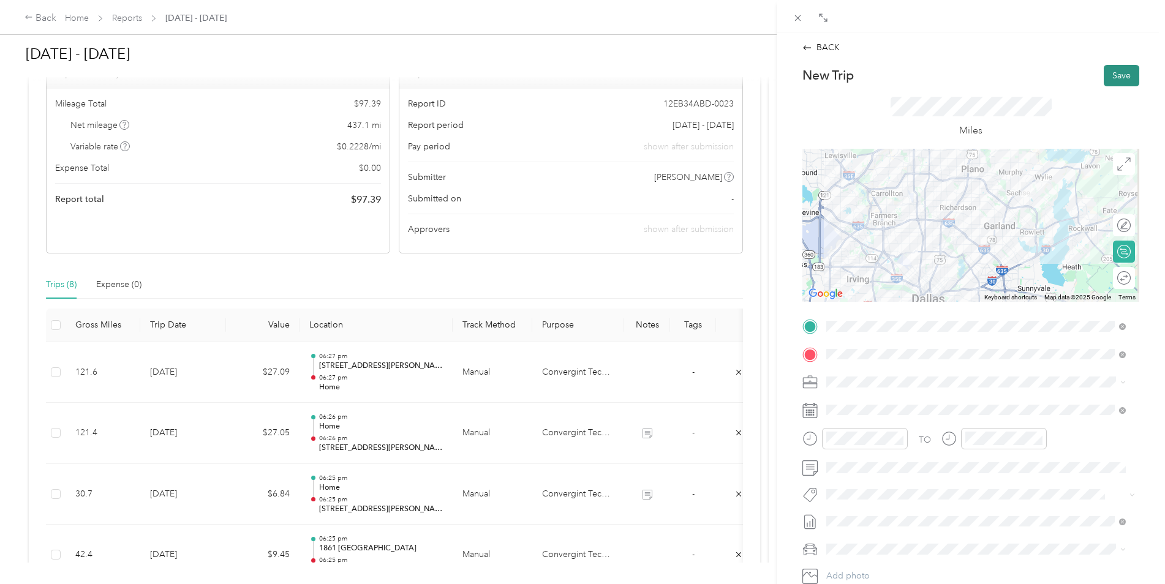
click at [1118, 78] on button "Save" at bounding box center [1122, 75] width 36 height 21
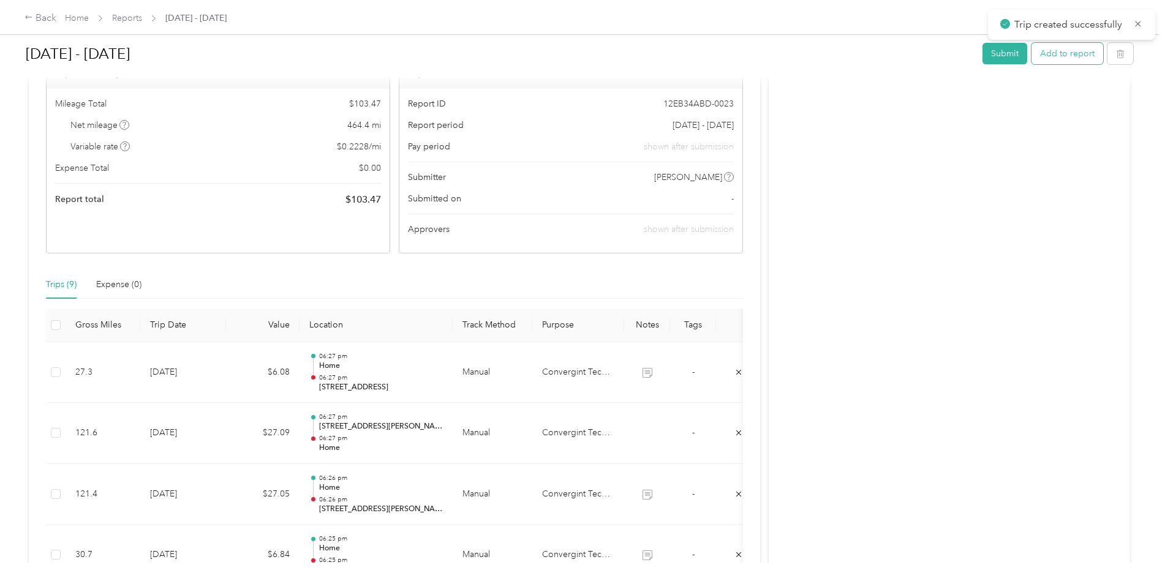
click at [1065, 56] on button "Add to report" at bounding box center [1068, 53] width 72 height 21
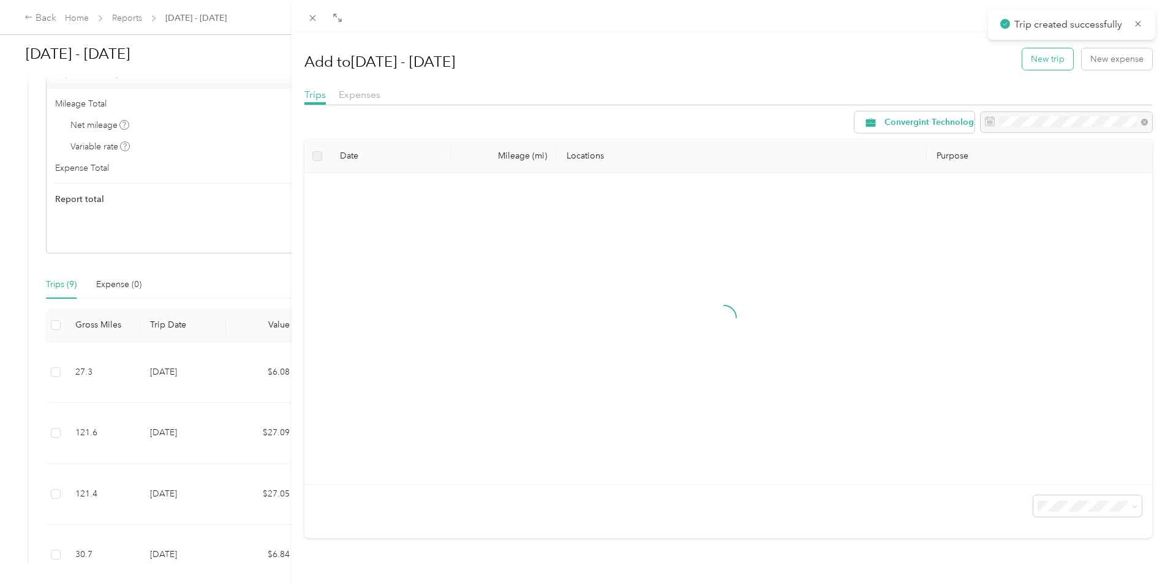
click at [1041, 63] on button "New trip" at bounding box center [1047, 58] width 51 height 21
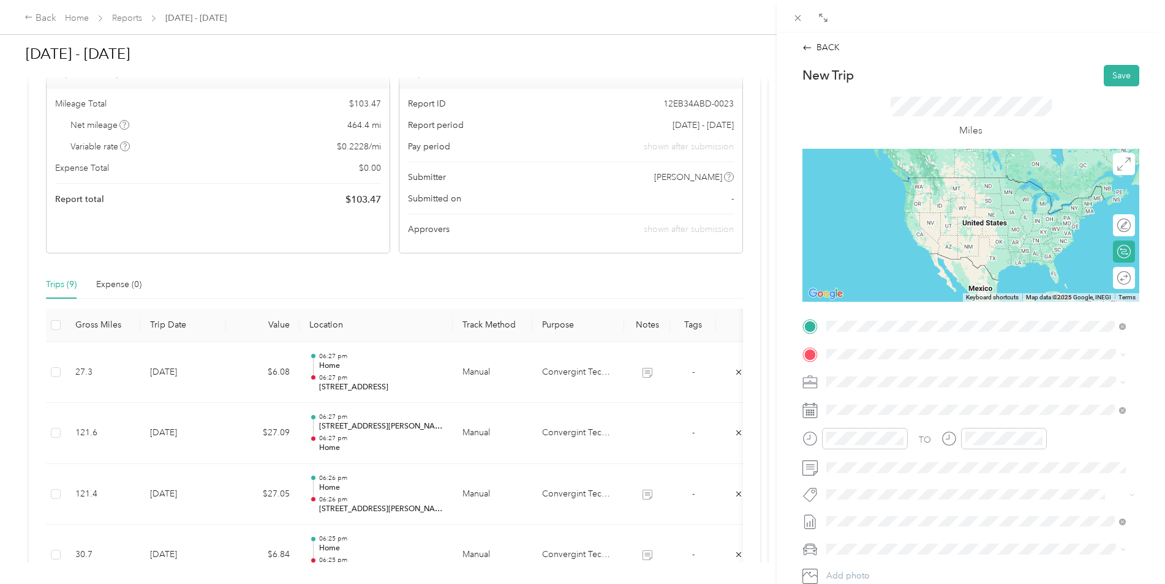
click at [872, 375] on span "[STREET_ADDRESS][US_STATE]" at bounding box center [911, 370] width 123 height 11
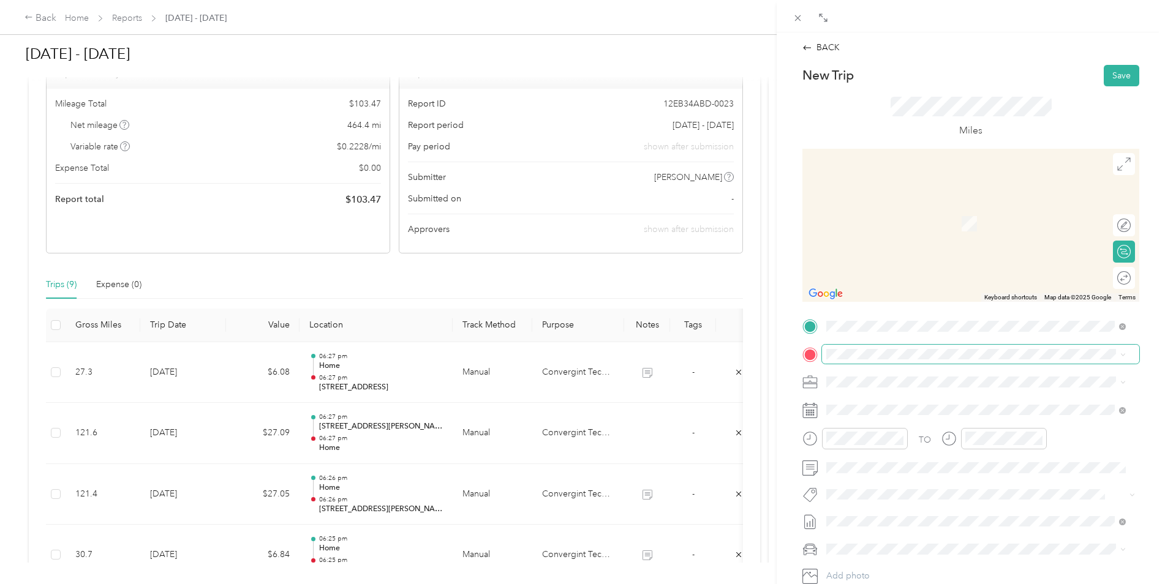
click at [857, 347] on span at bounding box center [980, 355] width 317 height 20
click at [914, 412] on span "[STREET_ADDRESS][US_STATE]" at bounding box center [911, 415] width 123 height 10
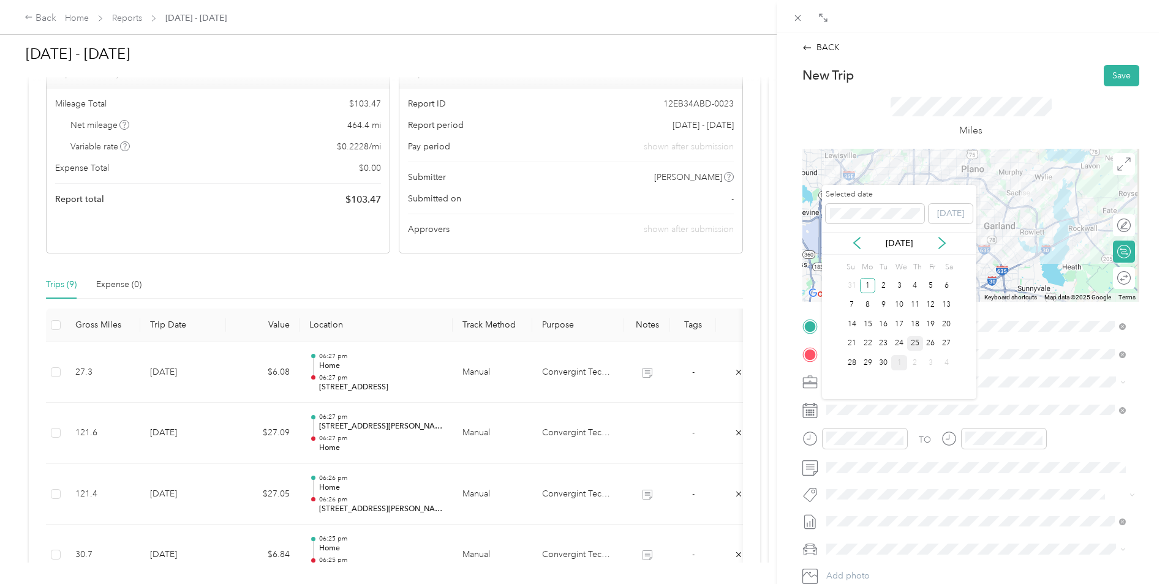
click at [915, 346] on div "25" at bounding box center [915, 343] width 16 height 15
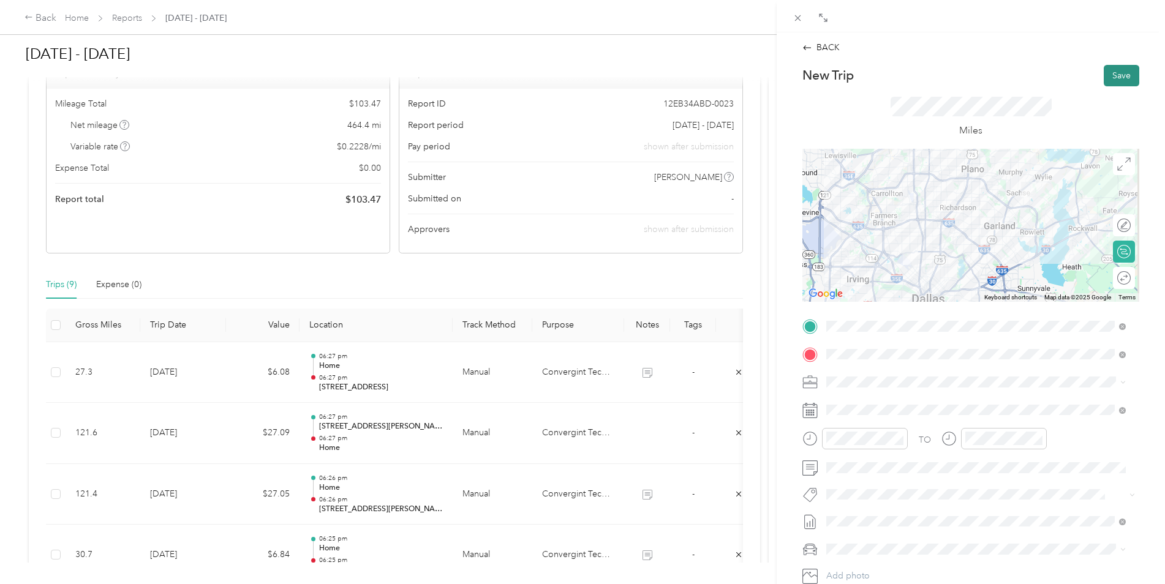
click at [1123, 80] on button "Save" at bounding box center [1122, 75] width 36 height 21
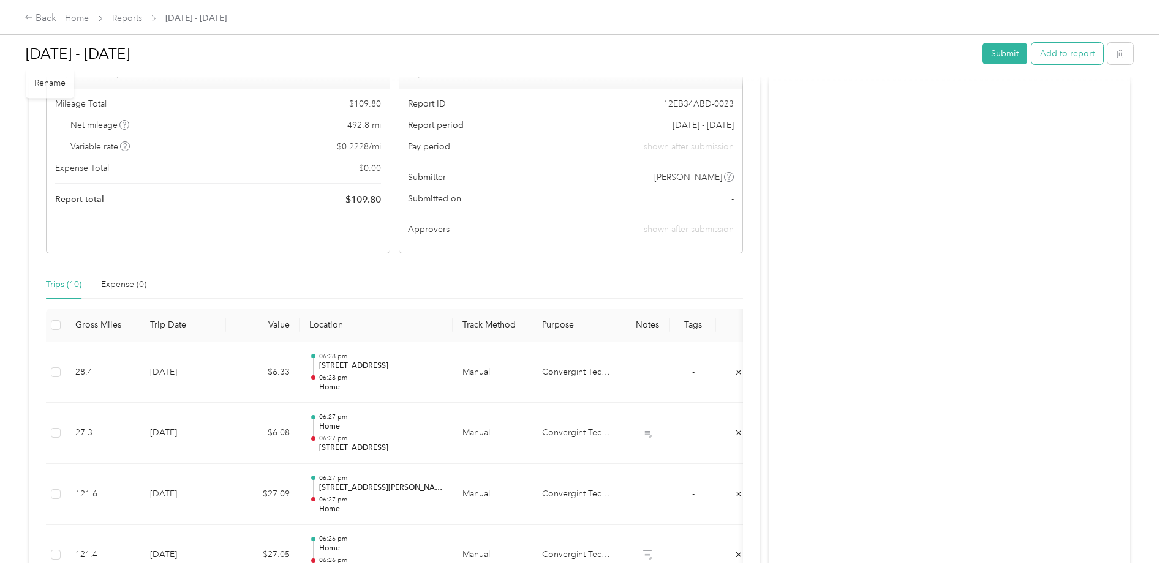
click at [1054, 61] on button "Add to report" at bounding box center [1068, 53] width 72 height 21
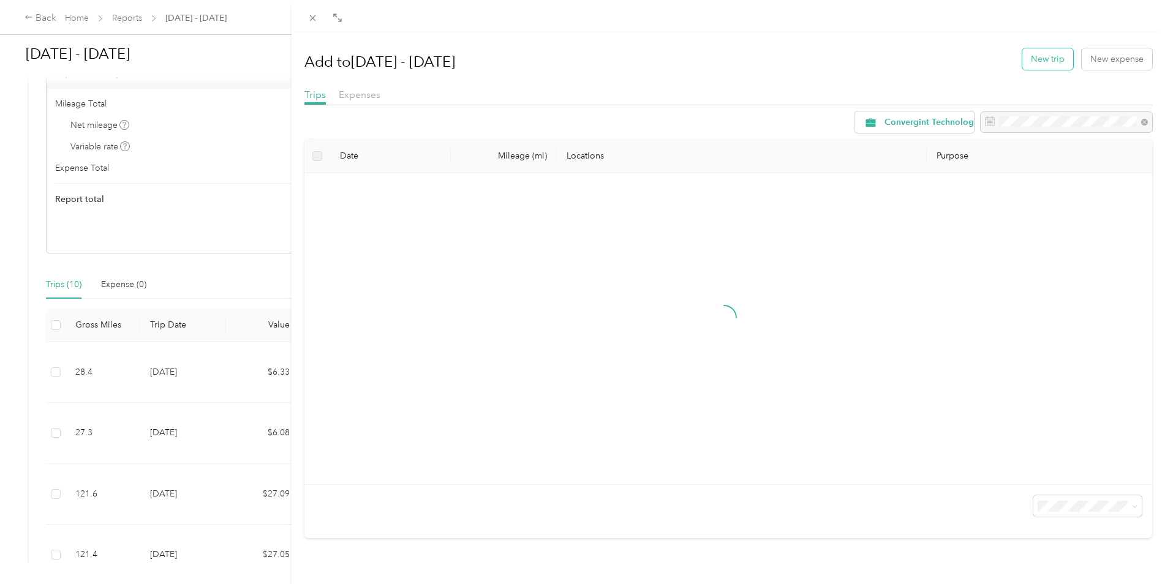
click at [1034, 62] on button "New trip" at bounding box center [1047, 58] width 51 height 21
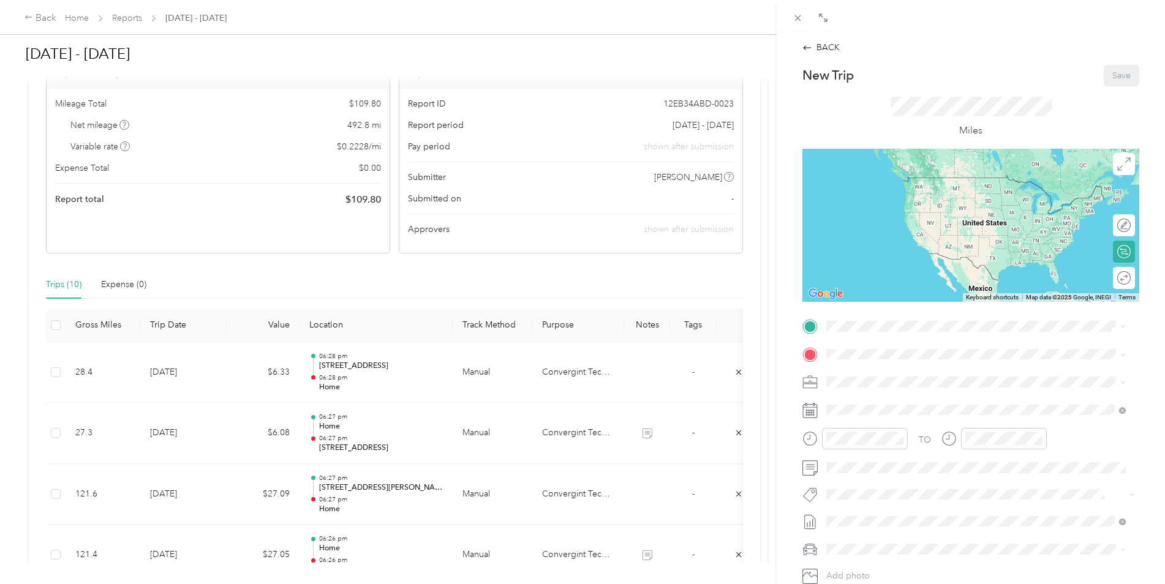
click at [883, 336] on div "TO Add photo" at bounding box center [970, 465] width 337 height 296
click at [894, 380] on div "Home [STREET_ADDRESS][US_STATE]" at bounding box center [911, 382] width 123 height 26
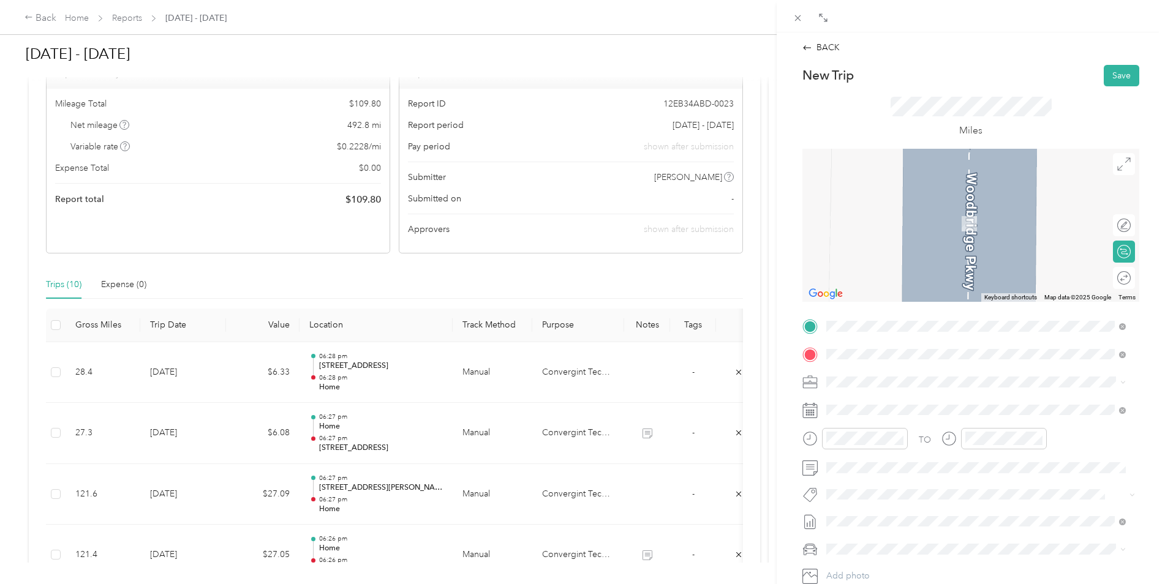
click at [888, 434] on span "Love Field [GEOGRAPHIC_DATA], [US_STATE], [GEOGRAPHIC_DATA]" at bounding box center [965, 428] width 231 height 21
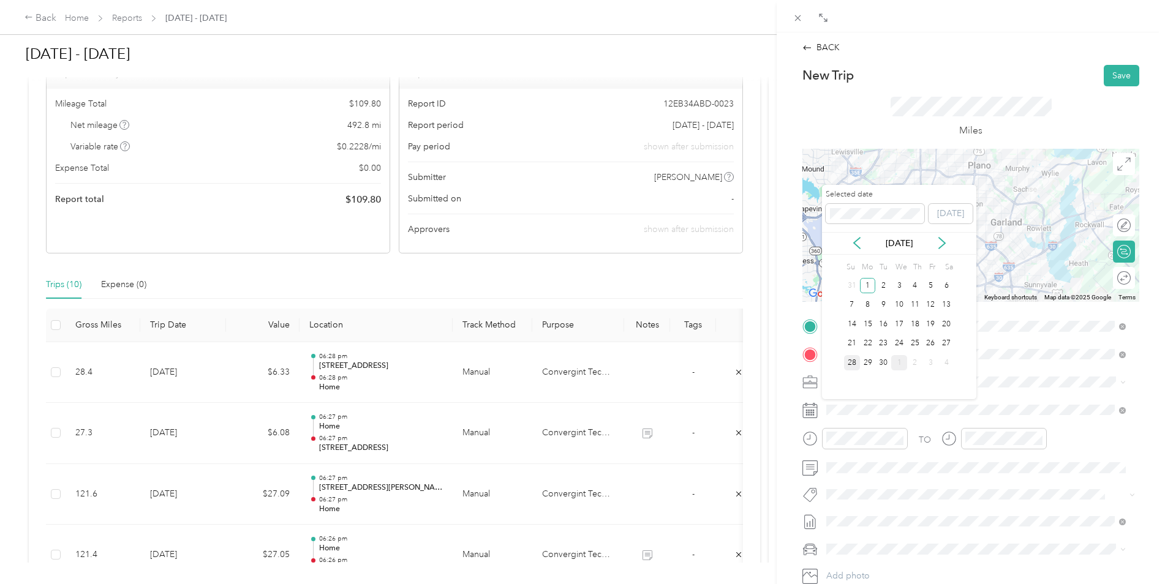
click at [851, 363] on div "28" at bounding box center [852, 362] width 16 height 15
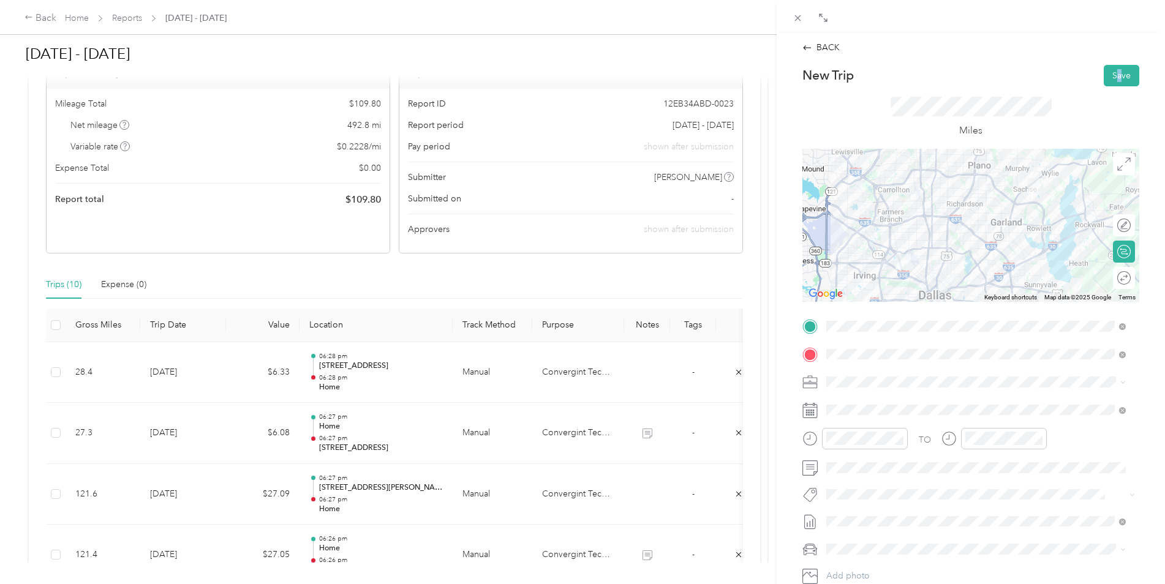
click at [1112, 62] on div "BACK New Trip Save This trip cannot be edited because it is either under review…" at bounding box center [971, 327] width 363 height 572
drag, startPoint x: 1112, startPoint y: 62, endPoint x: 1111, endPoint y: 72, distance: 9.3
click at [1111, 72] on button "Save" at bounding box center [1122, 75] width 36 height 21
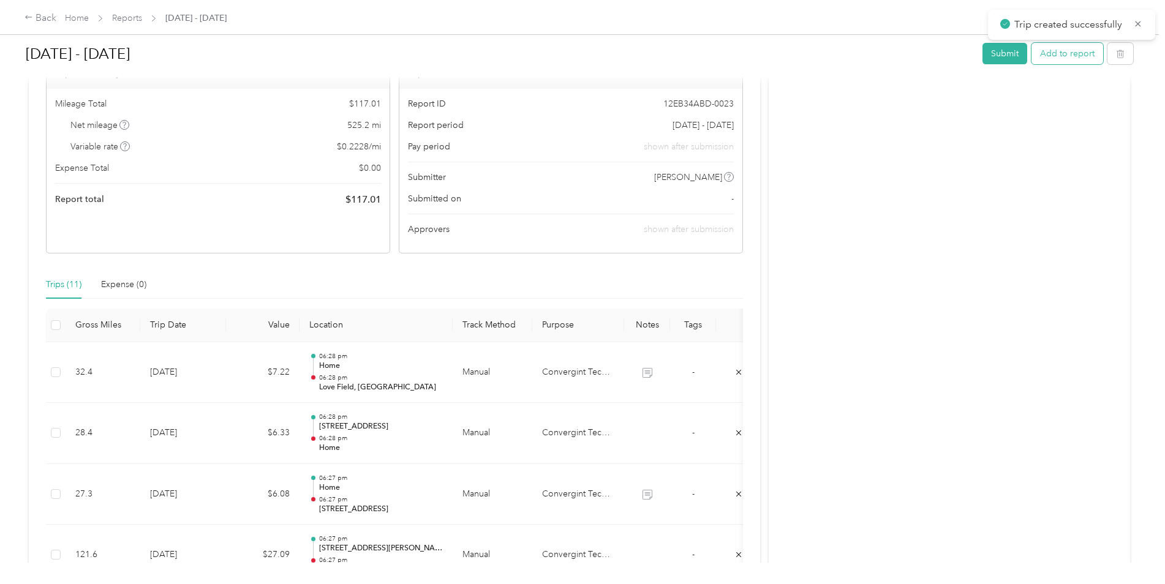
click at [1055, 56] on button "Add to report" at bounding box center [1068, 53] width 72 height 21
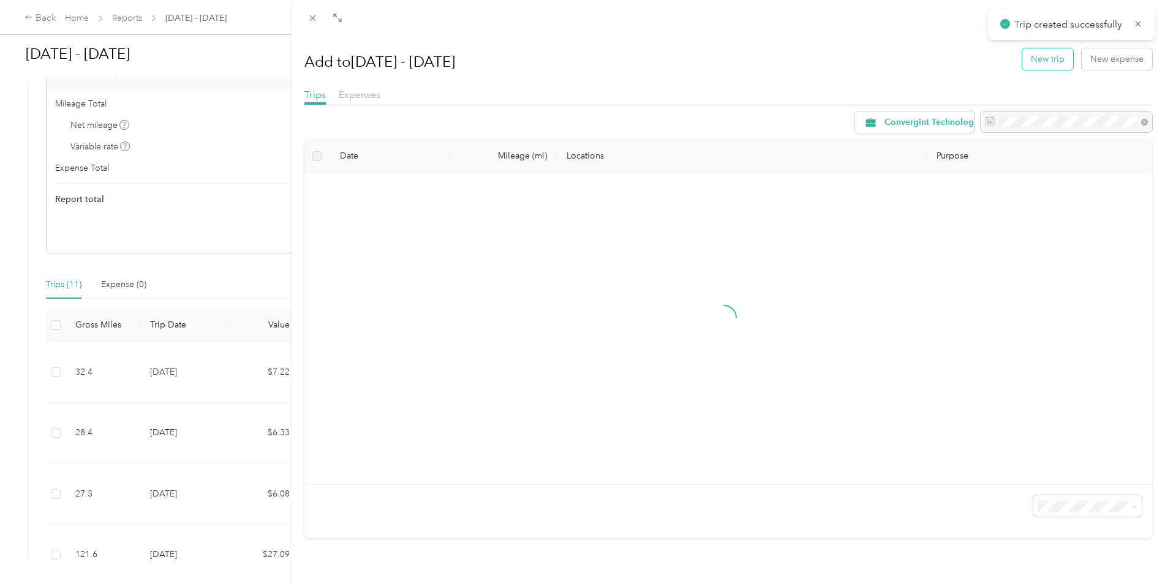
click at [1033, 64] on button "New trip" at bounding box center [1047, 58] width 51 height 21
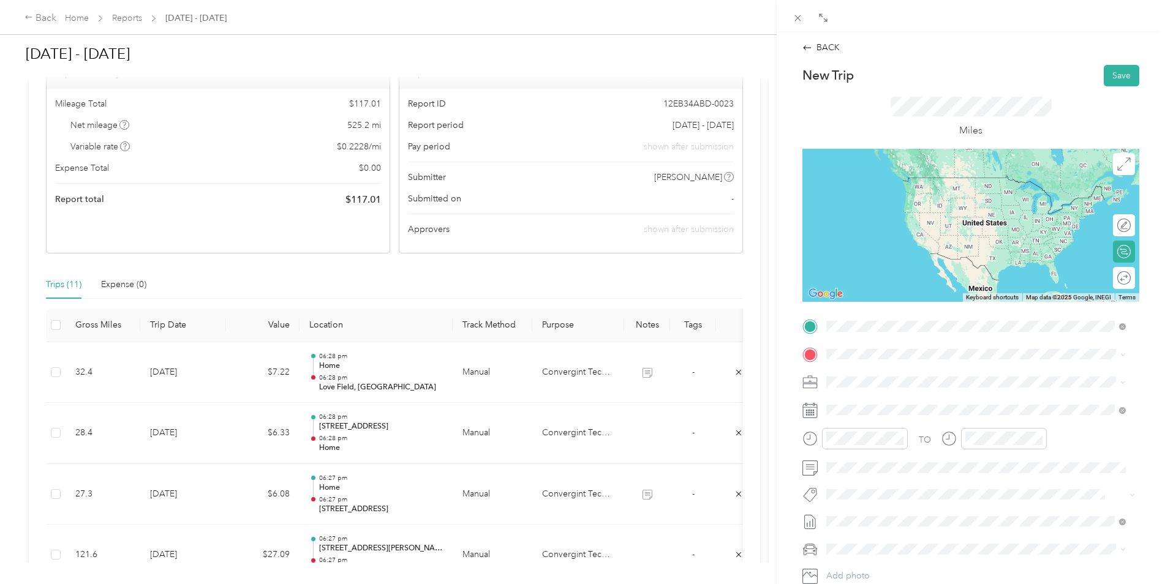
click at [888, 412] on span "Love Field [GEOGRAPHIC_DATA], [US_STATE], [GEOGRAPHIC_DATA]" at bounding box center [965, 400] width 231 height 21
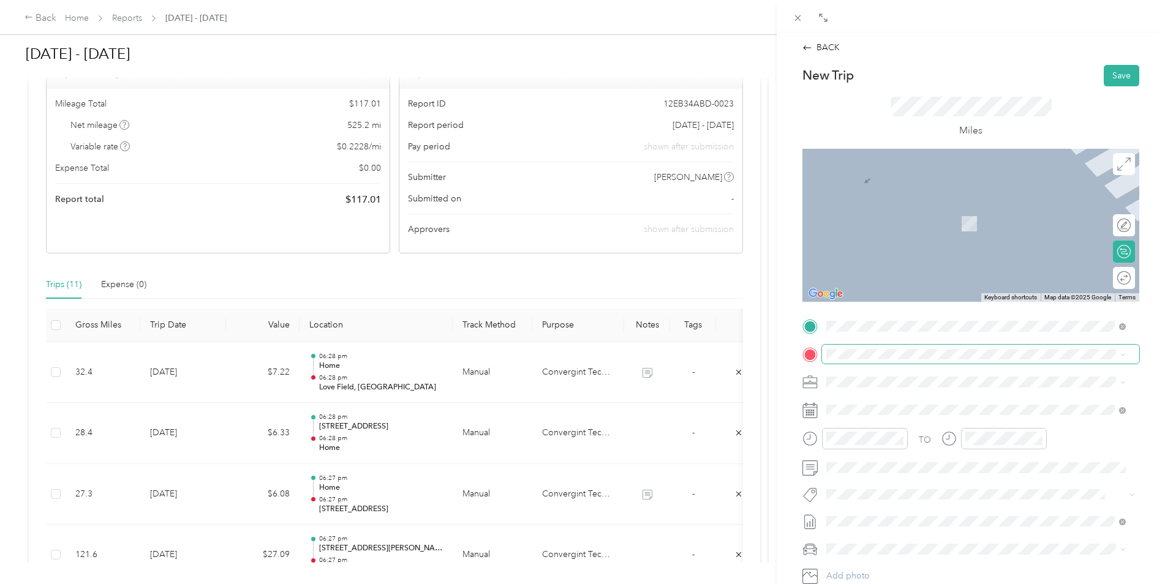
click at [871, 350] on span at bounding box center [980, 355] width 317 height 20
click at [895, 403] on div "Home" at bounding box center [911, 403] width 123 height 11
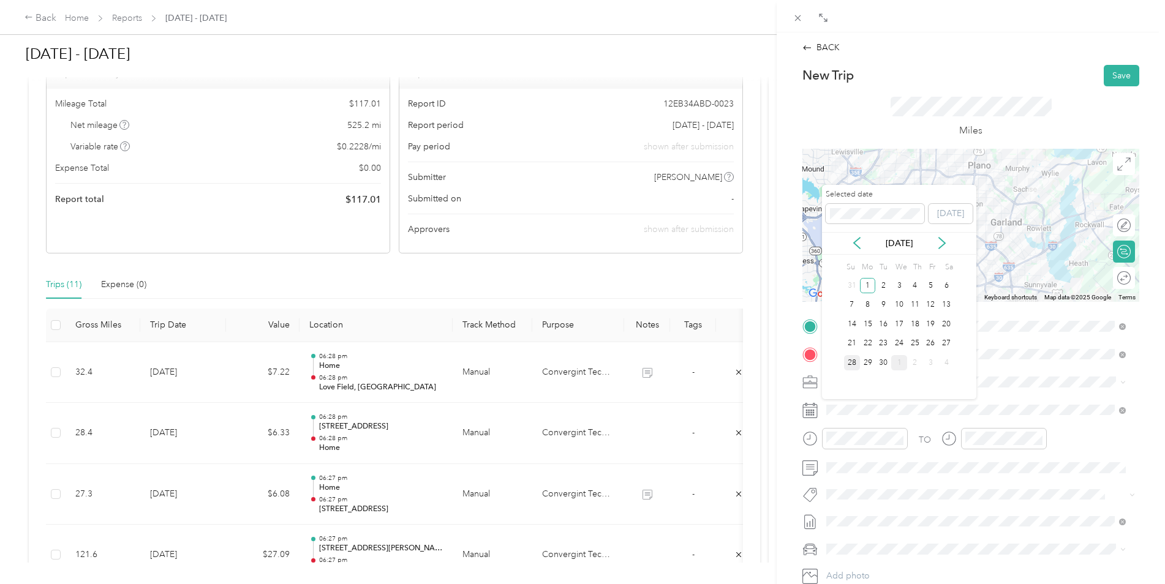
click at [849, 363] on div "28" at bounding box center [852, 362] width 16 height 15
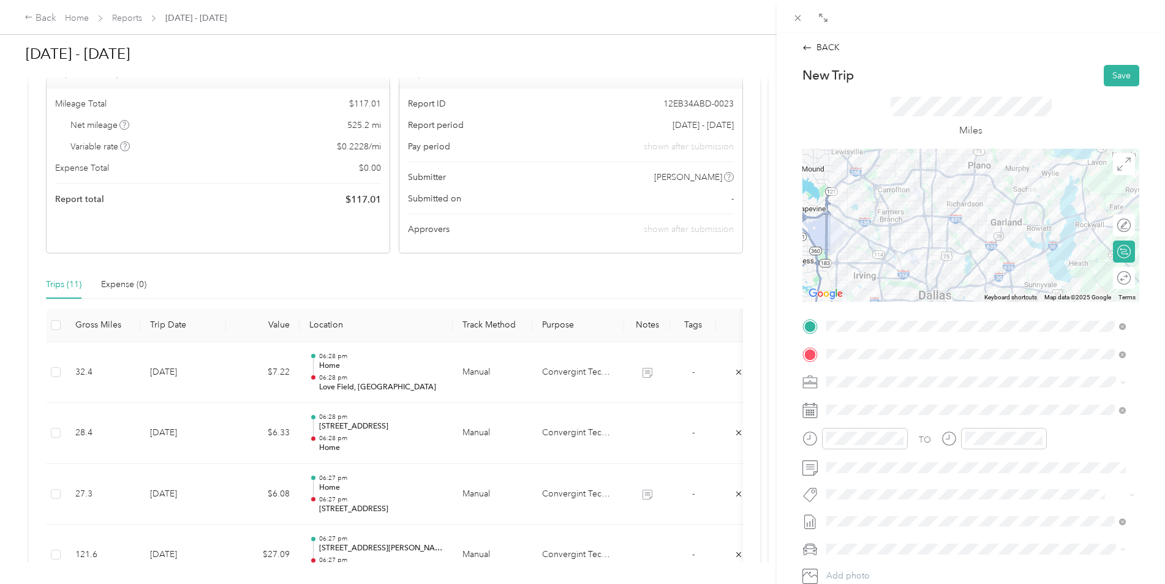
drag, startPoint x: 1111, startPoint y: 78, endPoint x: 1041, endPoint y: 310, distance: 241.7
click at [1043, 310] on div "New Trip Save This trip cannot be edited because it is either under review, app…" at bounding box center [970, 339] width 337 height 548
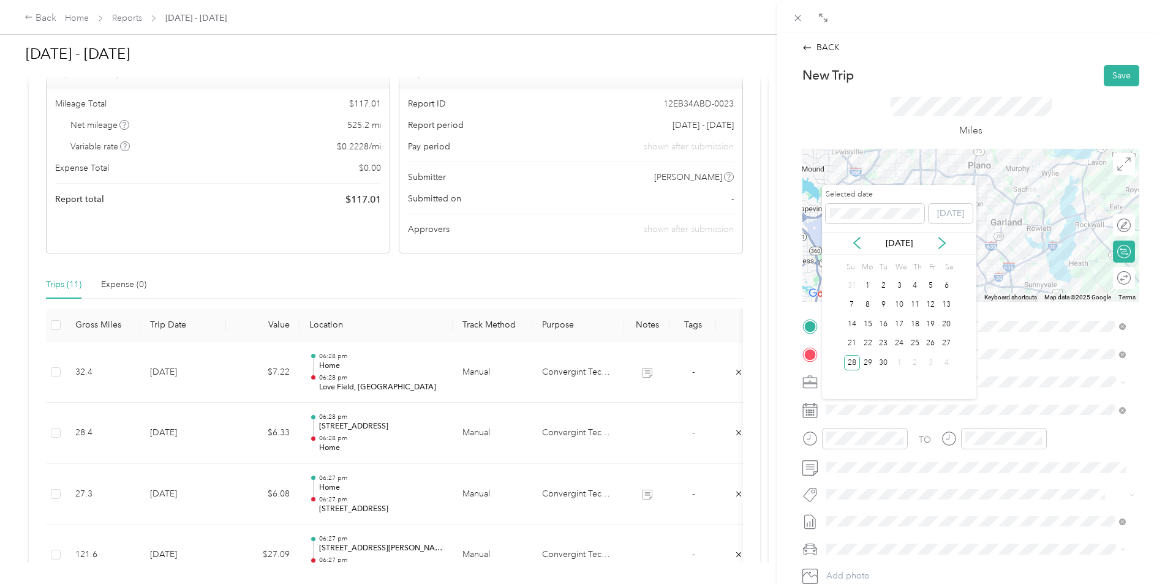
click at [894, 360] on div "1" at bounding box center [899, 362] width 16 height 15
click at [882, 363] on div "30" at bounding box center [883, 362] width 16 height 15
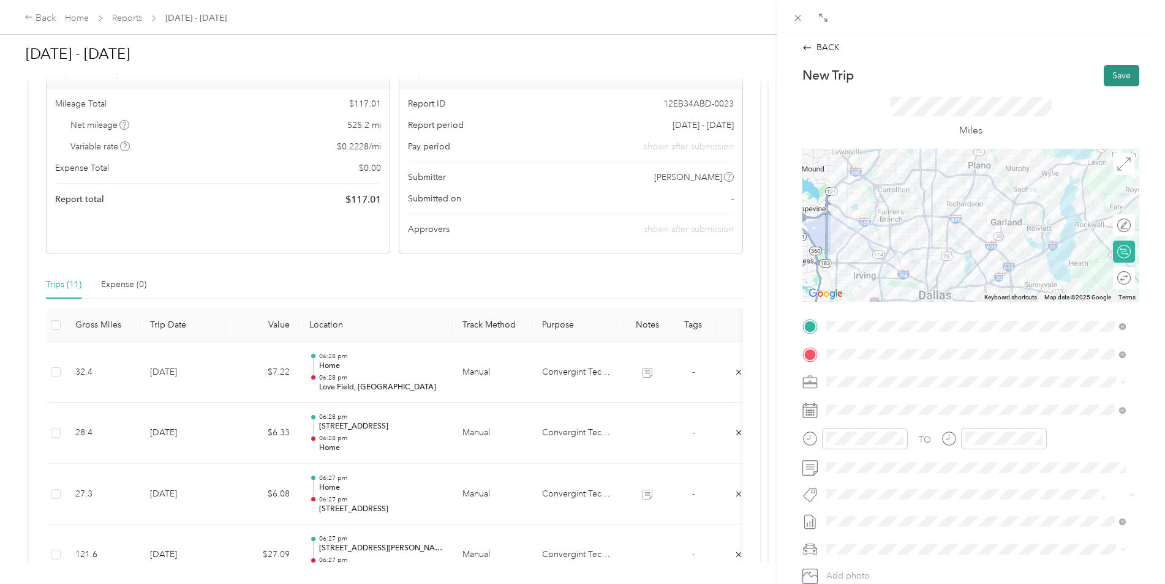
click at [1121, 79] on button "Save" at bounding box center [1122, 75] width 36 height 21
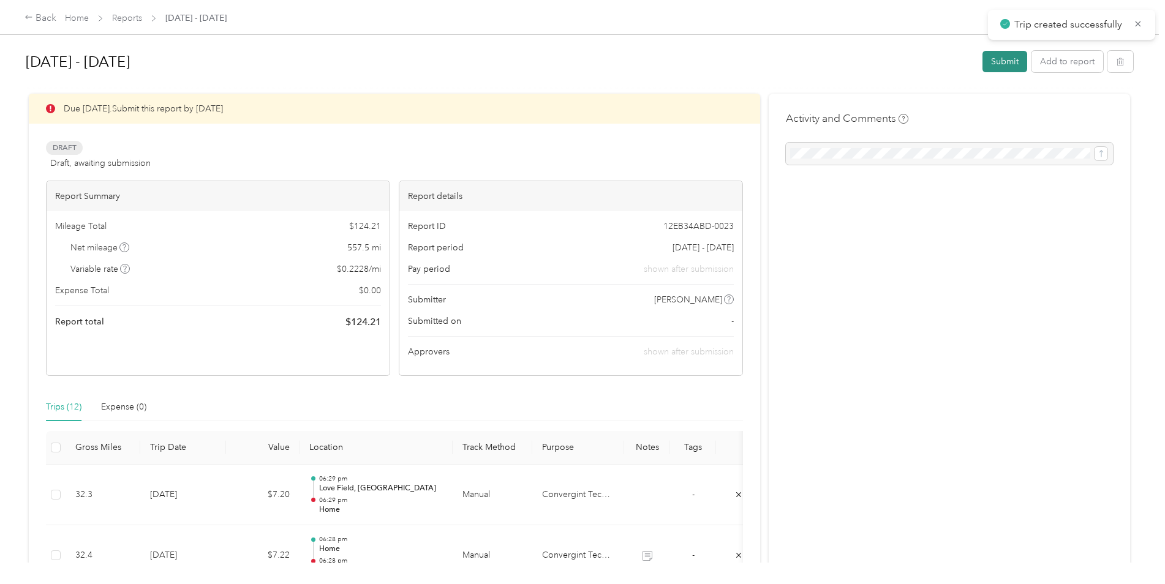
click at [994, 55] on button "Submit" at bounding box center [1005, 61] width 45 height 21
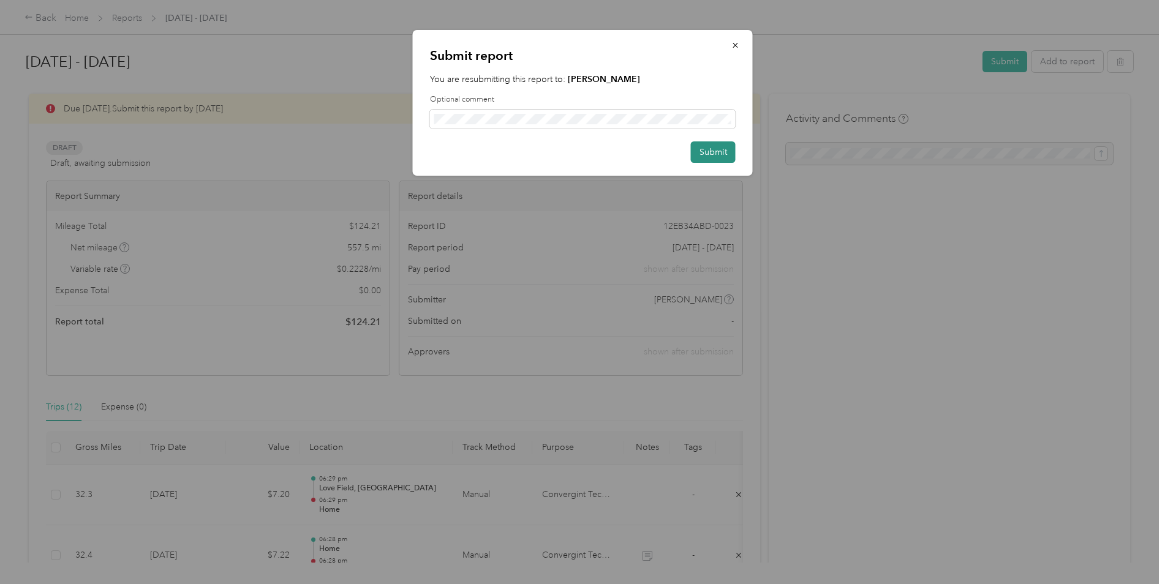
click at [734, 157] on button "Submit" at bounding box center [713, 152] width 45 height 21
click at [720, 154] on button "Submit" at bounding box center [707, 152] width 58 height 21
